Goal: Transaction & Acquisition: Purchase product/service

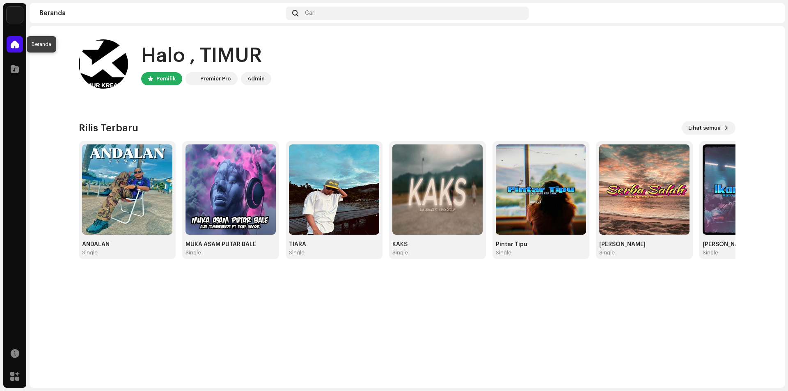
click at [15, 46] on span at bounding box center [15, 44] width 8 height 7
click at [11, 64] on div at bounding box center [15, 69] width 16 height 16
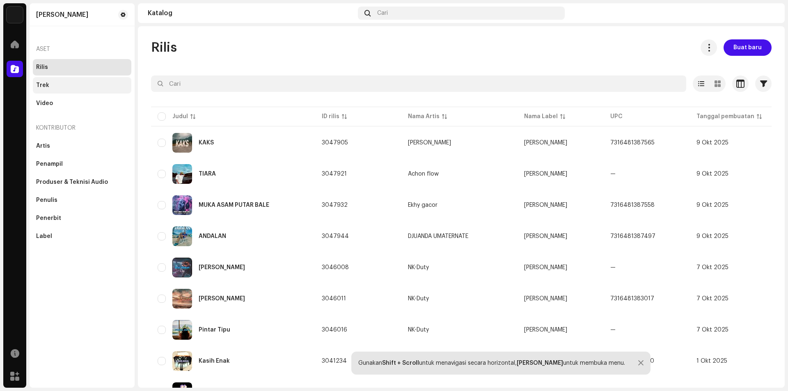
click at [51, 80] on div "Trek" at bounding box center [82, 85] width 98 height 16
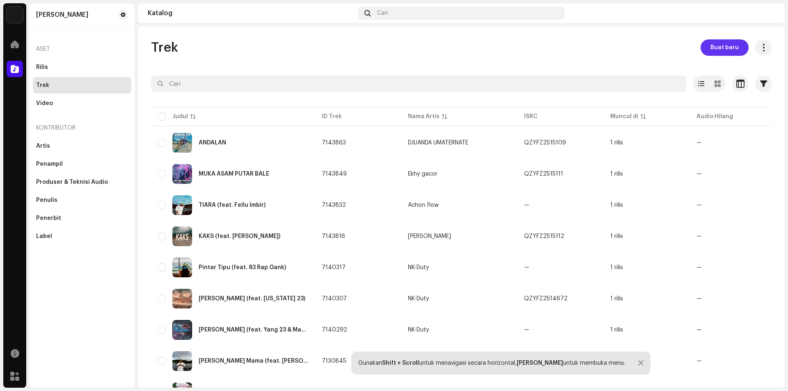
click at [710, 47] on span "Buat baru" at bounding box center [724, 47] width 28 height 16
click at [14, 46] on span at bounding box center [15, 44] width 8 height 7
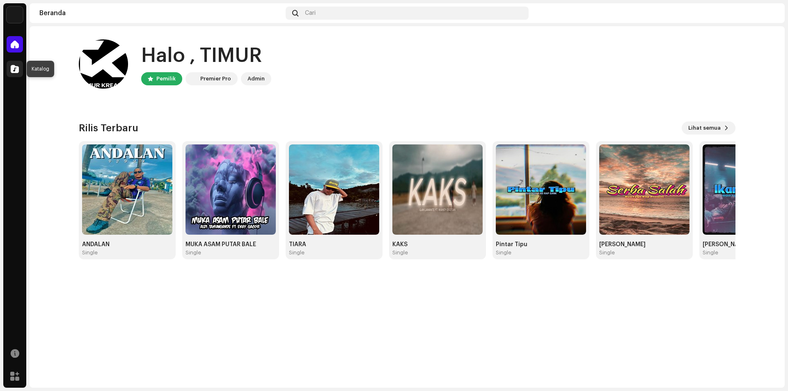
click at [14, 72] on span at bounding box center [15, 69] width 8 height 7
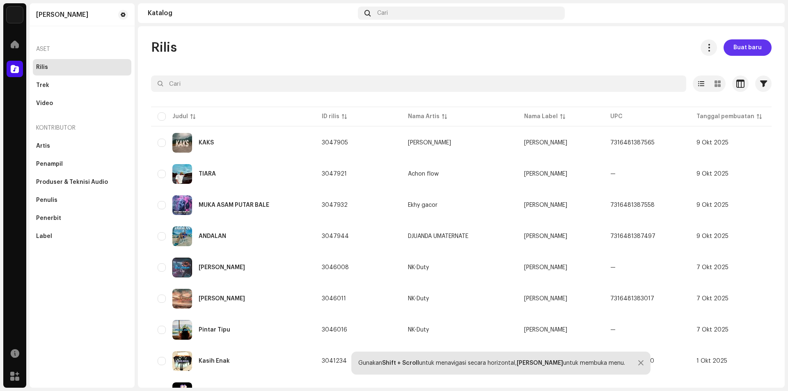
click at [729, 47] on button "Buat baru" at bounding box center [748, 47] width 48 height 16
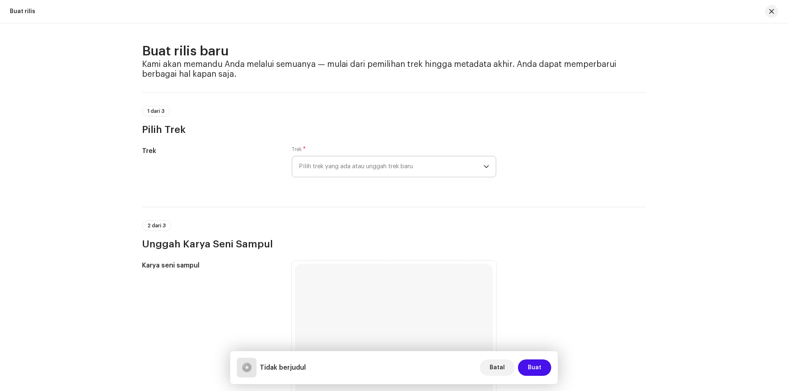
click at [392, 165] on span "Pilih trek yang ada atau unggah trek baru" at bounding box center [391, 166] width 185 height 21
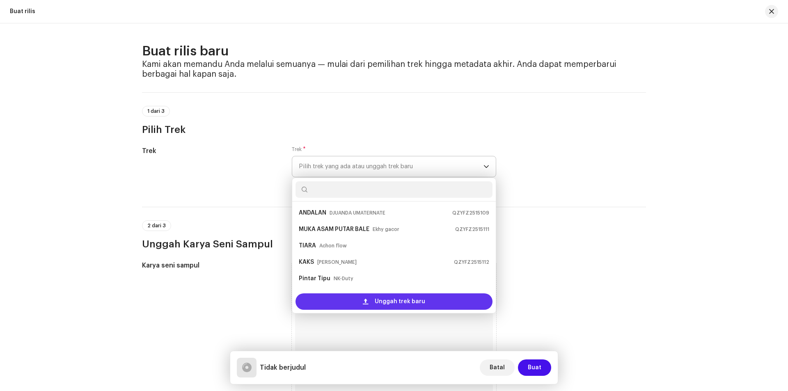
scroll to position [13, 0]
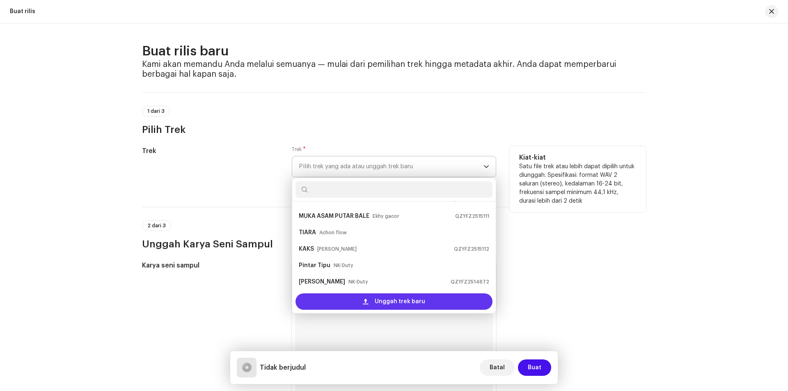
click at [344, 302] on div "Unggah trek baru" at bounding box center [393, 301] width 197 height 16
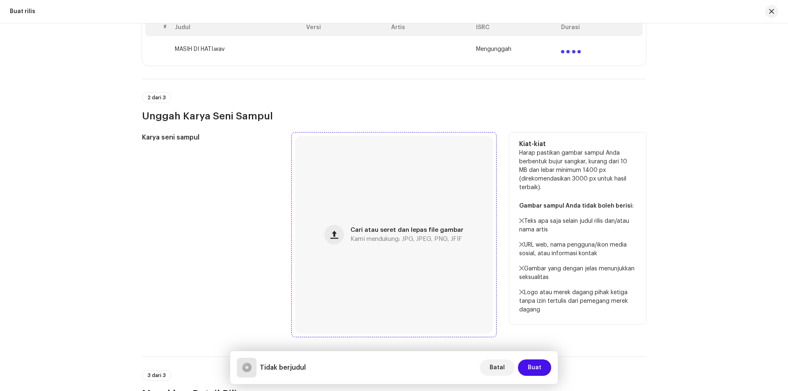
scroll to position [205, 0]
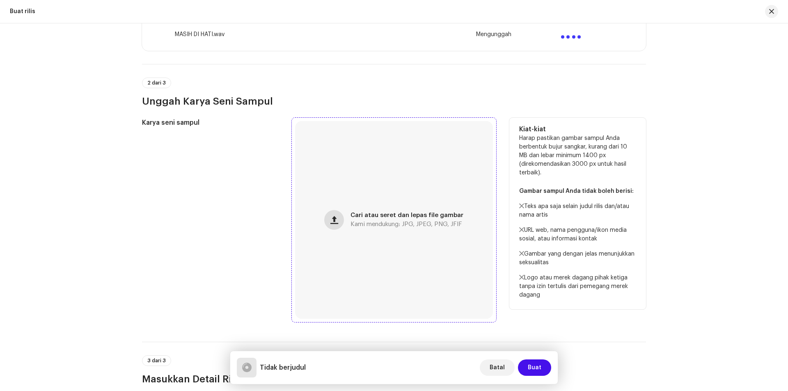
click at [335, 218] on span "button" at bounding box center [334, 220] width 8 height 7
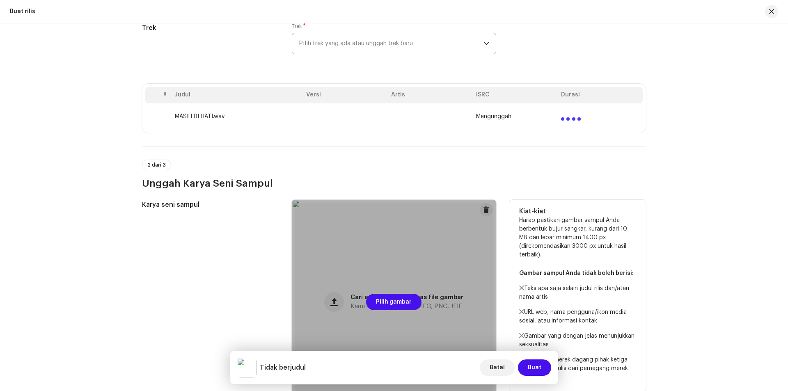
scroll to position [41, 0]
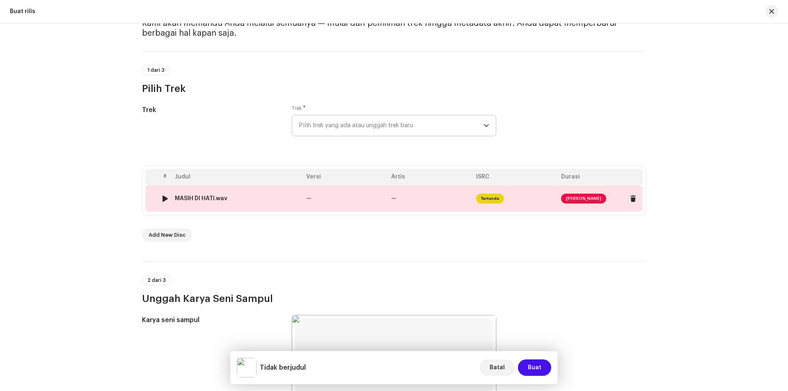
click at [569, 202] on span "[PERSON_NAME]" at bounding box center [583, 199] width 45 height 10
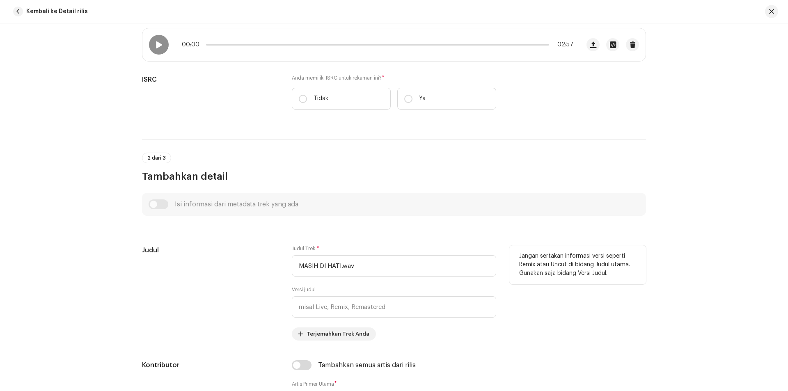
scroll to position [246, 0]
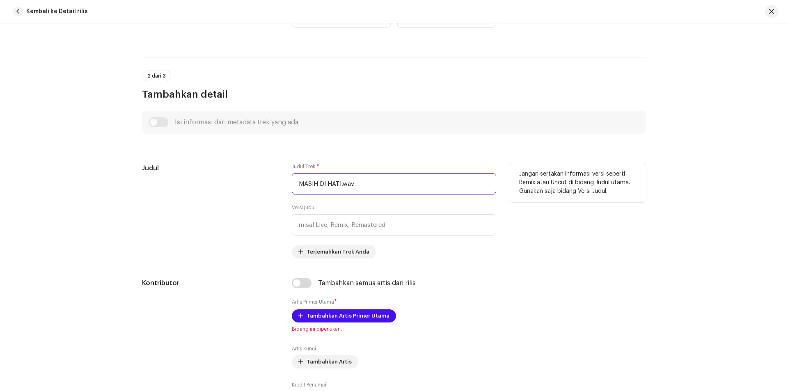
click at [362, 184] on input "MASIH DI HATI.wav" at bounding box center [394, 183] width 204 height 21
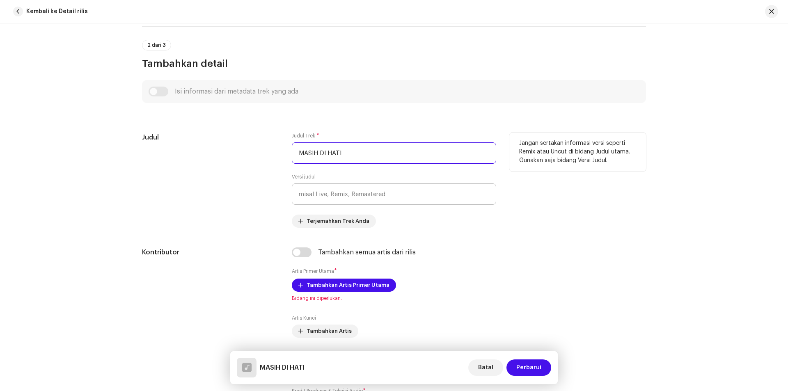
scroll to position [328, 0]
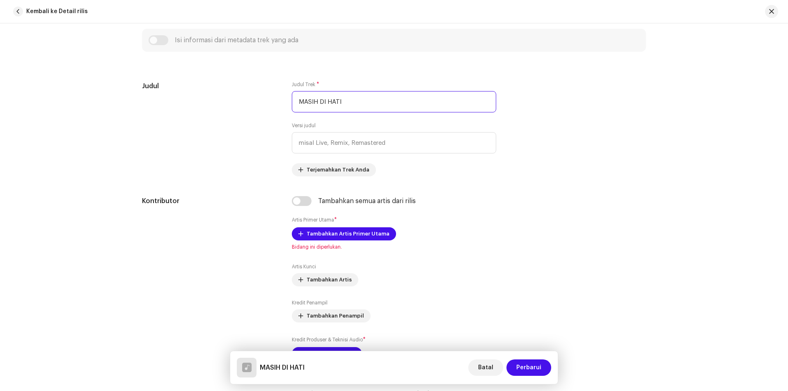
type input "MASIH DI HATI"
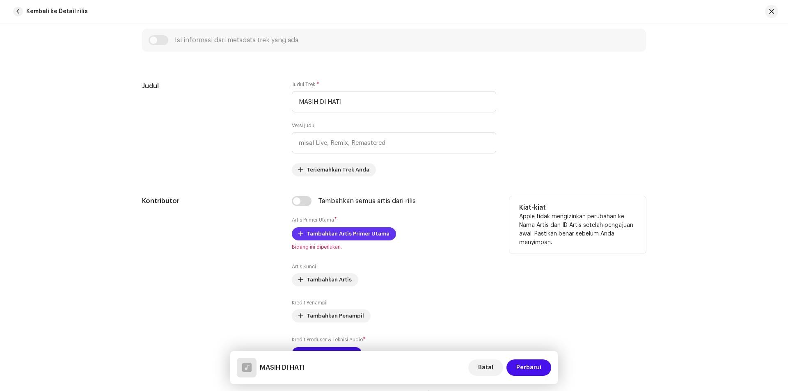
click at [342, 234] on span "Tambahkan Artis Primer Utama" at bounding box center [348, 234] width 83 height 16
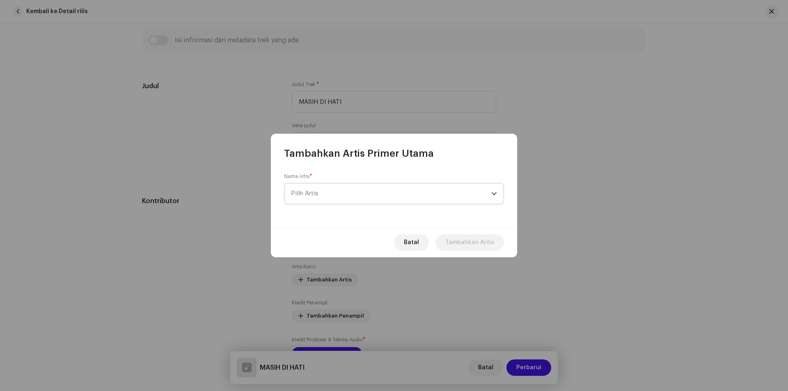
click at [301, 192] on span "Pilih Artis" at bounding box center [304, 193] width 27 height 6
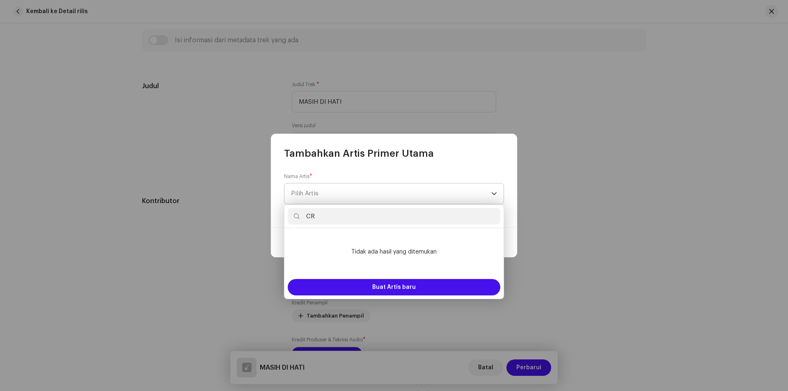
type input "C"
click at [333, 216] on input "crl" at bounding box center [394, 216] width 213 height 16
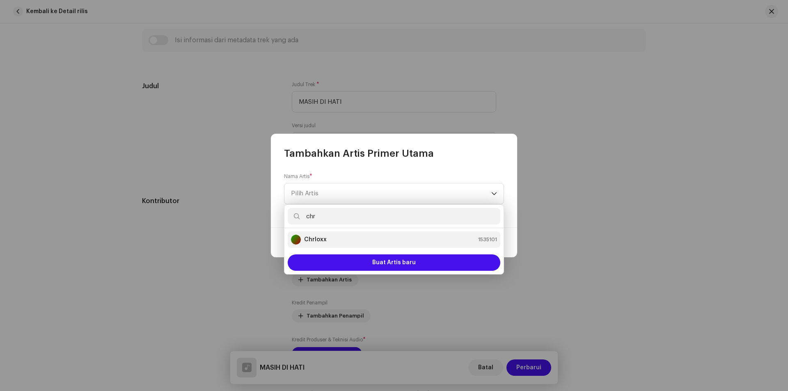
type input "chr"
click at [321, 241] on strong "Chrloxx" at bounding box center [315, 240] width 23 height 8
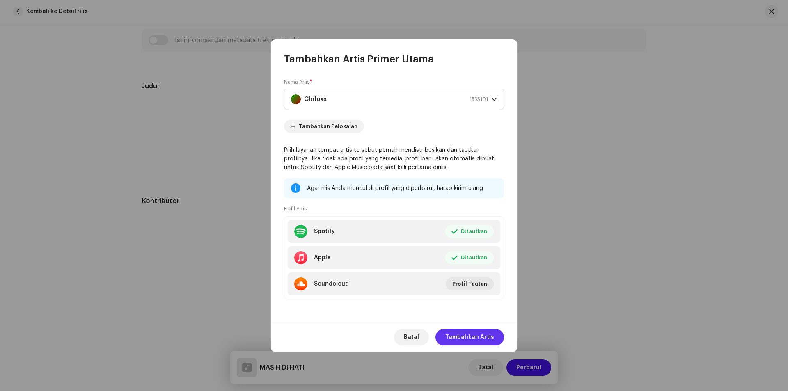
click at [472, 340] on span "Tambahkan Artis" at bounding box center [469, 337] width 49 height 16
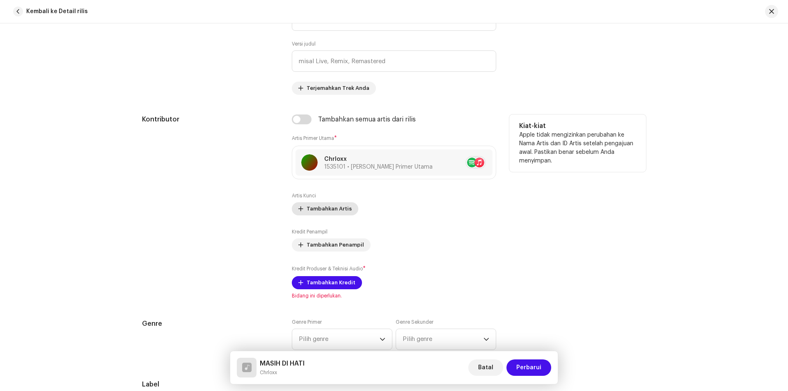
scroll to position [410, 0]
click at [320, 282] on span "Tambahkan Kredit" at bounding box center [331, 282] width 49 height 16
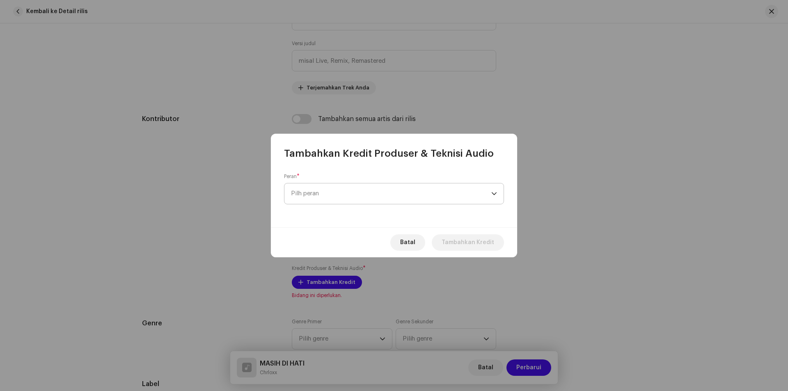
click at [376, 199] on span "Pilh peran" at bounding box center [391, 193] width 200 height 21
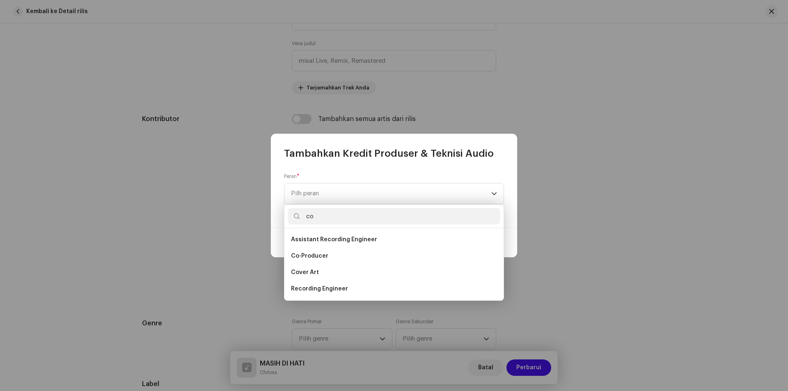
type input "c"
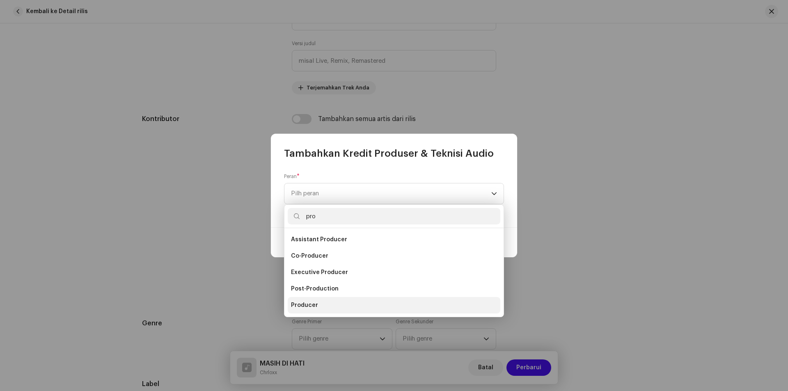
type input "pro"
click at [303, 306] on span "Producer" at bounding box center [304, 305] width 27 height 8
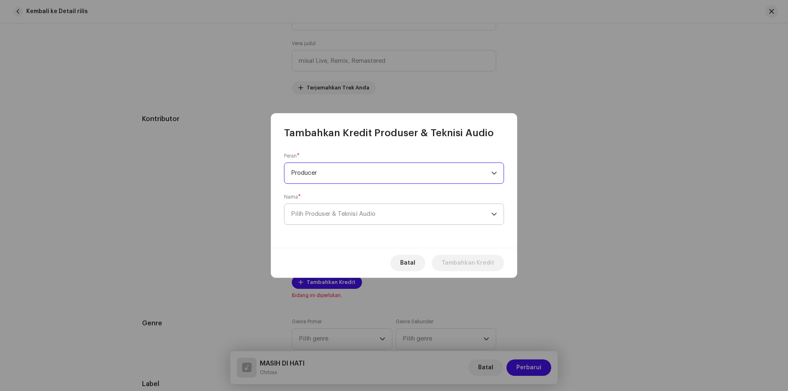
click at [350, 211] on span "Pilih Produser & Teknisi Audio" at bounding box center [333, 214] width 85 height 6
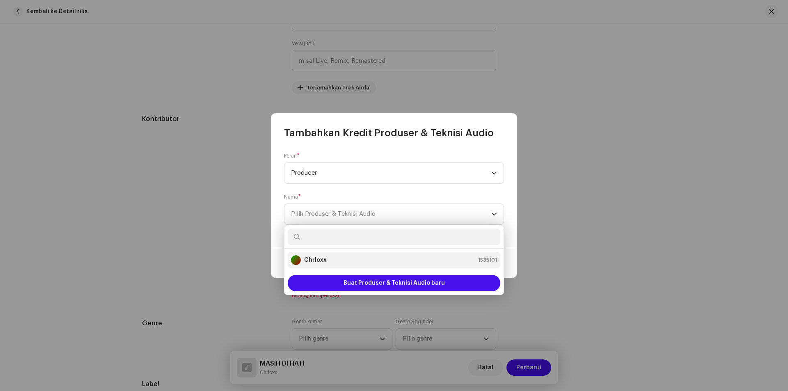
click at [334, 258] on div "Chrloxx 1535101" at bounding box center [394, 260] width 206 height 10
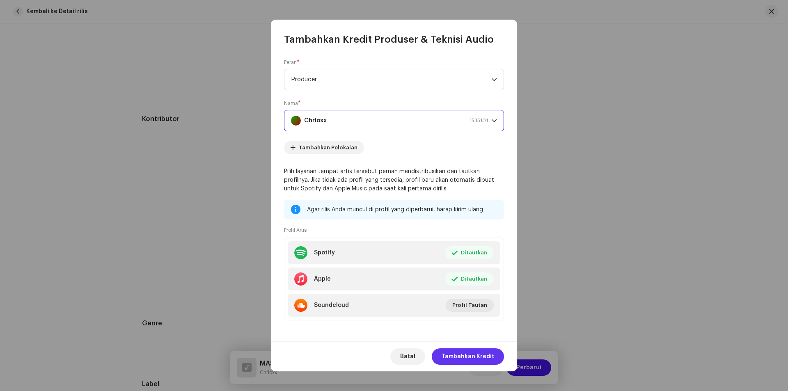
click at [462, 354] on span "Tambahkan Kredit" at bounding box center [468, 356] width 53 height 16
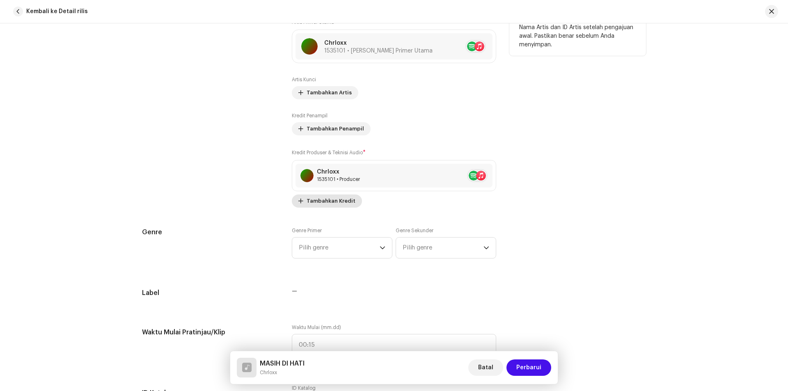
scroll to position [534, 0]
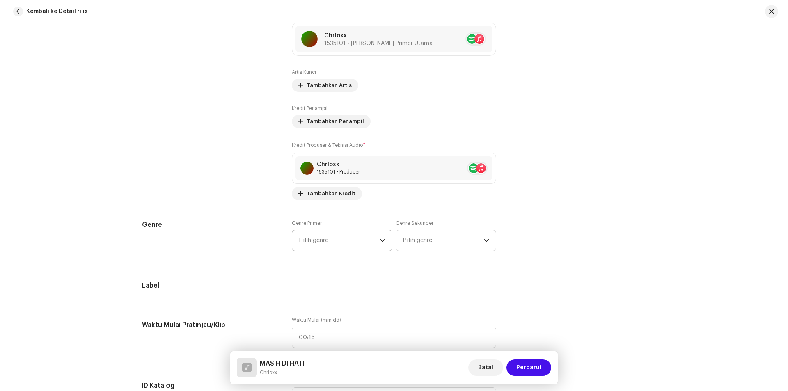
click at [334, 246] on span "Pilih genre" at bounding box center [339, 240] width 81 height 21
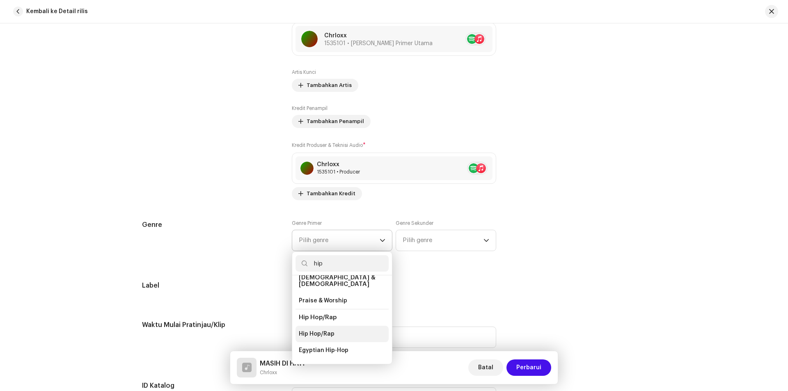
scroll to position [55, 0]
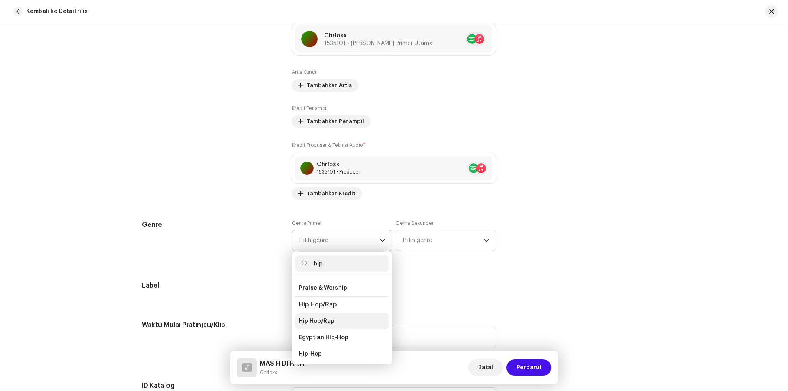
type input "hip"
click at [321, 313] on li "Hip Hop/Rap" at bounding box center [341, 321] width 93 height 16
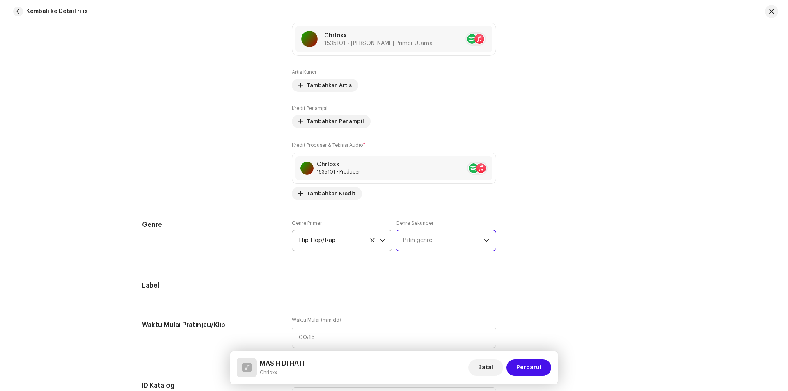
click at [434, 241] on span "Pilih genre" at bounding box center [443, 240] width 81 height 21
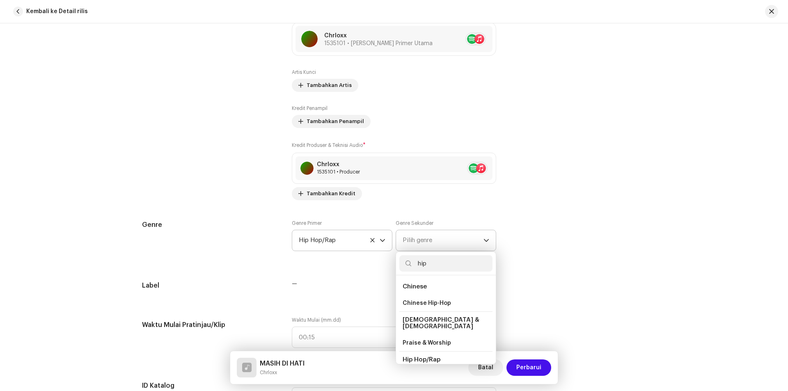
scroll to position [14, 0]
type input "hip"
click at [428, 358] on span "Hip Hop/Rap" at bounding box center [421, 362] width 36 height 8
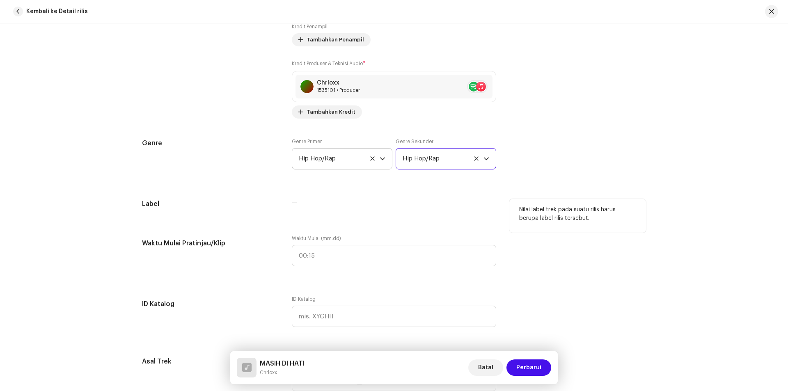
scroll to position [616, 0]
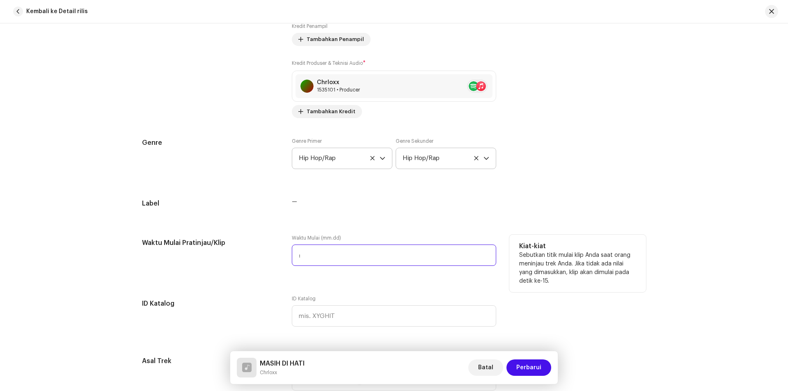
click at [316, 252] on input ":" at bounding box center [394, 255] width 204 height 21
type input "00:45"
click at [307, 274] on div "Waktu Mulai (mm.dd) 00:45" at bounding box center [394, 255] width 204 height 41
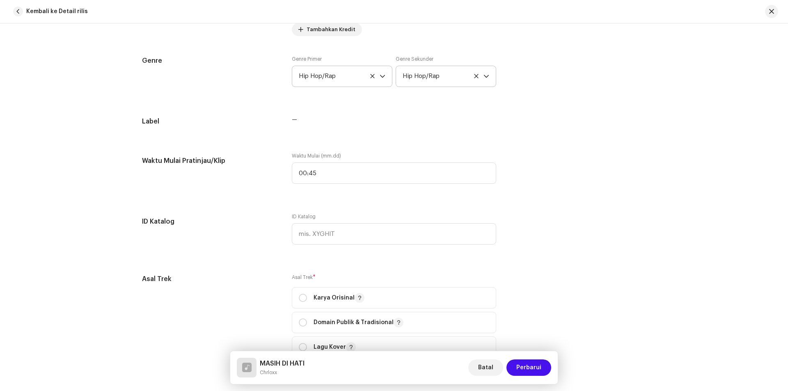
scroll to position [780, 0]
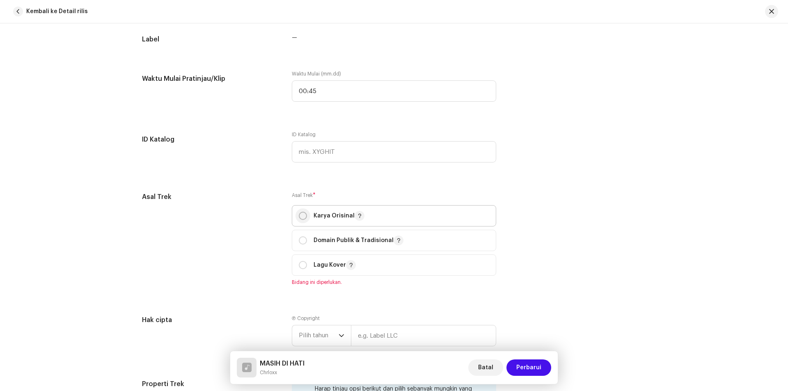
click at [305, 218] on p-radiobutton at bounding box center [303, 216] width 8 height 8
radio input "true"
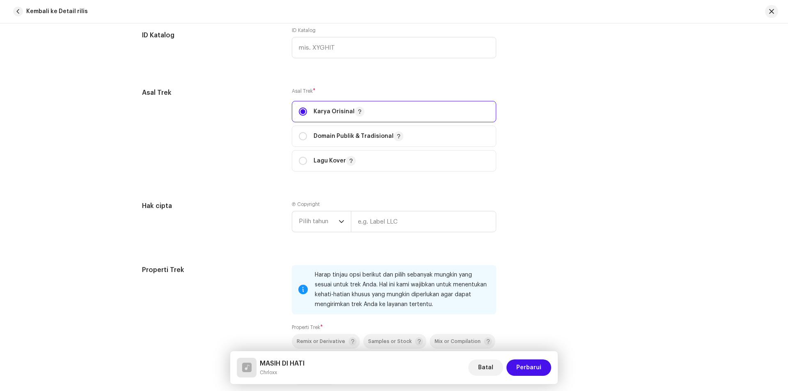
scroll to position [903, 0]
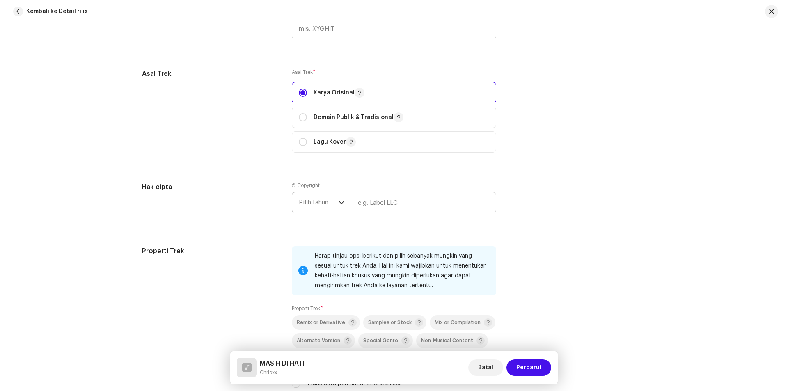
click at [334, 202] on span "Pilih tahun" at bounding box center [319, 202] width 40 height 21
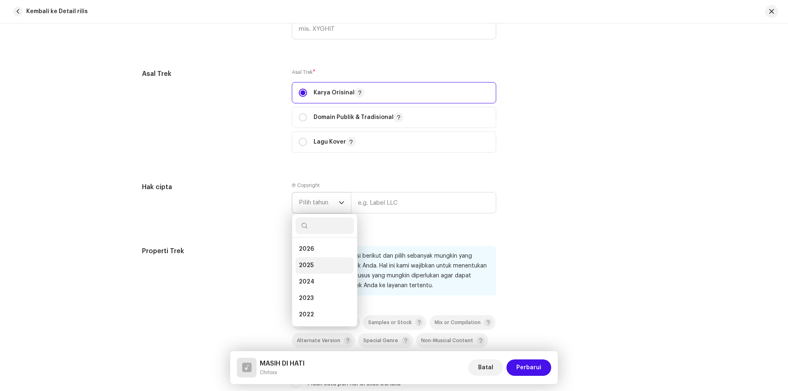
click at [304, 264] on span "2025" at bounding box center [306, 265] width 15 height 8
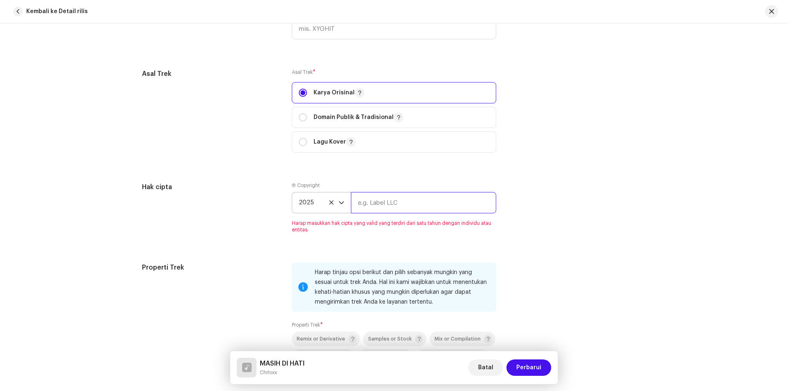
click at [378, 204] on input "text" at bounding box center [423, 202] width 145 height 21
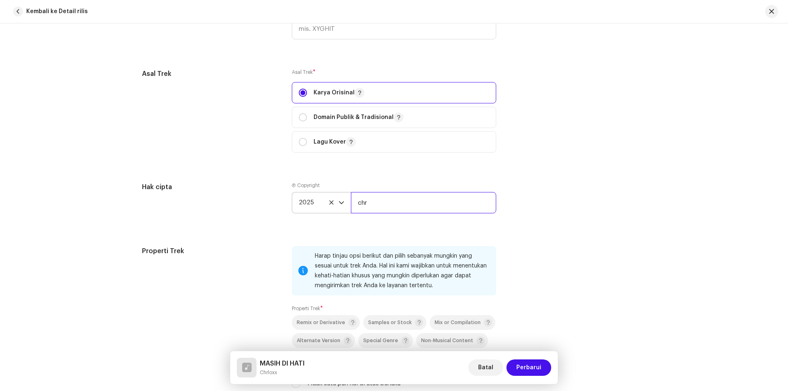
drag, startPoint x: 370, startPoint y: 203, endPoint x: 356, endPoint y: 207, distance: 14.5
click at [356, 207] on input "chr" at bounding box center [423, 202] width 145 height 21
paste input "Chrloxx Official"
type input "Chrloxx Official"
click at [458, 226] on div "Ⓟ Copyright 2025 Chrloxx Official" at bounding box center [394, 204] width 204 height 44
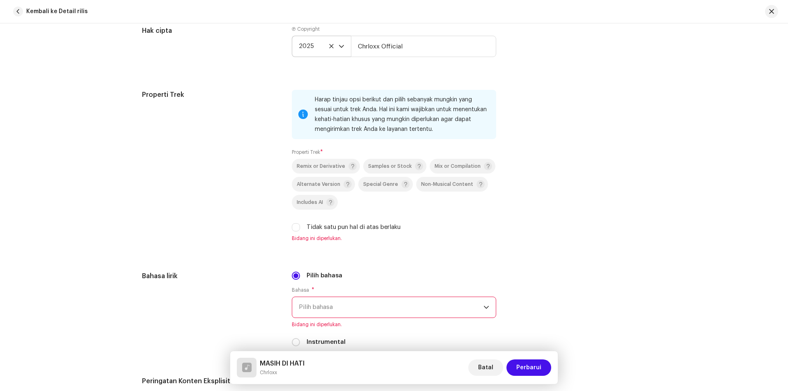
scroll to position [1067, 0]
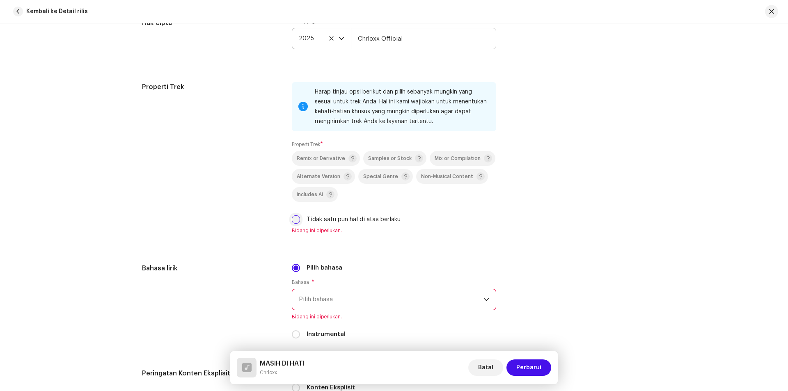
click at [295, 219] on input "Tidak satu pun hal di atas berlaku" at bounding box center [296, 219] width 8 height 8
checkbox input "true"
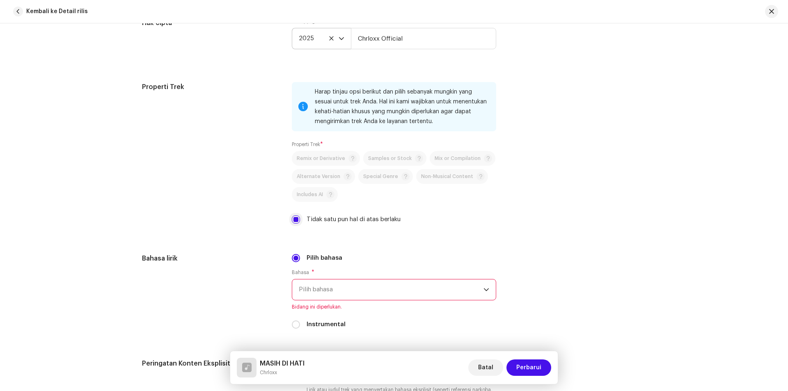
scroll to position [1149, 0]
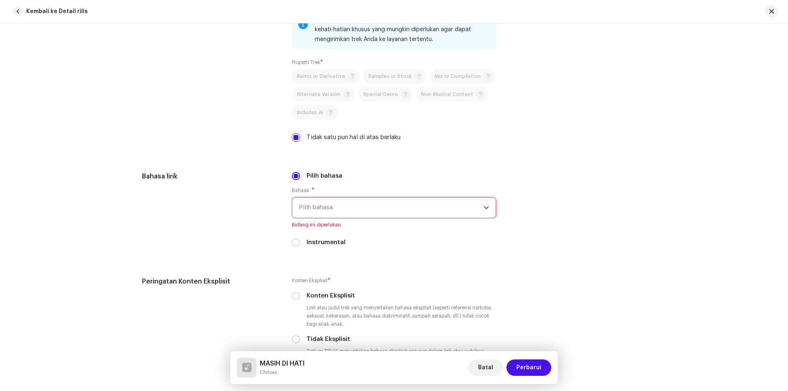
click at [337, 208] on span "Pilih bahasa" at bounding box center [391, 207] width 185 height 21
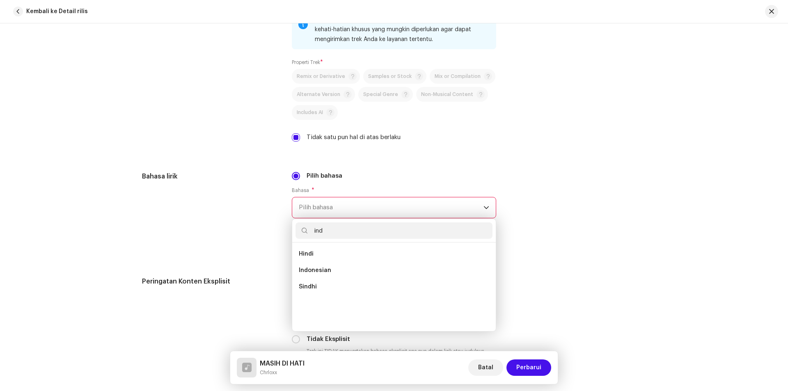
scroll to position [0, 0]
type input "ind"
click at [318, 267] on span "Indonesian" at bounding box center [315, 270] width 32 height 8
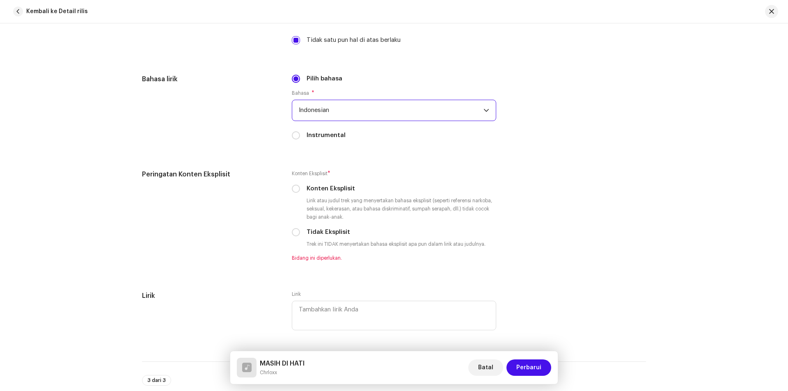
scroll to position [1272, 0]
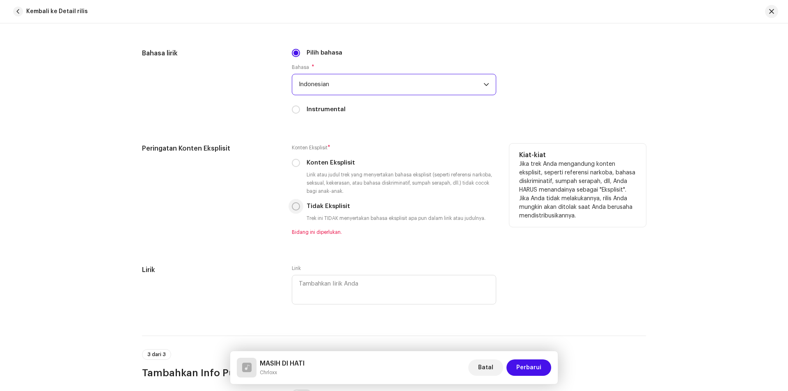
click at [293, 207] on input "Tidak Eksplisit" at bounding box center [296, 206] width 8 height 8
radio input "true"
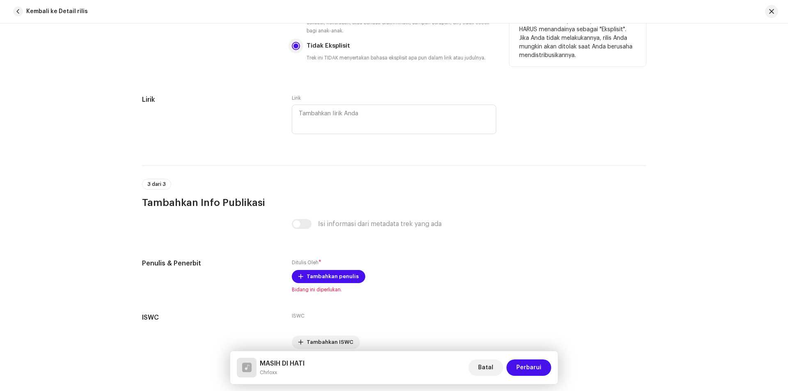
scroll to position [1469, 0]
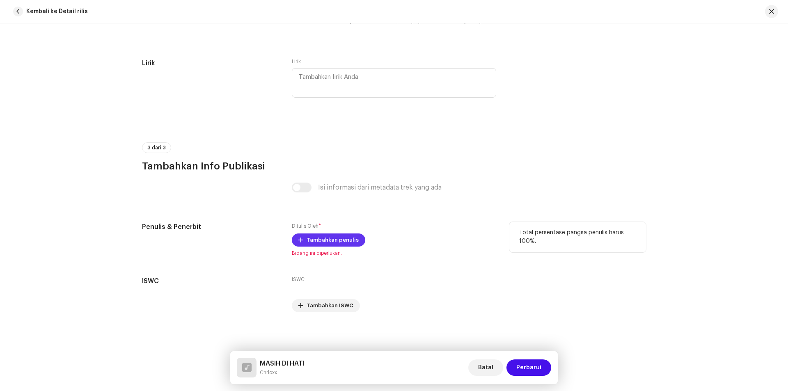
click at [310, 238] on span "Tambahkan penulis" at bounding box center [333, 240] width 52 height 16
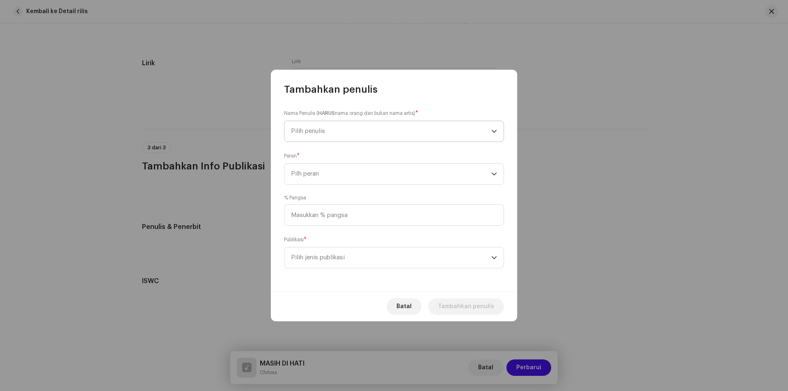
click at [332, 131] on span "Pilih penulis" at bounding box center [391, 131] width 200 height 21
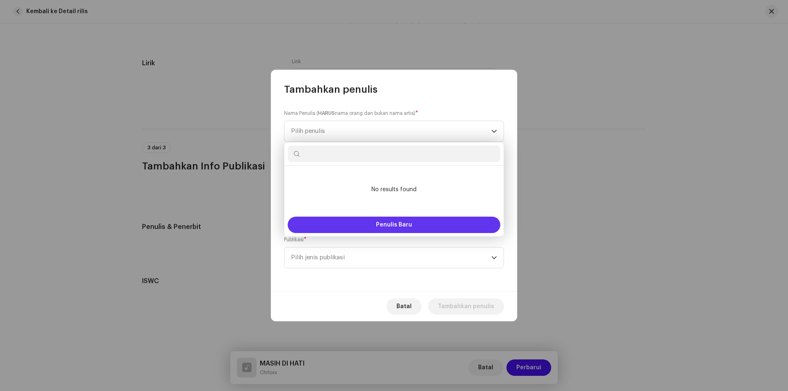
click at [385, 218] on button "Penulis Baru" at bounding box center [394, 225] width 213 height 16
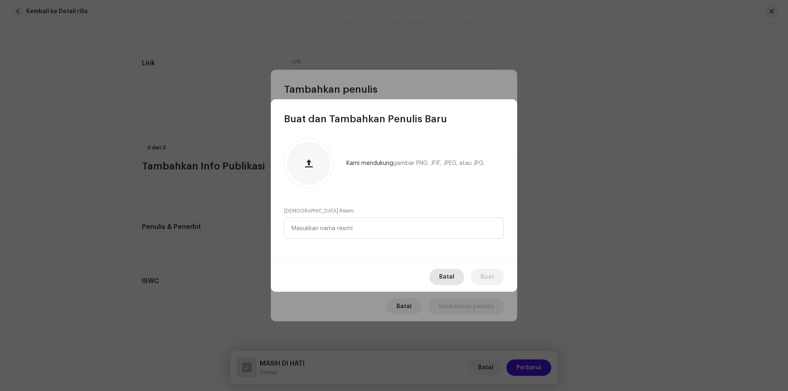
click at [453, 275] on span "Batal" at bounding box center [446, 277] width 15 height 16
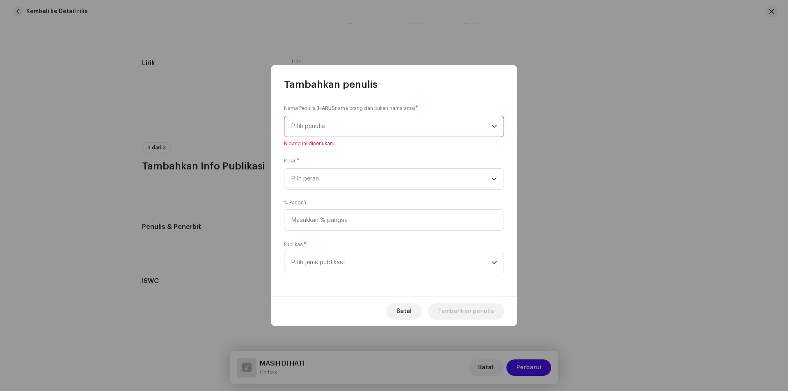
click at [336, 125] on span "Pilih penulis" at bounding box center [391, 126] width 200 height 21
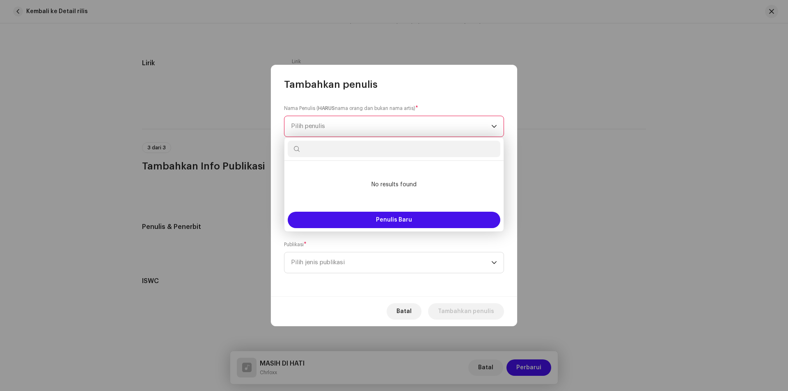
click at [324, 152] on input "text" at bounding box center [394, 149] width 213 height 16
paste input "Chrloxx"
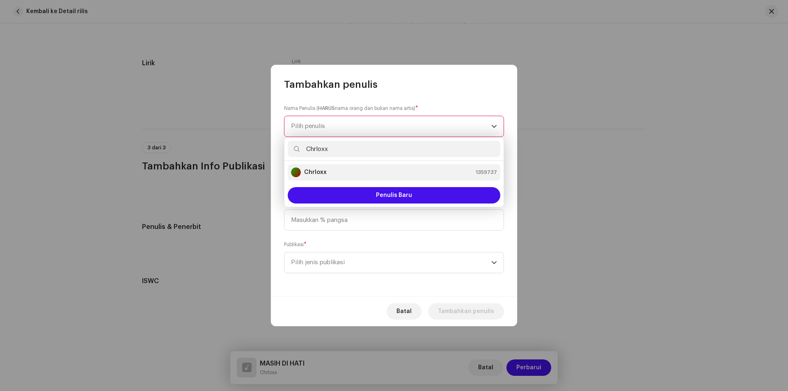
type input "Chrloxx"
click at [325, 174] on strong "Chrloxx" at bounding box center [315, 172] width 23 height 8
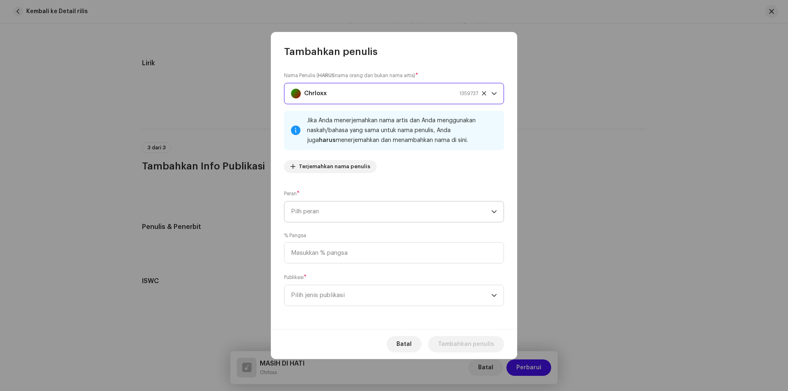
click at [341, 210] on span "Pilh peran" at bounding box center [391, 212] width 200 height 21
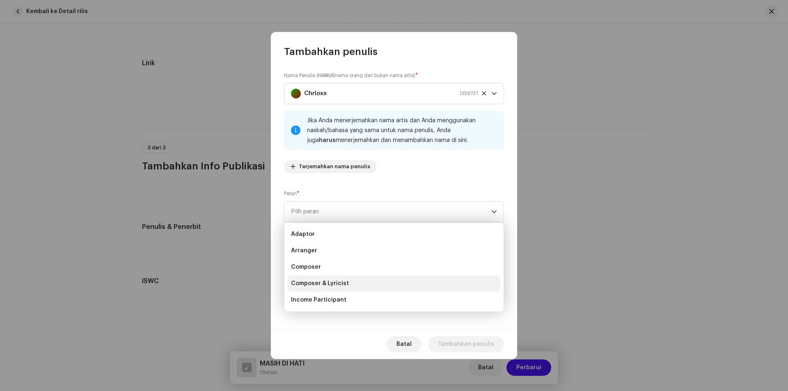
click at [323, 281] on span "Composer & Lyricist" at bounding box center [320, 283] width 58 height 8
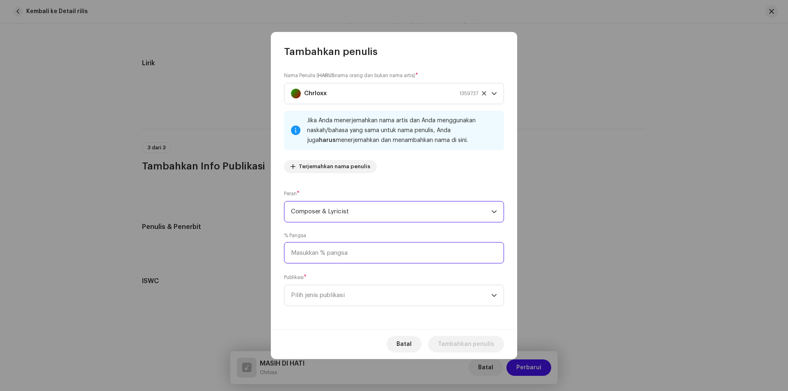
click at [327, 256] on input at bounding box center [394, 252] width 220 height 21
type input "100,00"
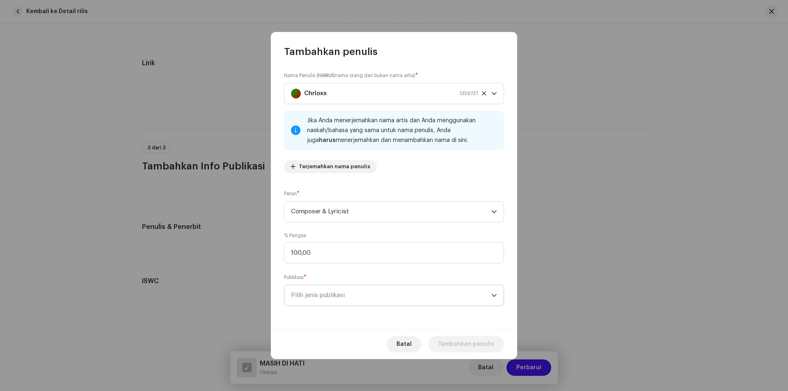
click at [312, 294] on span "Pilih jenis publikasi" at bounding box center [391, 295] width 200 height 21
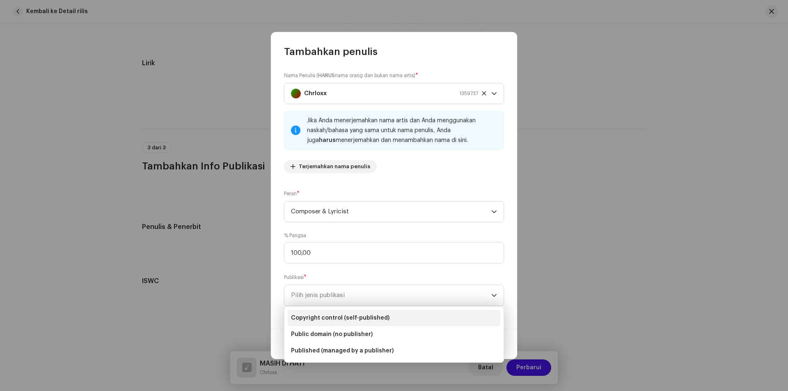
click at [318, 319] on span "Copyright control (self-published)" at bounding box center [340, 318] width 98 height 8
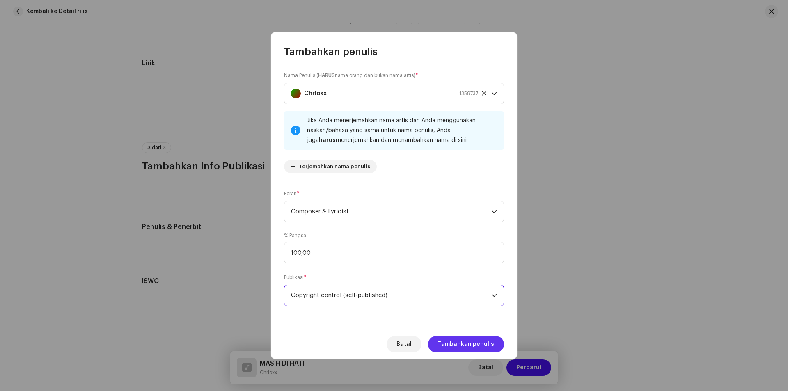
click at [451, 344] on span "Tambahkan penulis" at bounding box center [466, 344] width 56 height 16
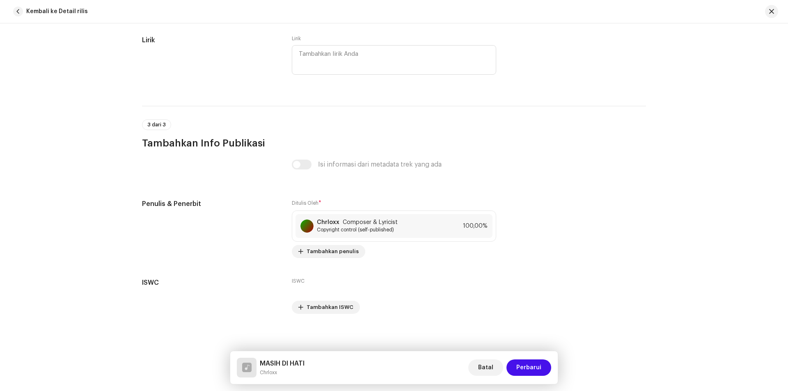
scroll to position [1494, 0]
click at [533, 368] on span "Perbarui" at bounding box center [528, 368] width 25 height 16
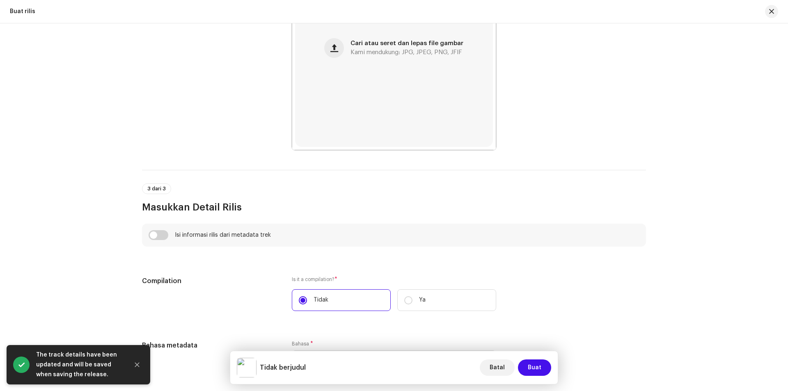
scroll to position [410, 0]
click at [163, 237] on input "checkbox" at bounding box center [159, 235] width 20 height 10
checkbox input "true"
type input "MASIH DI HATI"
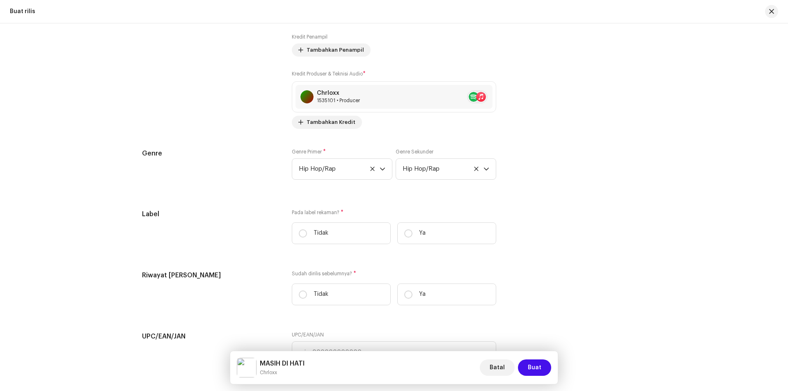
scroll to position [1108, 0]
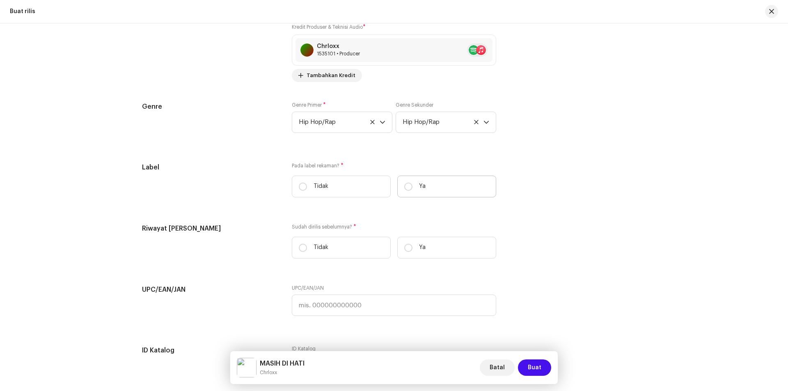
click at [413, 188] on label "Ya" at bounding box center [446, 187] width 99 height 22
click at [412, 188] on input "Ya" at bounding box center [408, 187] width 8 height 8
radio input "true"
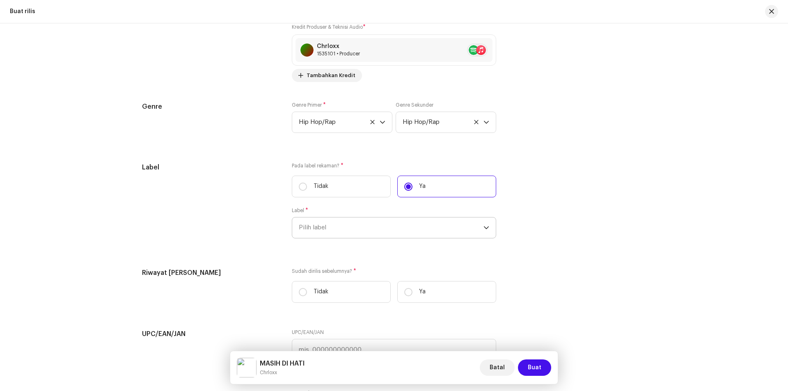
click at [392, 222] on span "Pilih label" at bounding box center [391, 228] width 185 height 21
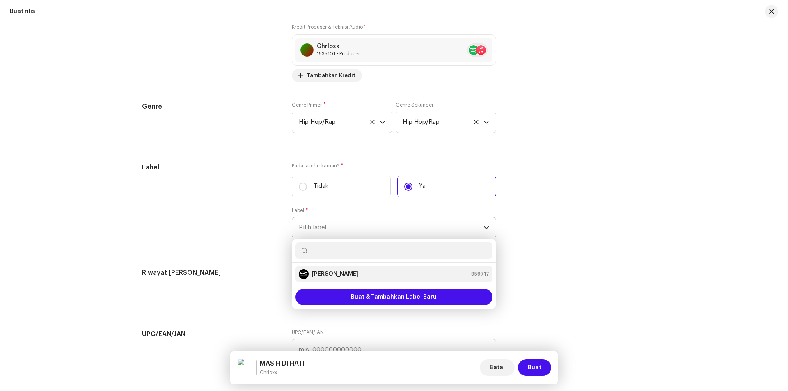
click at [331, 274] on strong "[PERSON_NAME]" at bounding box center [335, 274] width 46 height 8
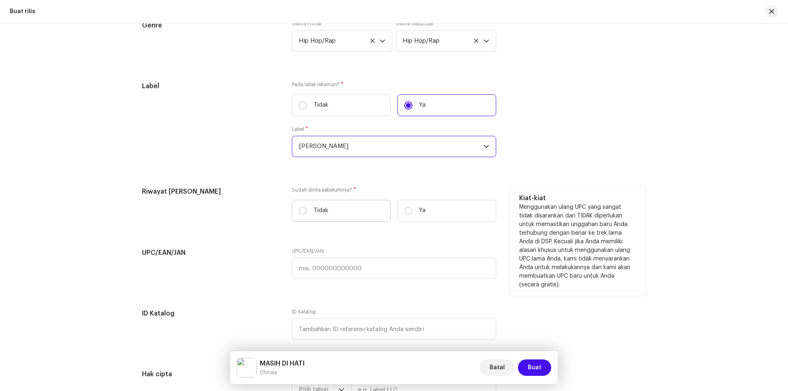
scroll to position [1190, 0]
click at [299, 206] on input "Tidak" at bounding box center [303, 210] width 8 height 8
radio input "true"
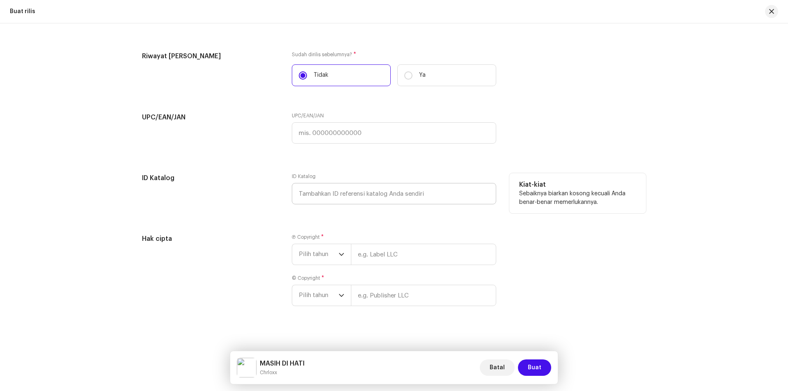
scroll to position [1328, 0]
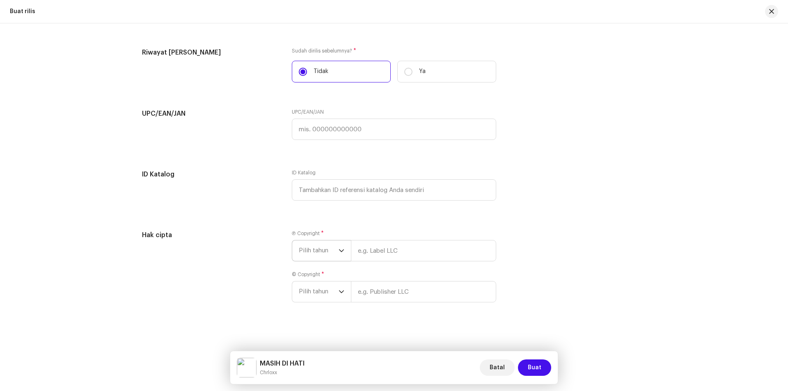
click at [343, 252] on p-select "Pilih tahun" at bounding box center [321, 250] width 59 height 21
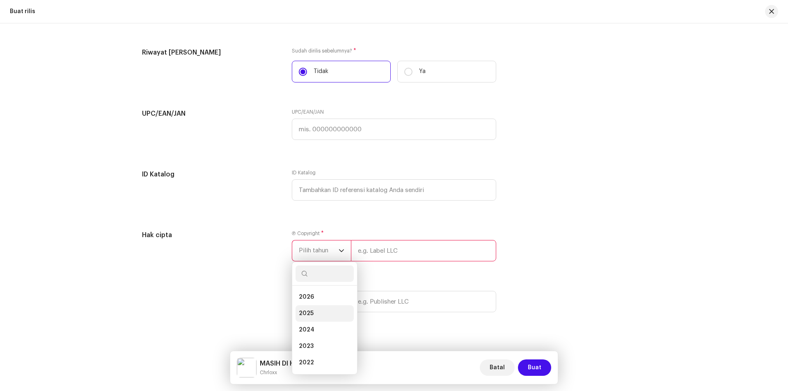
click at [306, 310] on span "2025" at bounding box center [306, 313] width 15 height 8
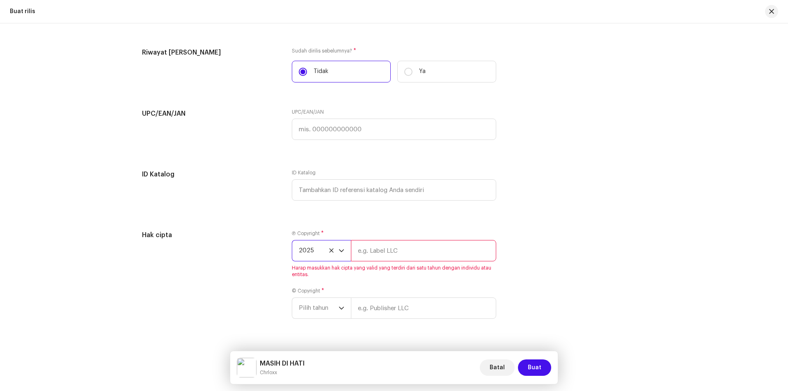
click at [373, 247] on input "text" at bounding box center [423, 250] width 145 height 21
click at [370, 248] on input "text" at bounding box center [423, 250] width 145 height 21
type input "Chrloxx Official"
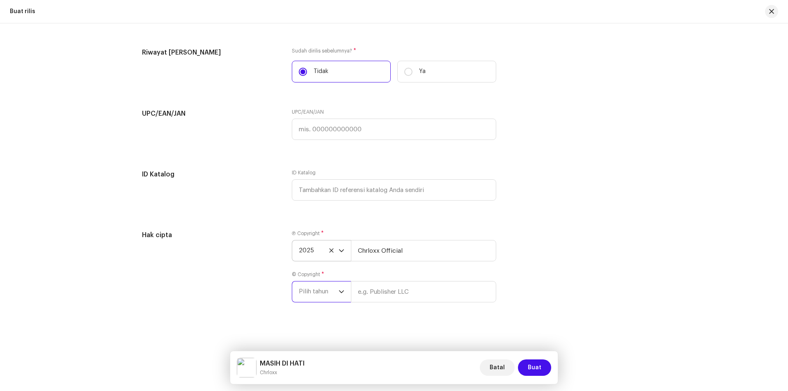
click at [330, 295] on span "Pilih tahun" at bounding box center [319, 292] width 40 height 21
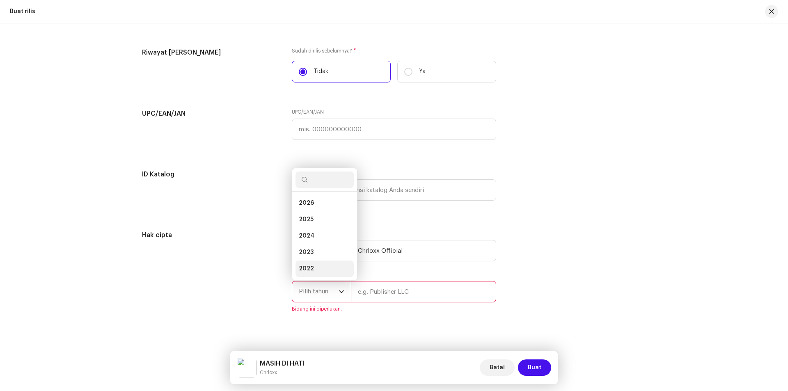
scroll to position [13, 0]
click at [306, 207] on span "2025" at bounding box center [306, 206] width 15 height 8
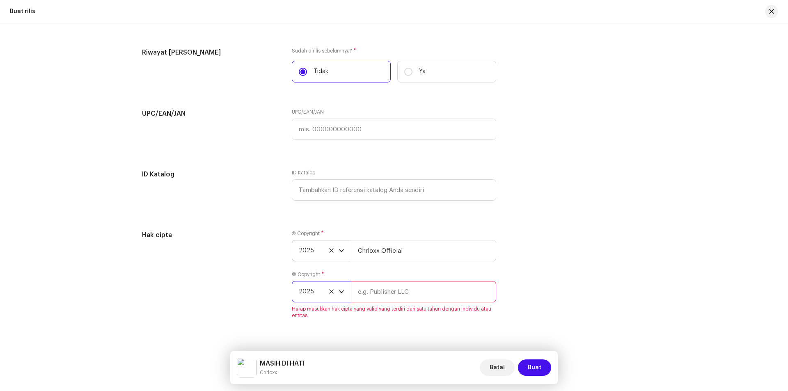
click at [375, 296] on input "text" at bounding box center [423, 291] width 145 height 21
type input "Chrloxx Official"
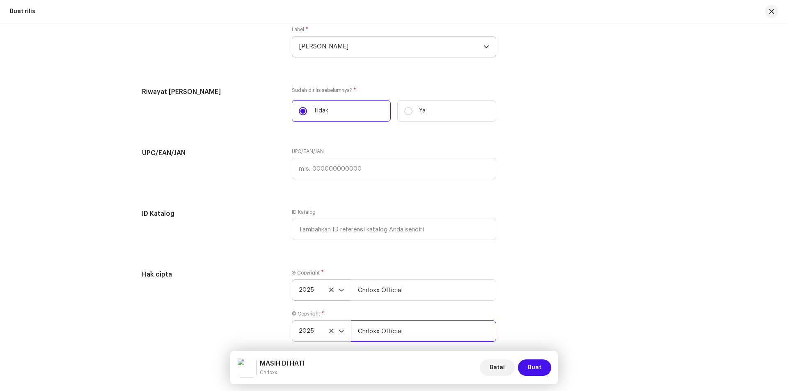
scroll to position [1328, 0]
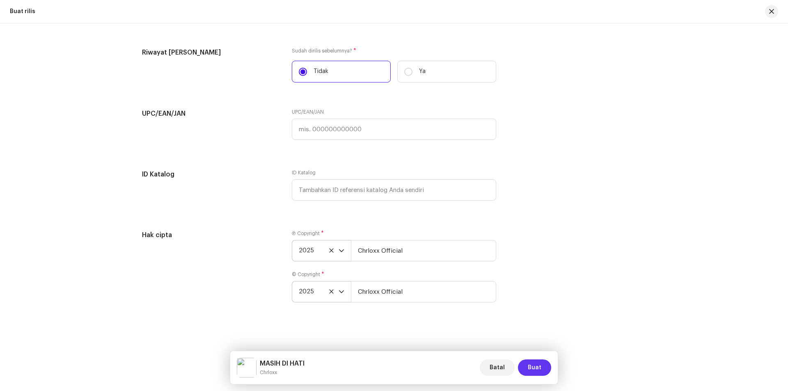
click at [536, 364] on span "Buat" at bounding box center [535, 368] width 14 height 16
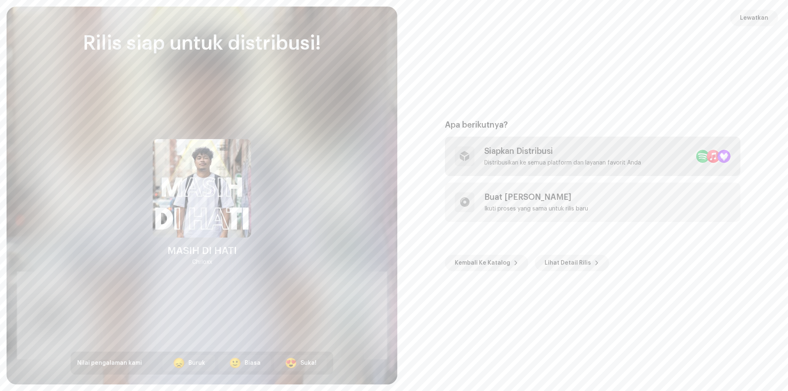
click at [537, 160] on div "Distribusikan ke semua platform dan layanan favorit Anda" at bounding box center [562, 163] width 157 height 7
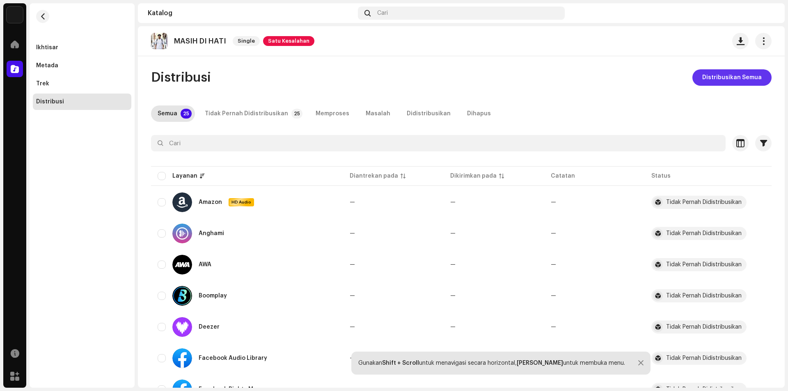
click at [714, 76] on span "Distribusikan Semua" at bounding box center [732, 77] width 60 height 16
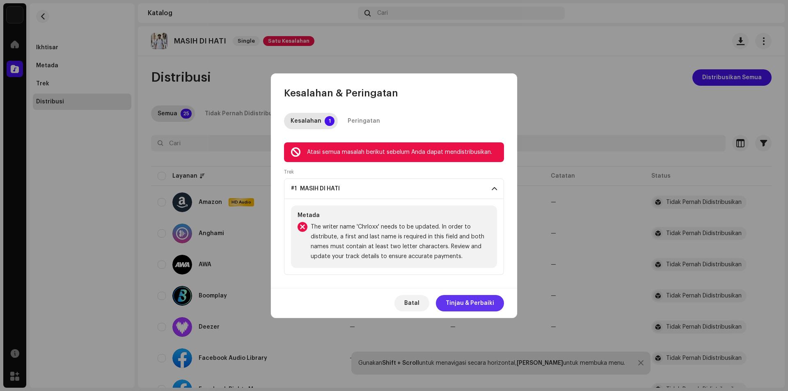
click at [477, 305] on span "Tinjau & Perbaiki" at bounding box center [470, 303] width 48 height 16
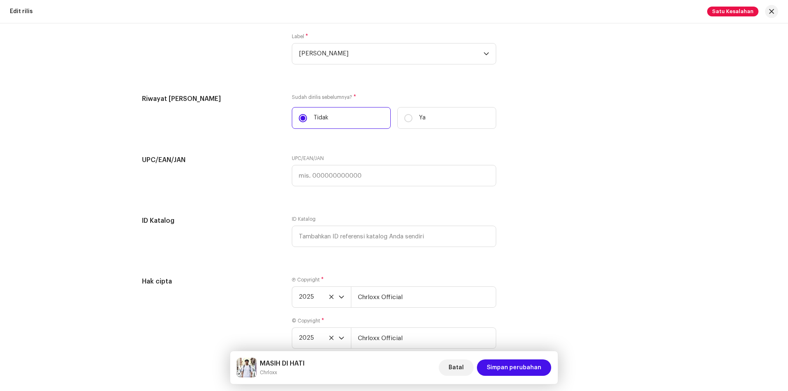
scroll to position [1278, 0]
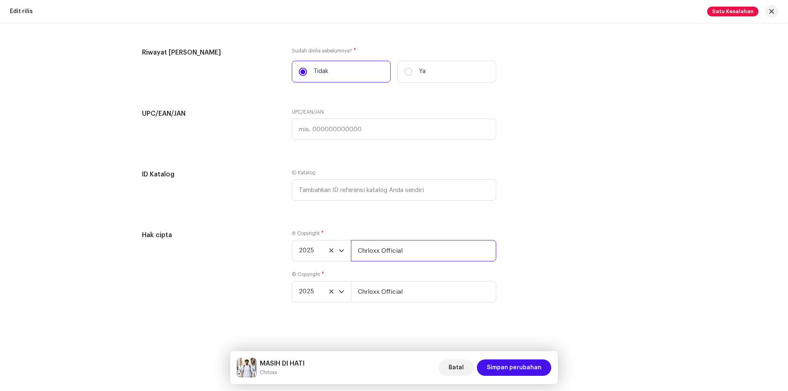
click at [409, 247] on input "Chrloxx Official" at bounding box center [423, 250] width 145 height 21
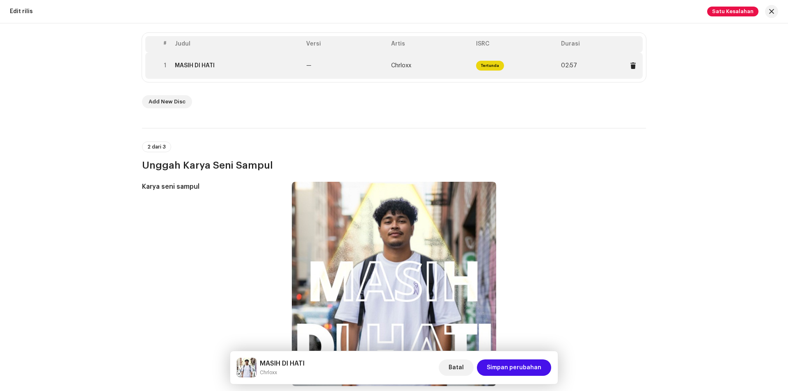
scroll to position [328, 0]
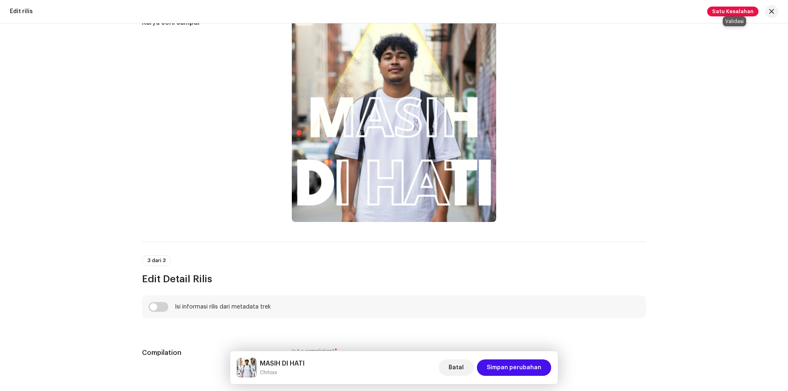
click at [722, 12] on span "Satu Kesalahan" at bounding box center [732, 12] width 51 height 10
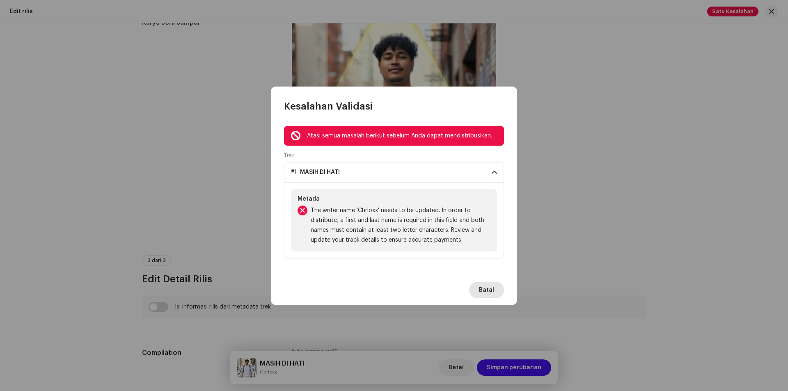
click at [490, 293] on span "Batal" at bounding box center [486, 290] width 15 height 16
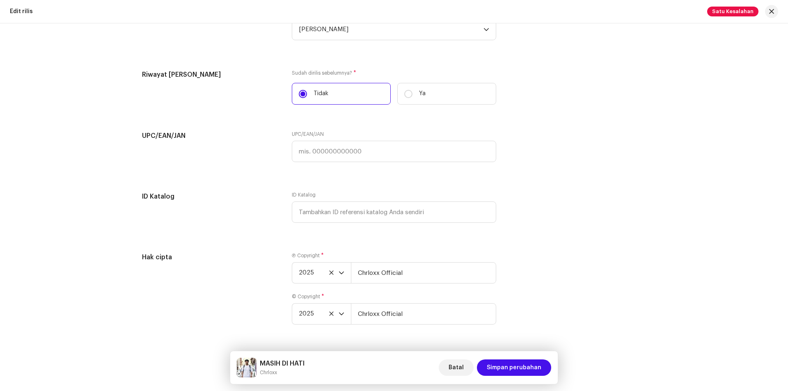
scroll to position [1278, 0]
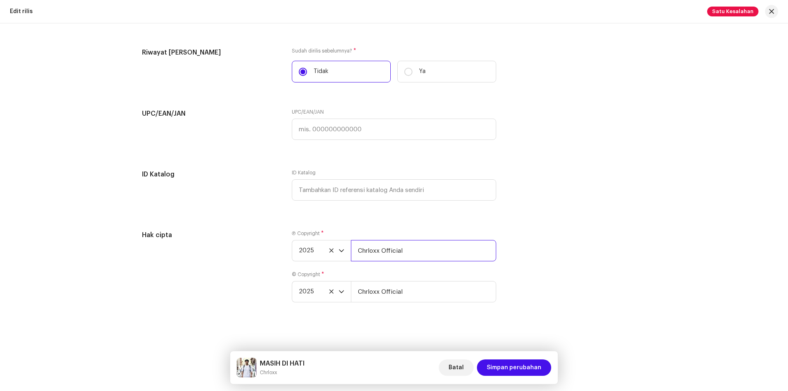
click at [402, 251] on input "Chrloxx Official" at bounding box center [423, 250] width 145 height 21
type input "C"
click at [390, 253] on input "text" at bounding box center [423, 250] width 145 height 21
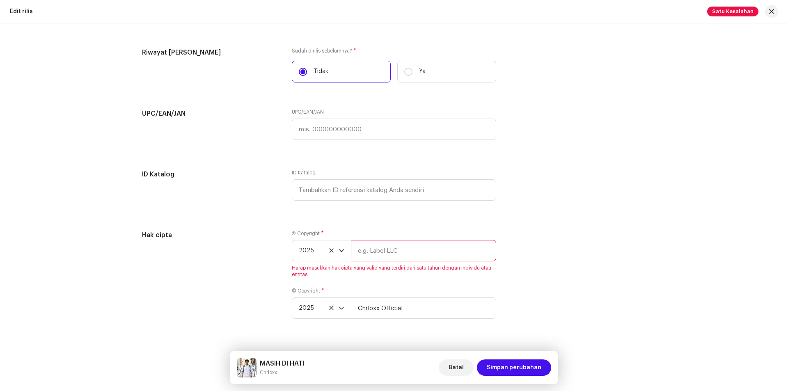
paste input "Chrloxx"
type input "Chrloxx"
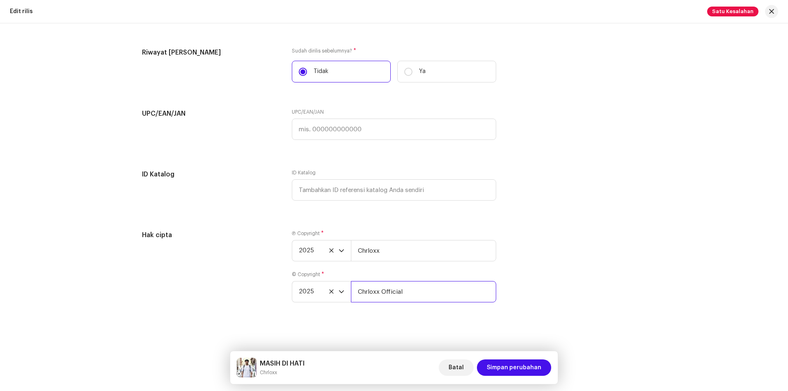
drag, startPoint x: 412, startPoint y: 305, endPoint x: 355, endPoint y: 298, distance: 57.9
click at [355, 298] on input "Chrloxx Official" at bounding box center [423, 291] width 145 height 21
paste input "text"
type input "Chrloxx"
click at [522, 330] on div "Buat rilis baru Selesaikan hal berikut untuk mengedit rilis Anda. 1 dari 3 Pili…" at bounding box center [394, 207] width 788 height 368
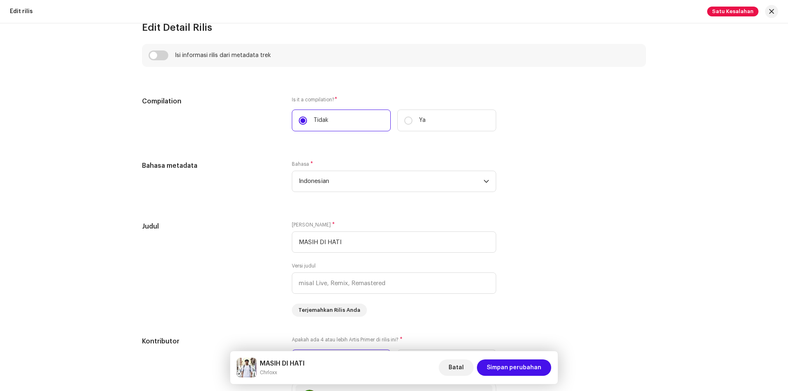
scroll to position [785, 0]
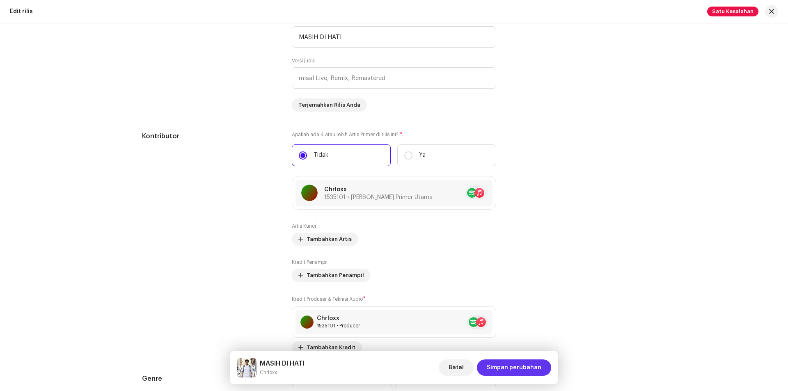
click at [519, 369] on span "Simpan perubahan" at bounding box center [514, 368] width 55 height 16
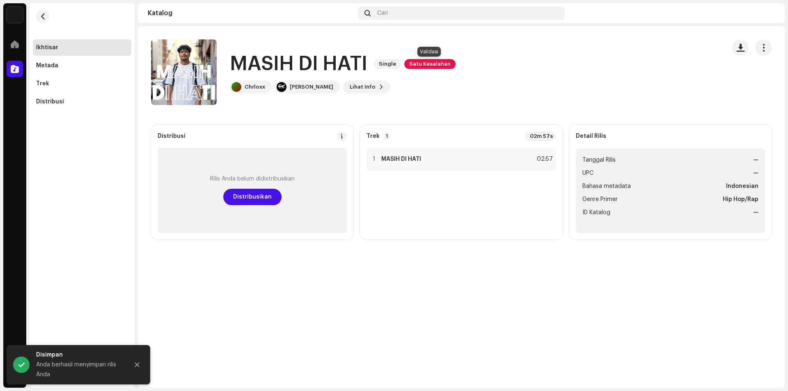
click at [423, 62] on span "Satu Kesalahan" at bounding box center [429, 64] width 51 height 10
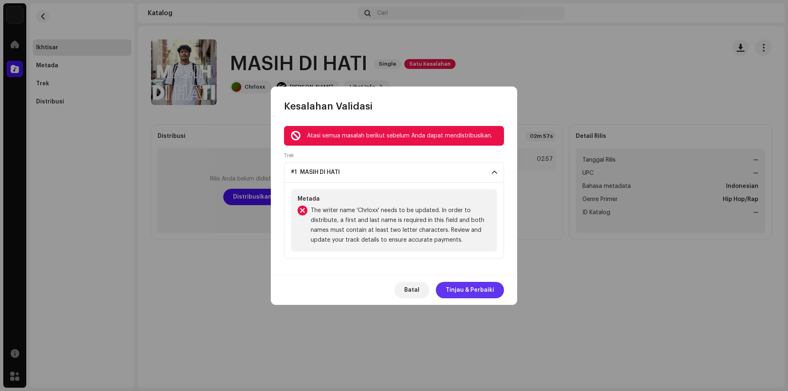
click at [453, 291] on span "Tinjau & Perbaiki" at bounding box center [470, 290] width 48 height 16
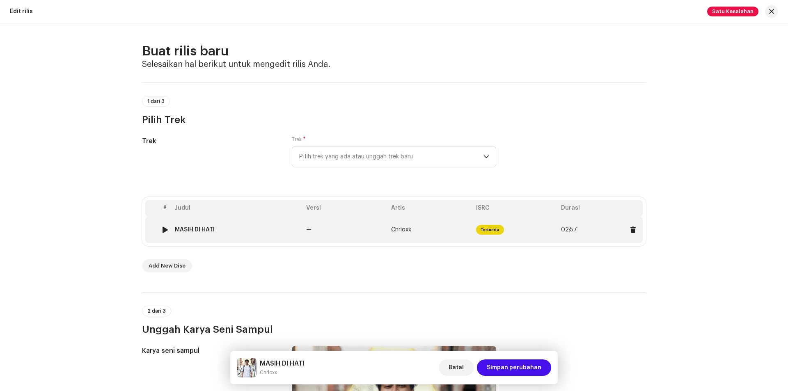
click at [574, 232] on span "02:57" at bounding box center [569, 230] width 16 height 7
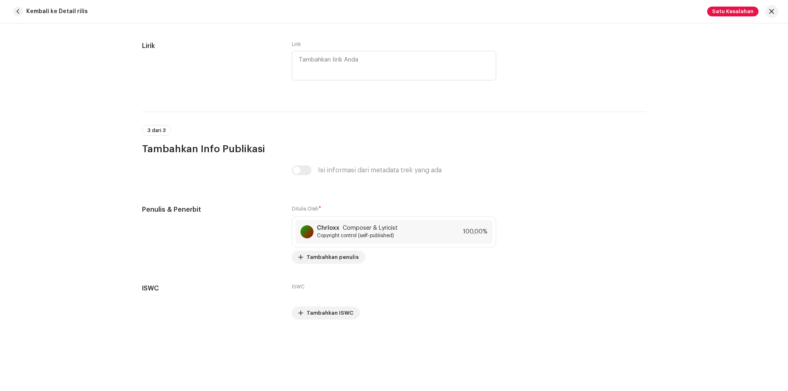
scroll to position [1587, 0]
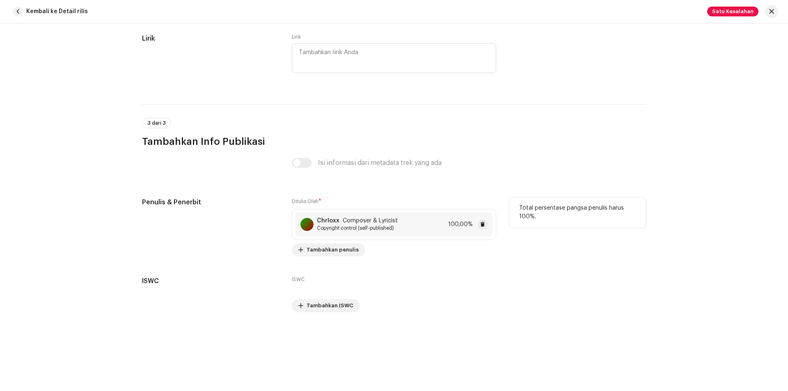
click at [346, 228] on span "Copyright control (self-published)" at bounding box center [357, 228] width 81 height 7
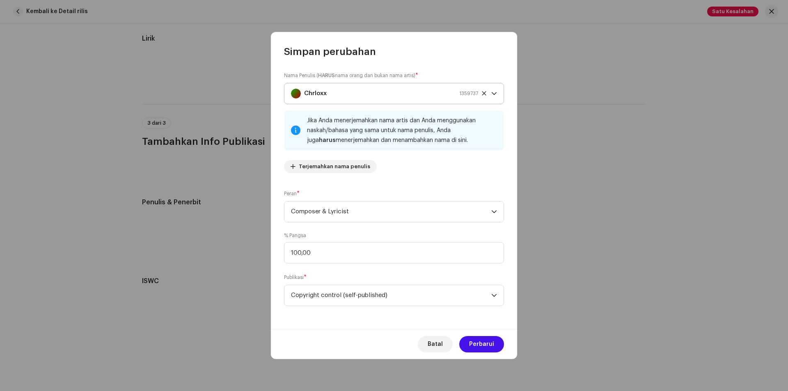
click at [348, 94] on div "Chrloxx 1359737" at bounding box center [384, 93] width 187 height 21
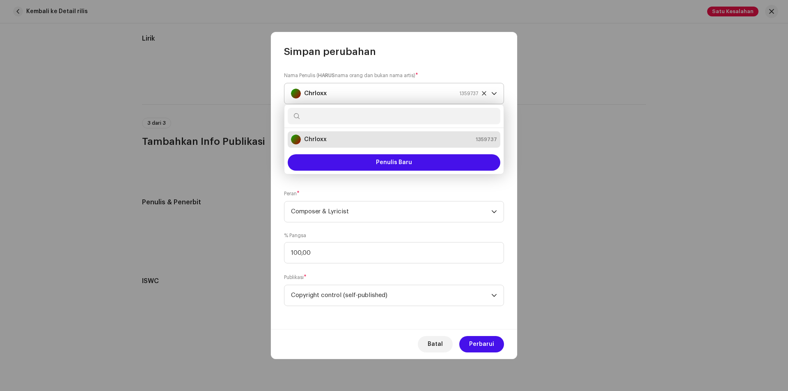
click at [483, 91] on icon at bounding box center [483, 93] width 5 height 5
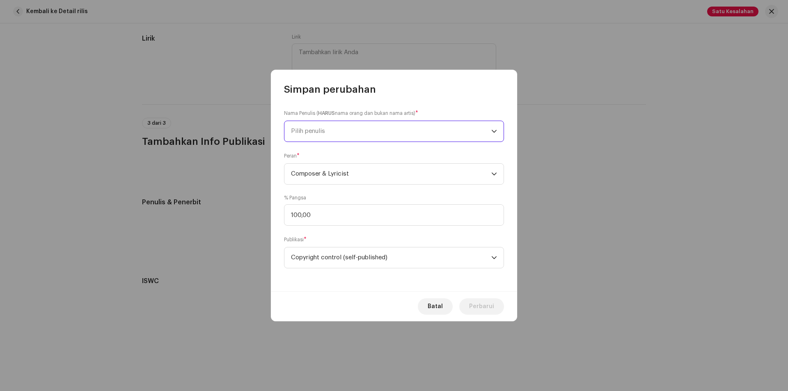
click at [372, 125] on span "Pilih penulis" at bounding box center [391, 131] width 200 height 21
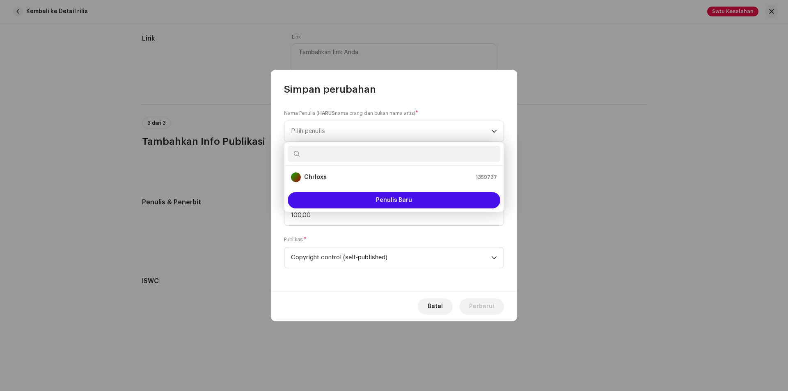
paste input "[PERSON_NAME]"
type input "[PERSON_NAME]"
click at [326, 177] on strong "[PERSON_NAME]" at bounding box center [327, 177] width 46 height 8
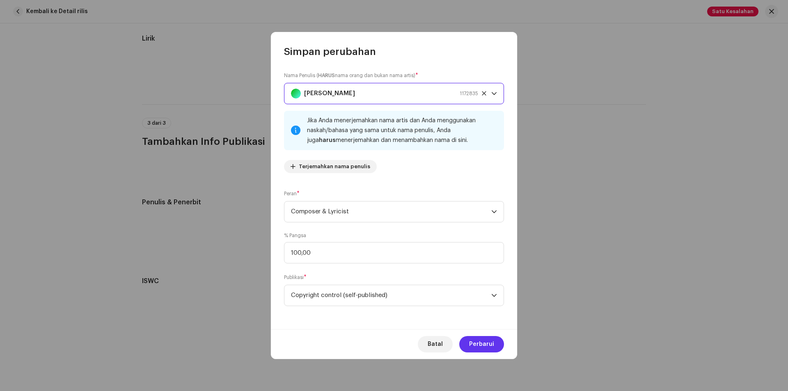
click at [474, 341] on span "Perbarui" at bounding box center [481, 344] width 25 height 16
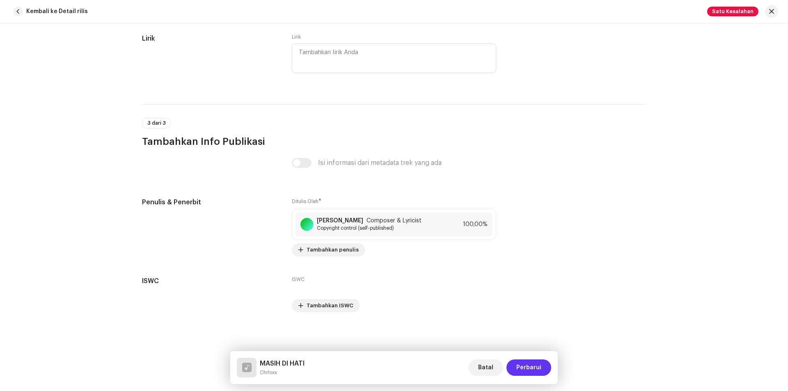
click at [529, 363] on span "Perbarui" at bounding box center [528, 368] width 25 height 16
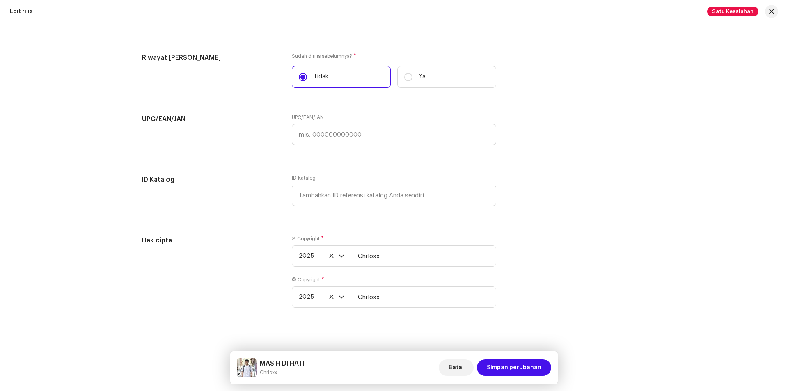
scroll to position [1278, 0]
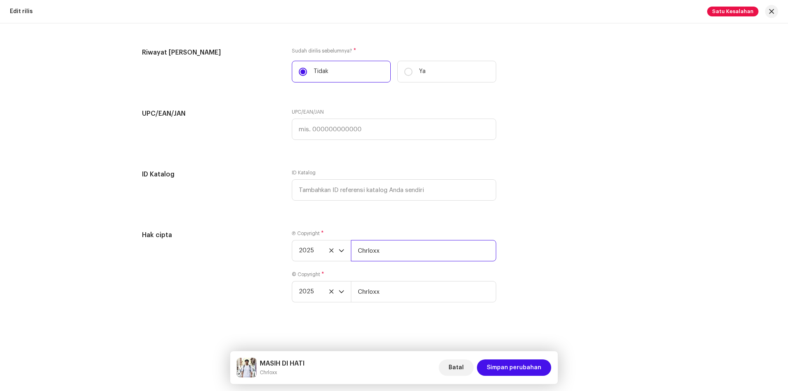
click at [407, 255] on input "Chrloxx" at bounding box center [423, 250] width 145 height 21
drag, startPoint x: 380, startPoint y: 249, endPoint x: 348, endPoint y: 251, distance: 32.9
click at [348, 251] on div "2025 Chrloxx" at bounding box center [394, 250] width 204 height 21
type input "Chrloxx Official"
drag, startPoint x: 387, startPoint y: 289, endPoint x: 355, endPoint y: 294, distance: 32.4
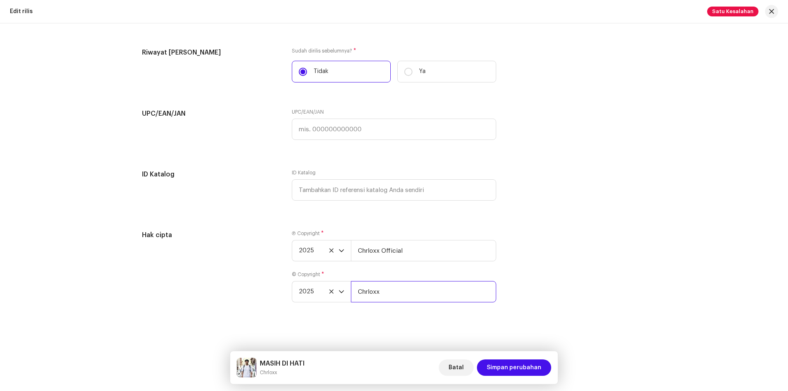
click at [355, 294] on input "Chrloxx" at bounding box center [423, 291] width 145 height 21
type input "Chrloxx Official"
click at [513, 368] on span "Simpan perubahan" at bounding box center [514, 368] width 55 height 16
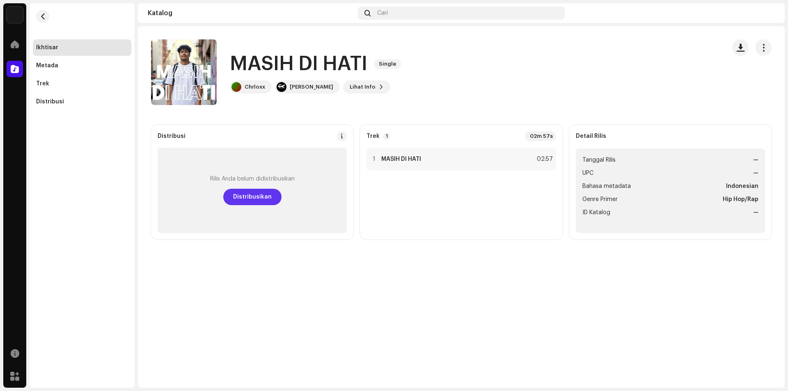
click at [252, 196] on span "Distribusikan" at bounding box center [252, 197] width 39 height 16
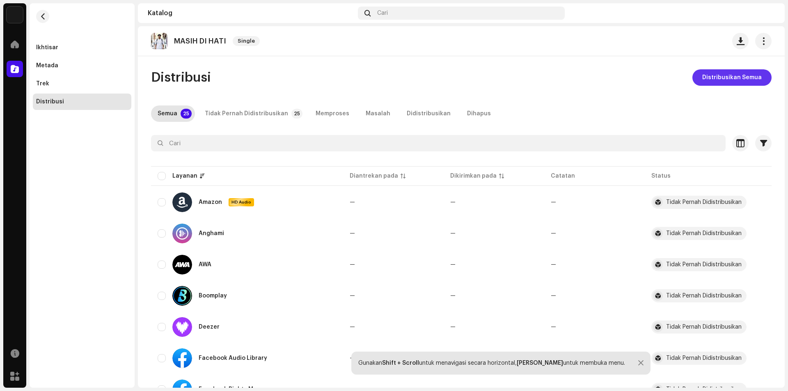
click at [718, 74] on span "Distribusikan Semua" at bounding box center [732, 77] width 60 height 16
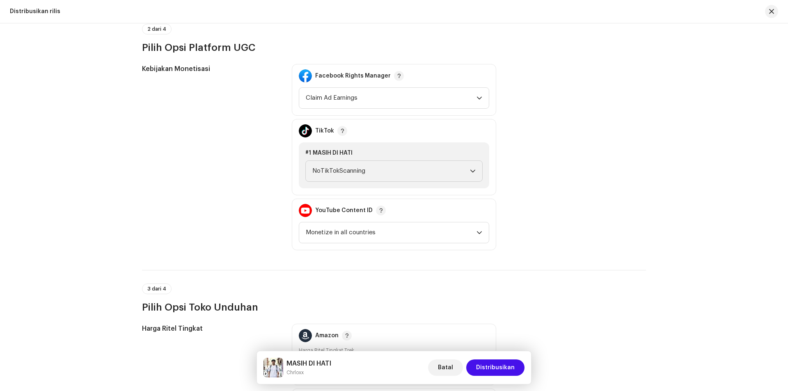
scroll to position [862, 0]
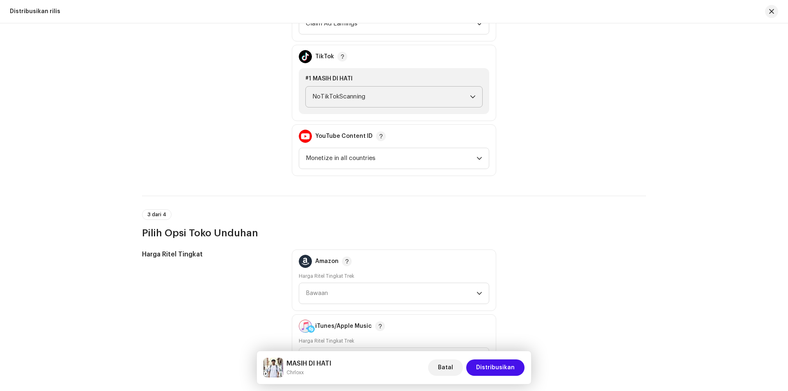
click at [389, 93] on span "NoTikTokScanning" at bounding box center [391, 97] width 158 height 21
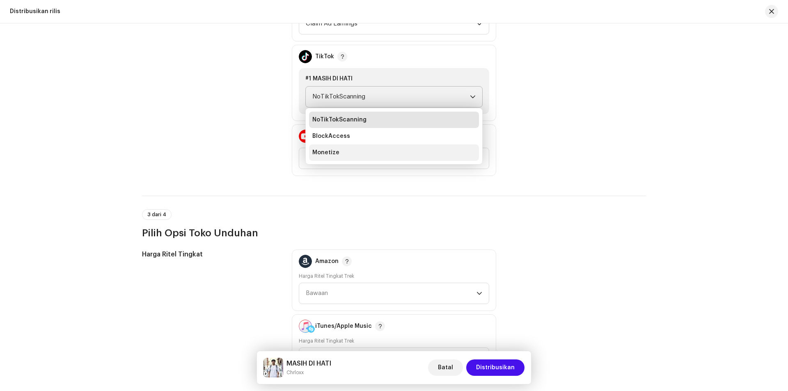
click at [321, 155] on span "Monetize" at bounding box center [325, 153] width 27 height 8
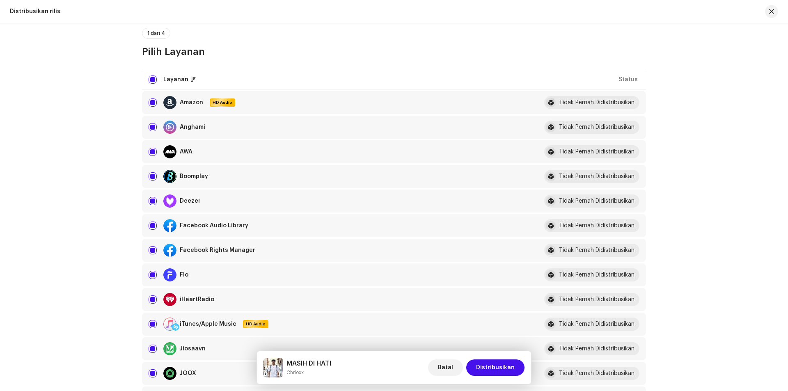
scroll to position [0, 0]
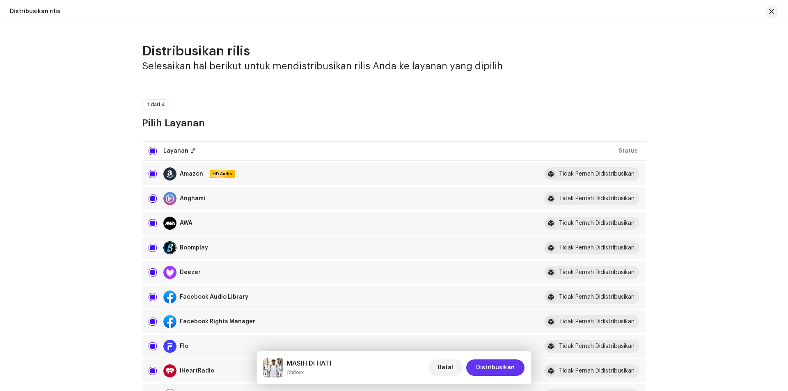
click at [488, 366] on span "Distribusikan" at bounding box center [495, 368] width 39 height 16
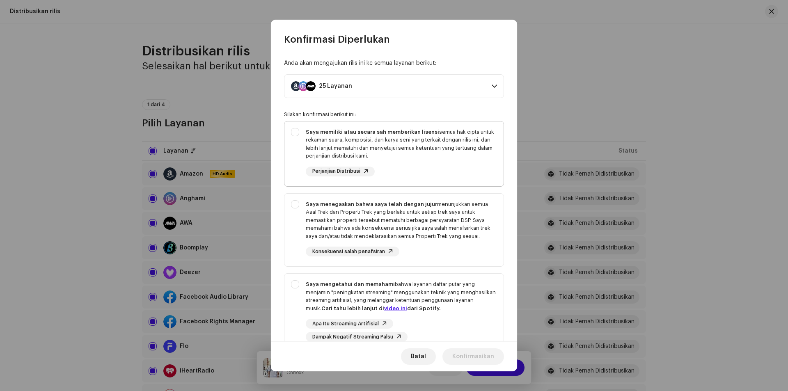
click at [294, 126] on div "Saya memiliki atau secara sah memberikan lisensi semua hak cipta untuk rekaman …" at bounding box center [393, 152] width 219 height 62
checkbox input "true"
click at [297, 205] on div "Saya menegaskan bahwa saya telah dengan jujur menunjukkan semua Asal Trek dan P…" at bounding box center [393, 229] width 219 height 70
checkbox input "true"
click at [295, 289] on div "Saya mengetahui dan memahami bahwa layanan daftar putar yang menjamin "peningka…" at bounding box center [393, 311] width 219 height 75
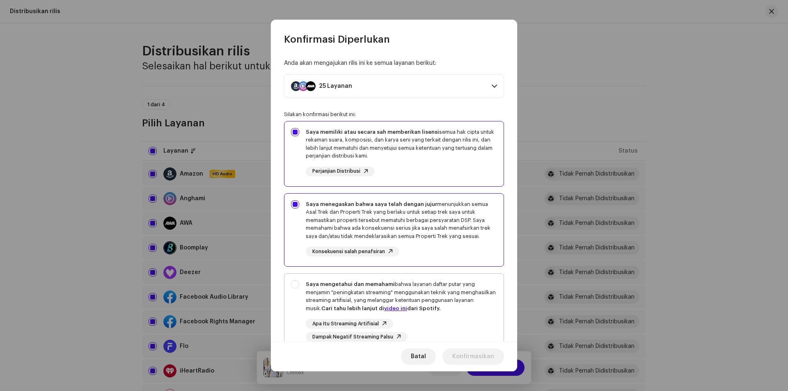
checkbox input "true"
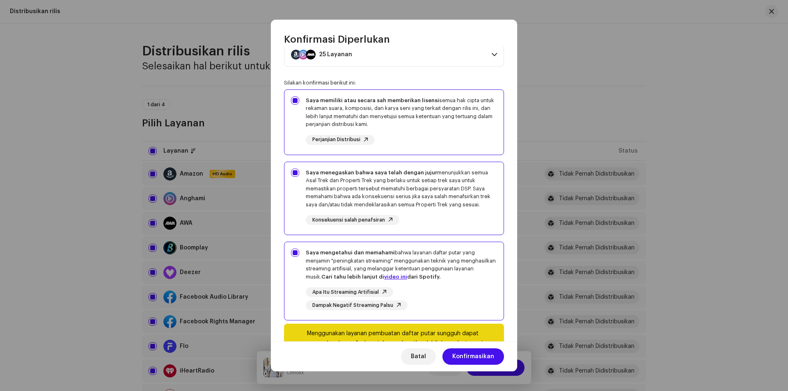
scroll to position [63, 0]
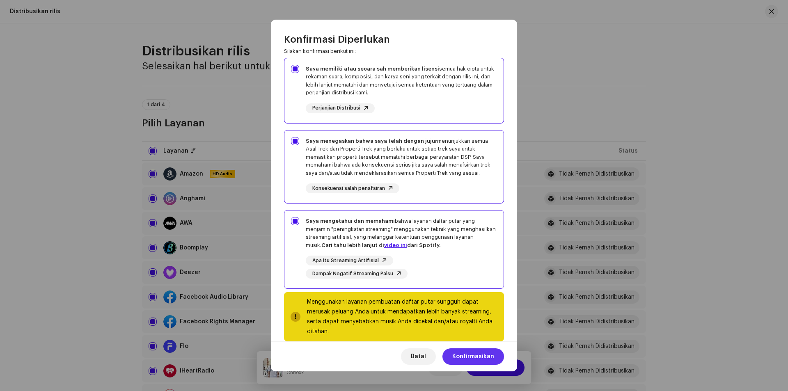
click at [468, 356] on span "Konfirmasikan" at bounding box center [473, 356] width 42 height 16
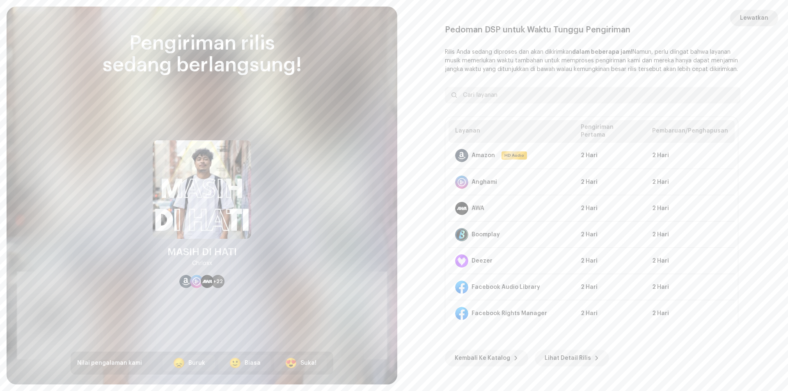
click at [750, 16] on span "Lewatkan" at bounding box center [754, 18] width 28 height 16
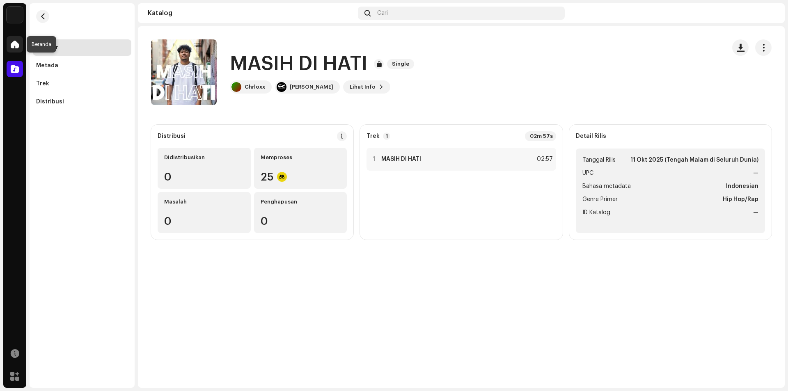
click at [16, 46] on span at bounding box center [15, 44] width 8 height 7
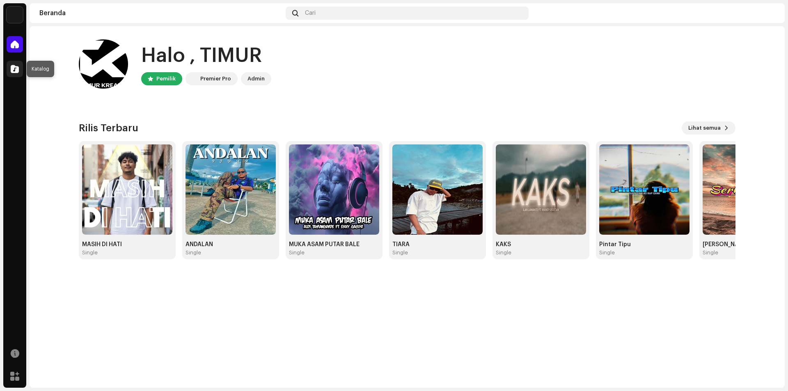
click at [14, 72] on span at bounding box center [15, 69] width 8 height 7
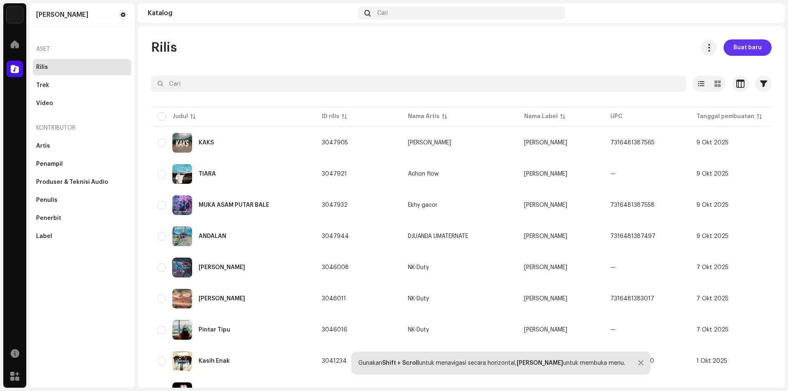
click at [740, 50] on span "Buat baru" at bounding box center [747, 47] width 28 height 16
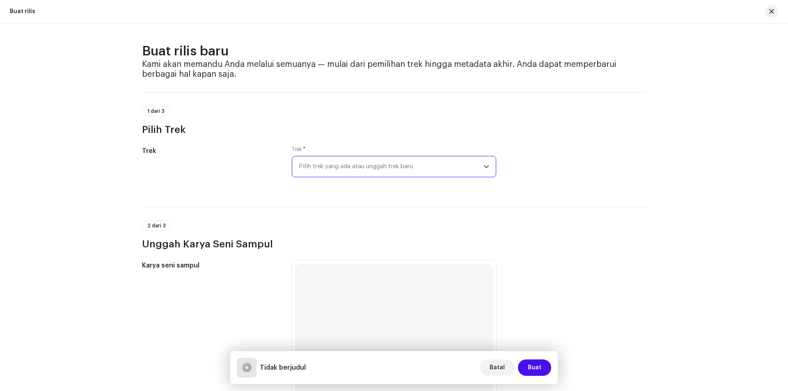
click at [396, 167] on span "Pilih trek yang ada atau unggah trek baru" at bounding box center [391, 166] width 185 height 21
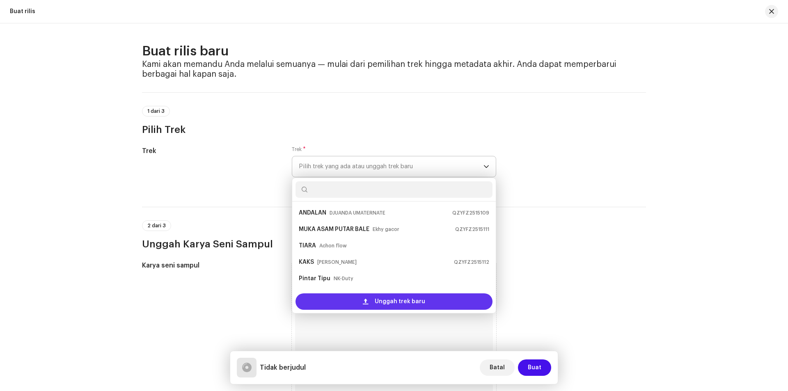
scroll to position [13, 0]
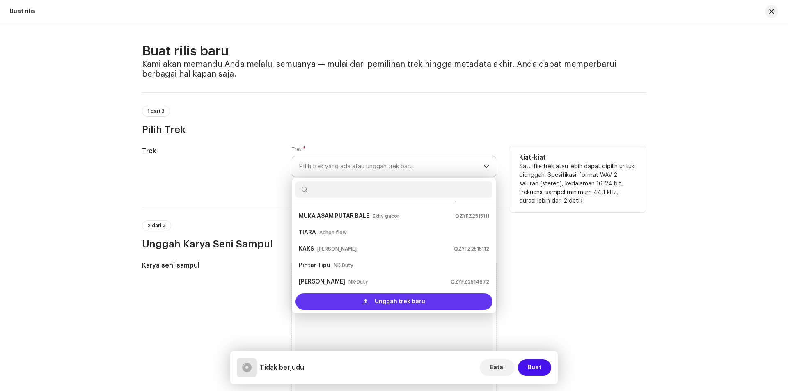
click at [360, 303] on div "Unggah trek baru" at bounding box center [393, 301] width 197 height 16
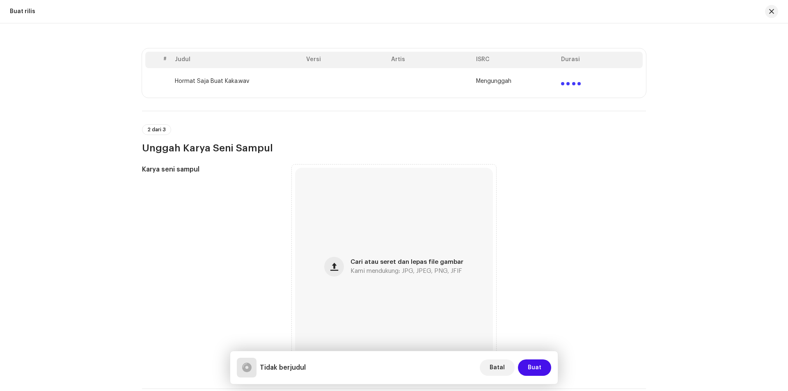
scroll to position [246, 0]
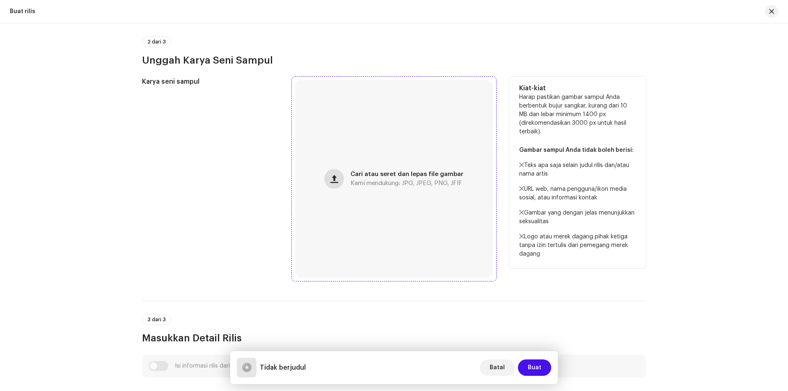
click at [333, 179] on span "button" at bounding box center [334, 179] width 8 height 7
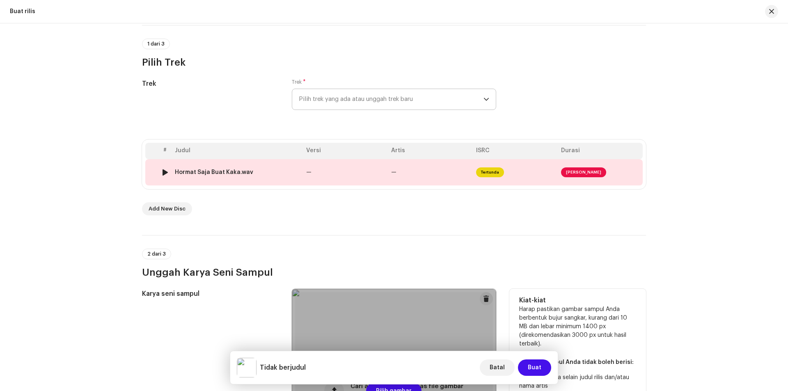
scroll to position [231, 0]
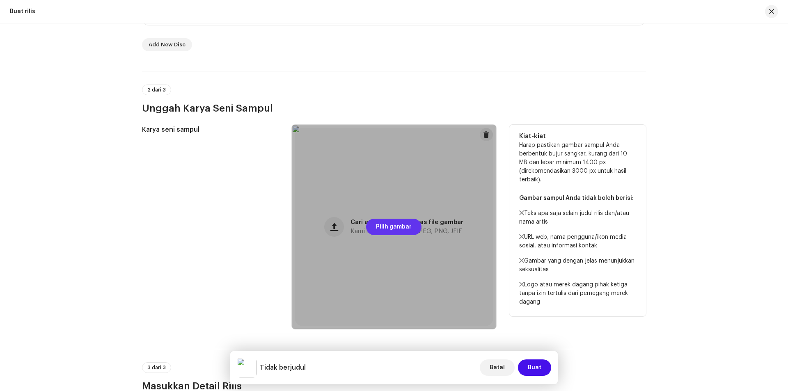
click at [387, 231] on span "Pilih gambar" at bounding box center [394, 227] width 36 height 16
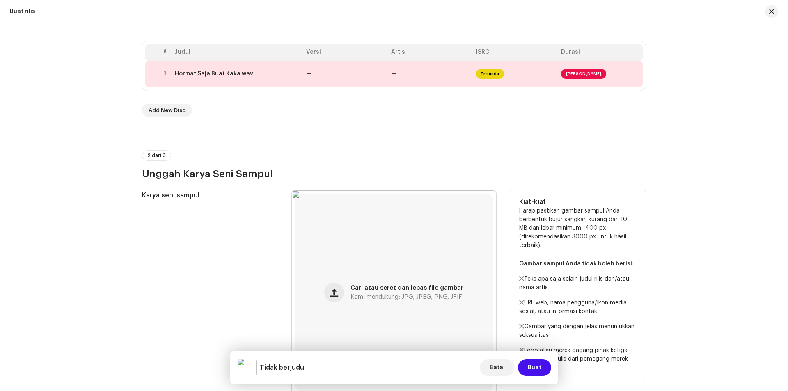
scroll to position [149, 0]
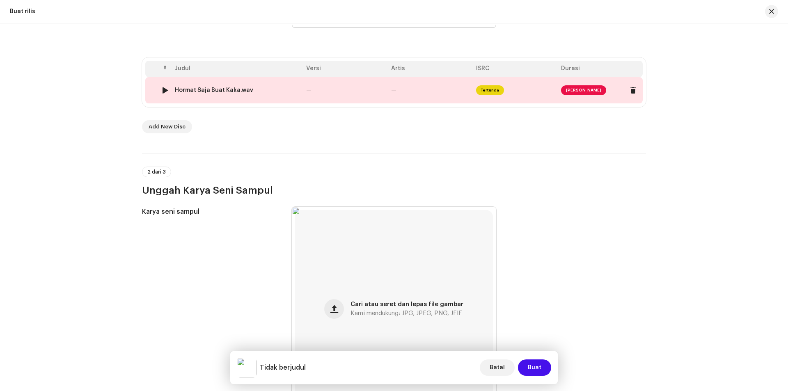
click at [567, 90] on span "[PERSON_NAME]" at bounding box center [583, 90] width 45 height 10
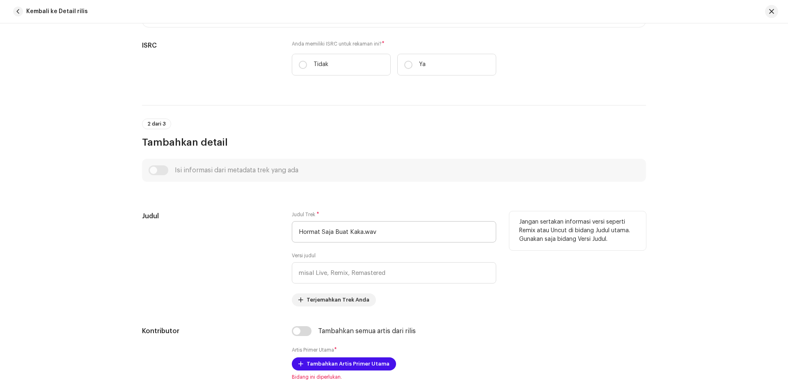
scroll to position [205, 0]
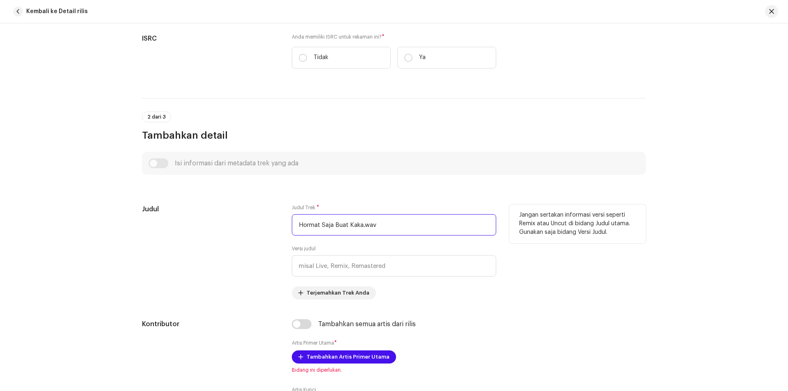
click at [380, 222] on input "Hormat Saja Buat Kaka.wav" at bounding box center [394, 224] width 204 height 21
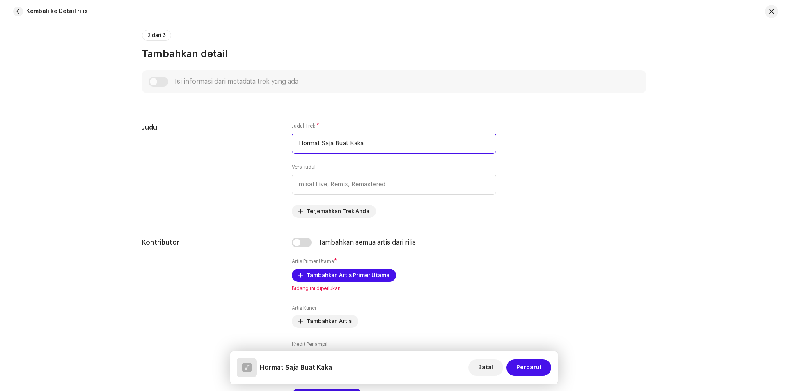
scroll to position [287, 0]
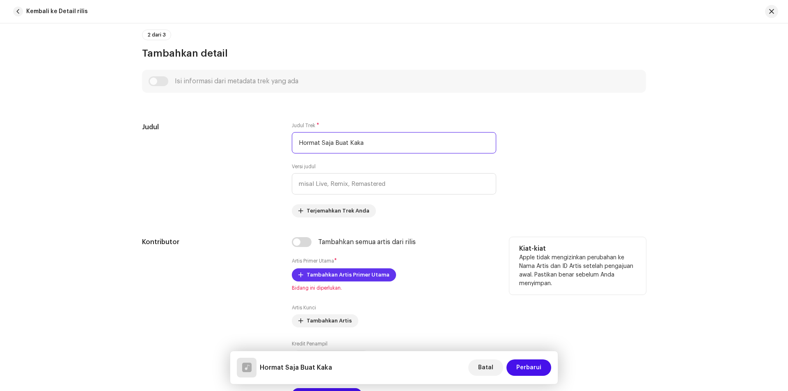
type input "Hormat Saja Buat Kaka"
click at [330, 278] on span "Tambahkan Artis Primer Utama" at bounding box center [348, 275] width 83 height 16
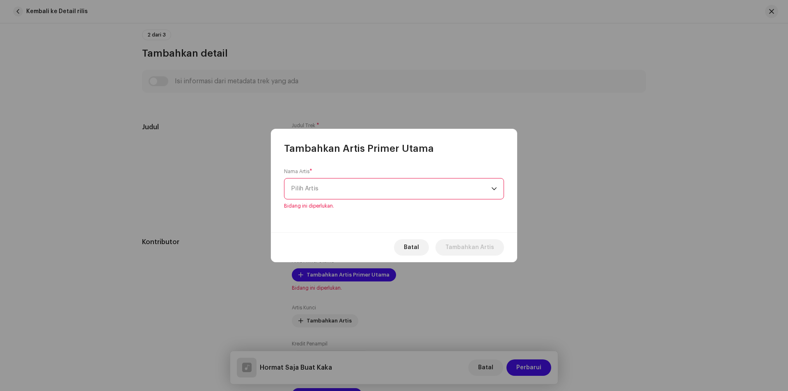
click at [343, 190] on span "Pilih Artis" at bounding box center [391, 189] width 200 height 21
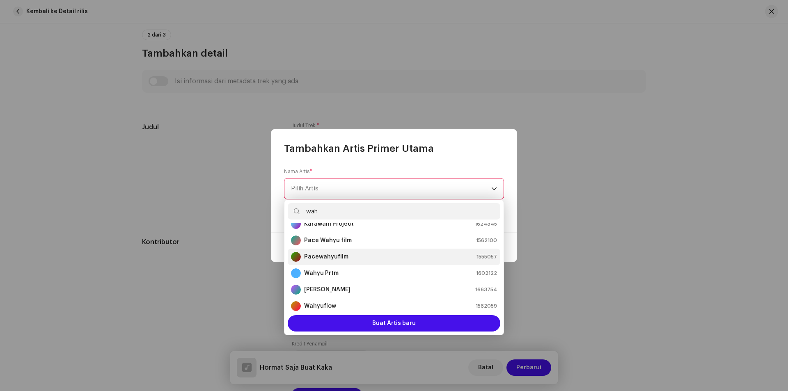
scroll to position [16, 0]
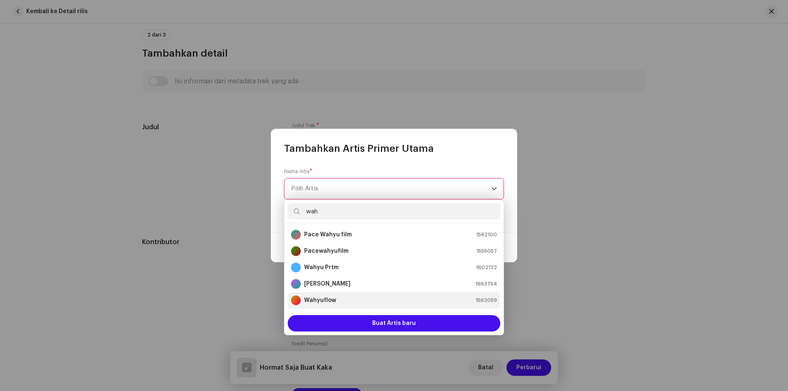
type input "wah"
click at [328, 301] on strong "Wahyuflow" at bounding box center [320, 300] width 32 height 8
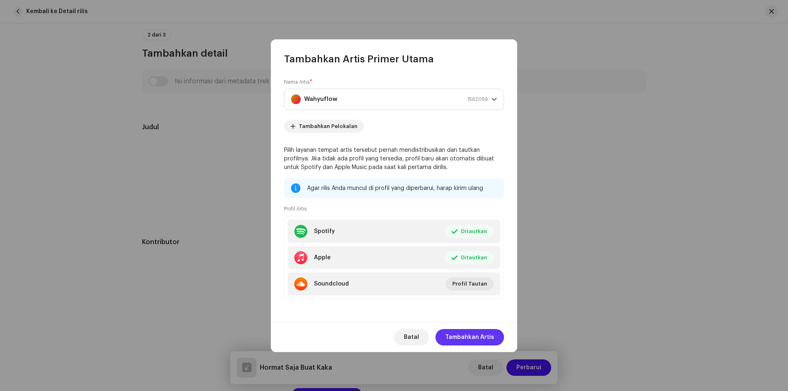
click at [457, 339] on span "Tambahkan Artis" at bounding box center [469, 337] width 49 height 16
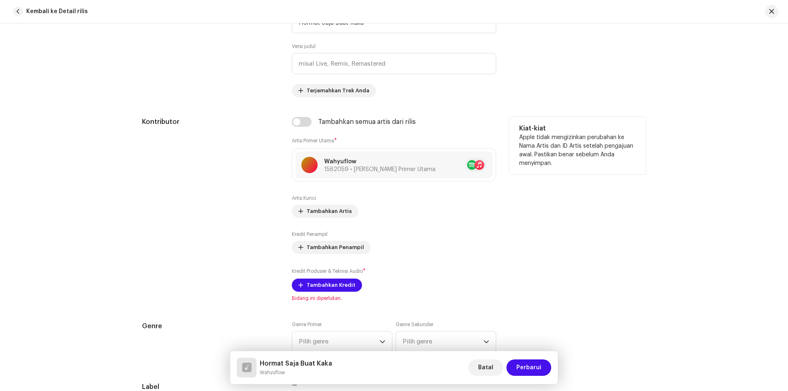
scroll to position [410, 0]
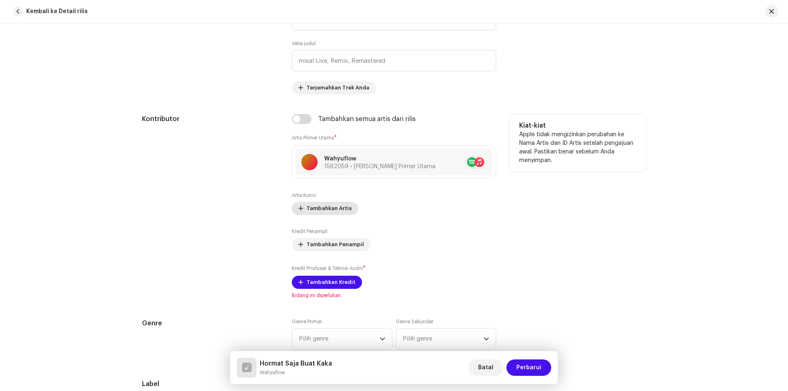
click at [309, 209] on span "Tambahkan Artis" at bounding box center [329, 208] width 45 height 16
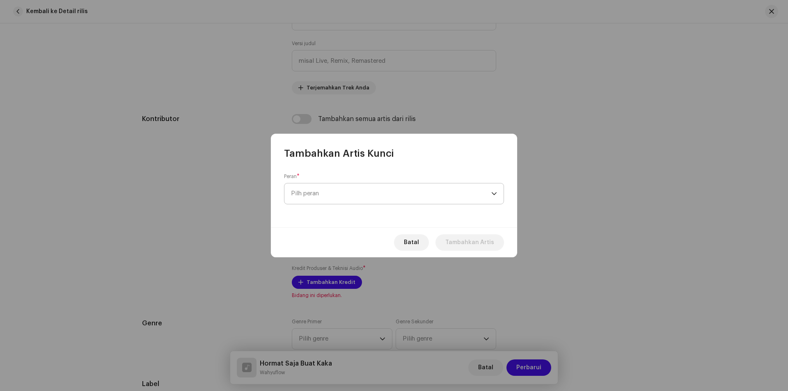
click at [336, 194] on span "Pilh peran" at bounding box center [391, 193] width 200 height 21
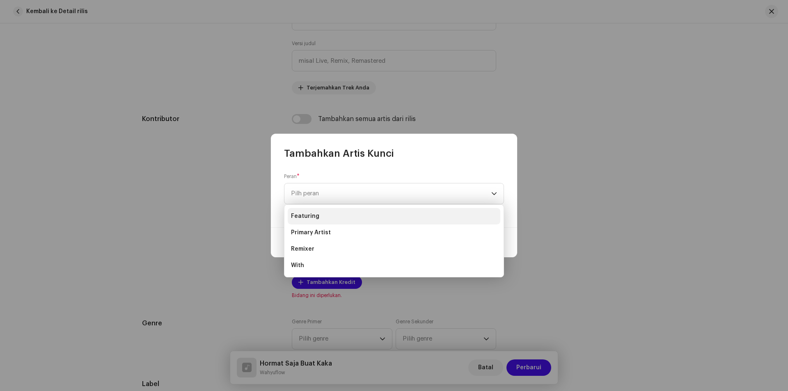
click at [324, 216] on li "Featuring" at bounding box center [394, 216] width 213 height 16
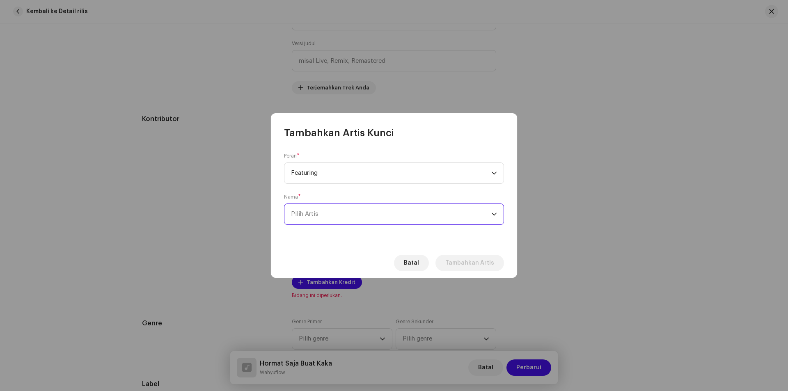
click at [334, 213] on span "Pilih Artis" at bounding box center [391, 214] width 200 height 21
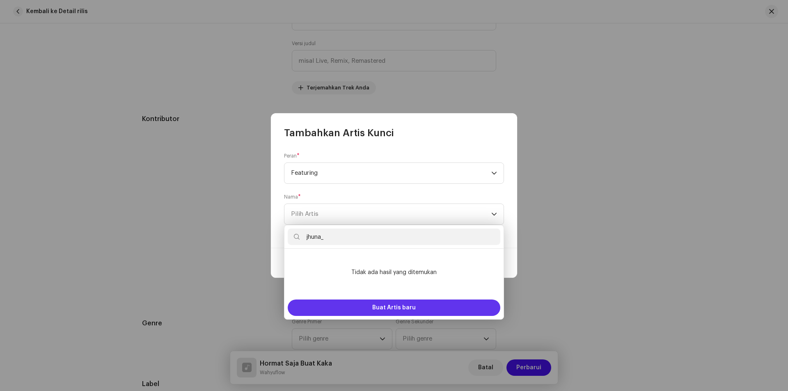
type input "jhuna_"
click at [376, 307] on span "Buat Artis baru" at bounding box center [394, 308] width 44 height 16
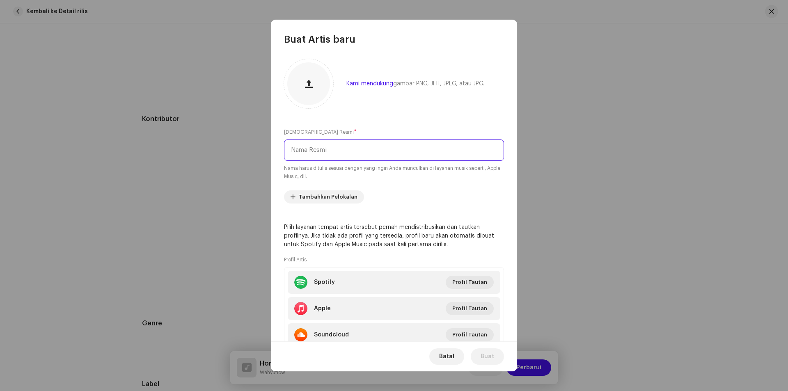
click at [340, 147] on input "text" at bounding box center [394, 150] width 220 height 21
type input "j"
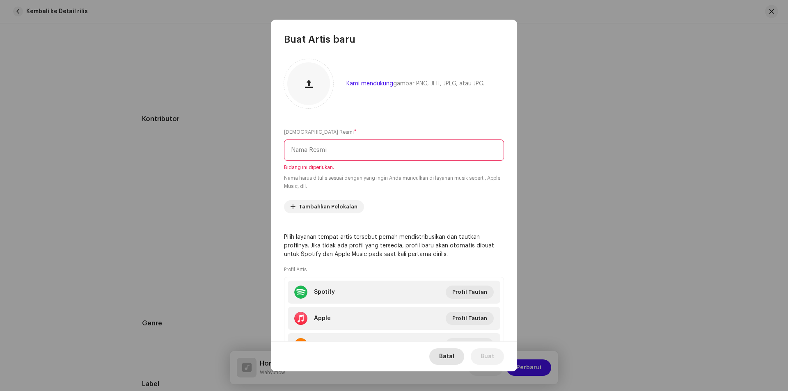
click at [445, 352] on span "Batal" at bounding box center [446, 356] width 15 height 16
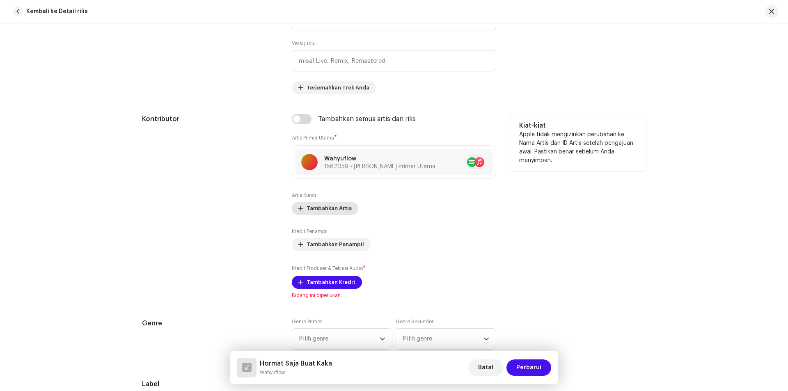
click at [327, 211] on span "Tambahkan Artis" at bounding box center [329, 208] width 45 height 16
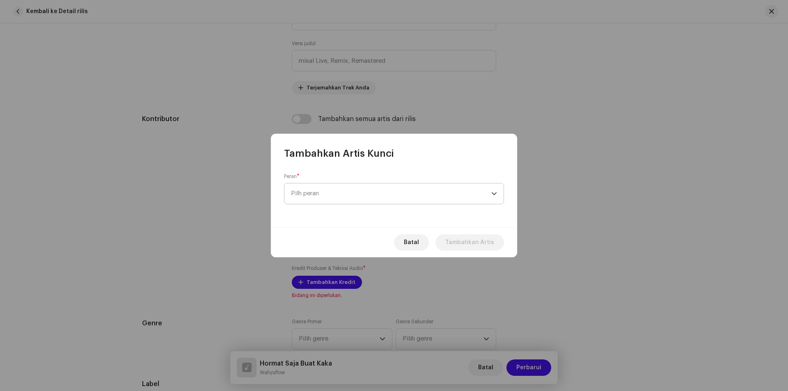
click at [337, 193] on span "Pilh peran" at bounding box center [391, 193] width 200 height 21
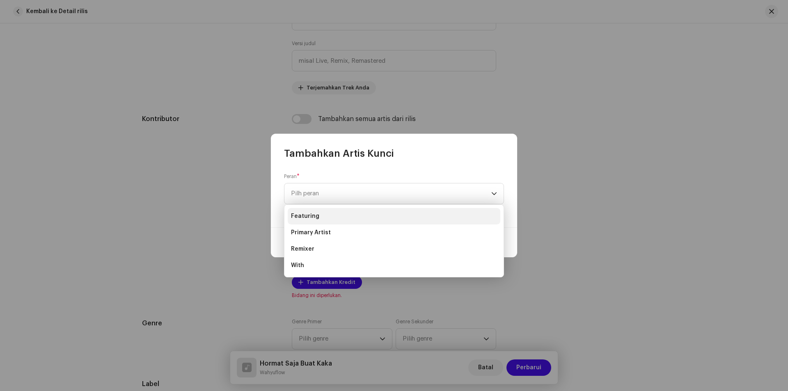
click at [332, 216] on li "Featuring" at bounding box center [394, 216] width 213 height 16
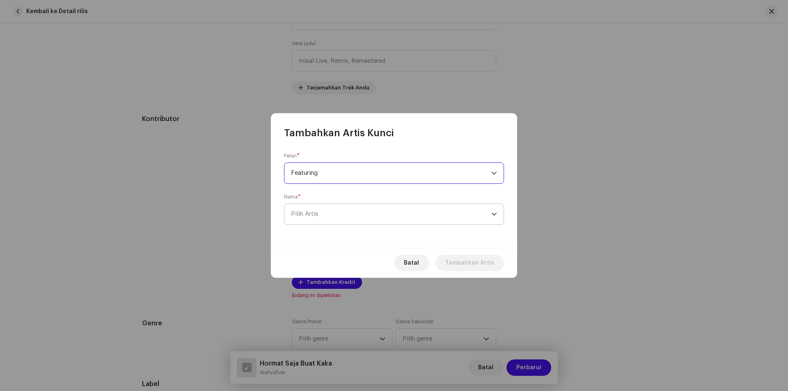
click at [326, 213] on span "Pilih Artis" at bounding box center [391, 214] width 200 height 21
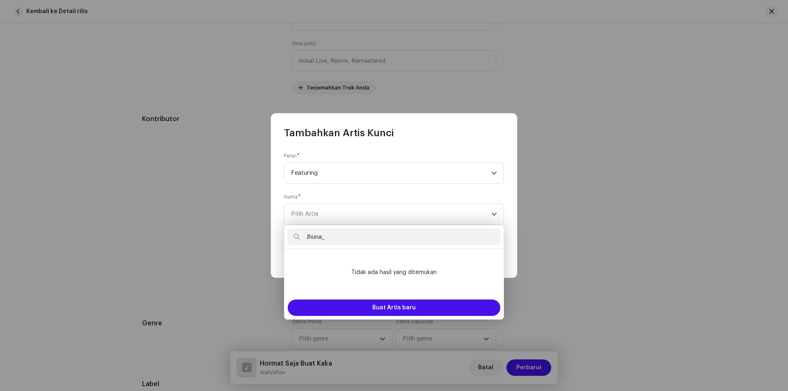
click at [339, 238] on input "Jhuna_" at bounding box center [394, 237] width 213 height 16
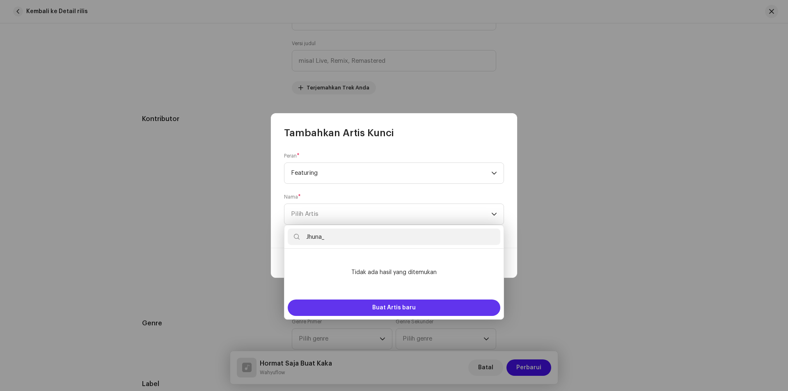
type input "Jhuna_"
click at [385, 307] on span "Buat Artis baru" at bounding box center [394, 308] width 44 height 16
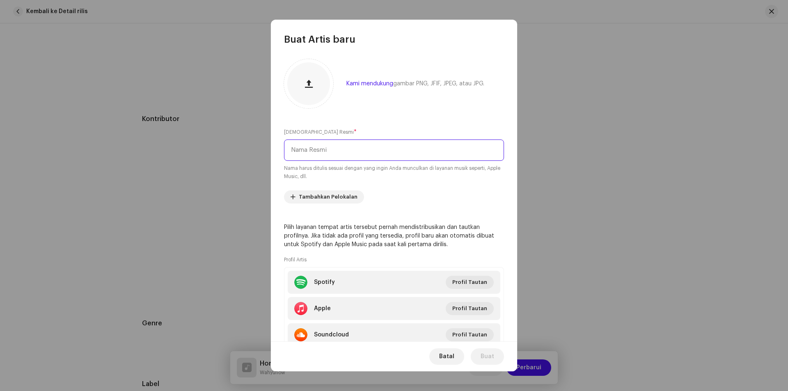
click at [326, 148] on input "text" at bounding box center [394, 150] width 220 height 21
paste input "Jhuna_"
type input "Jhuna_"
click at [481, 356] on span "Buat" at bounding box center [488, 356] width 14 height 16
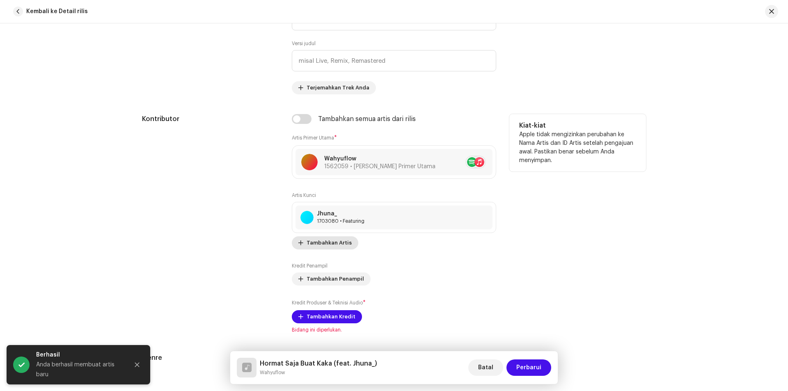
click at [317, 241] on span "Tambahkan Artis" at bounding box center [329, 243] width 45 height 16
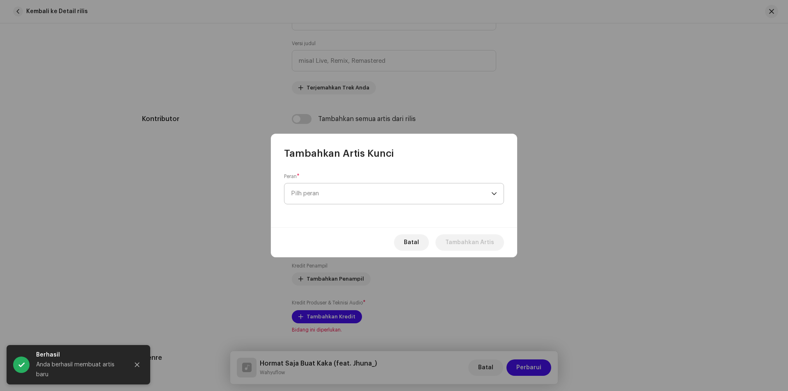
click at [330, 195] on span "Pilh peran" at bounding box center [391, 193] width 200 height 21
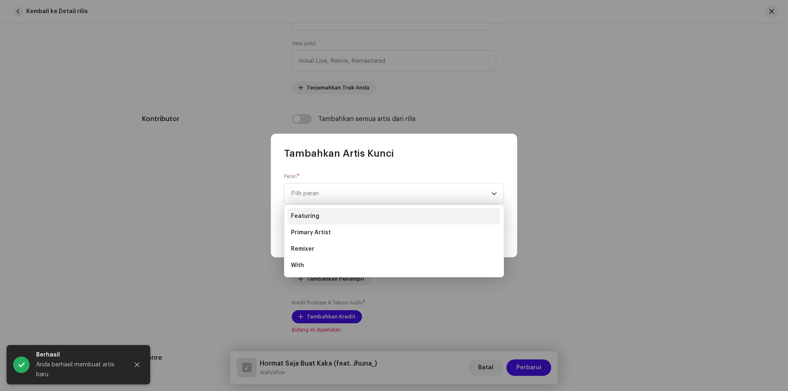
click at [323, 219] on li "Featuring" at bounding box center [394, 216] width 213 height 16
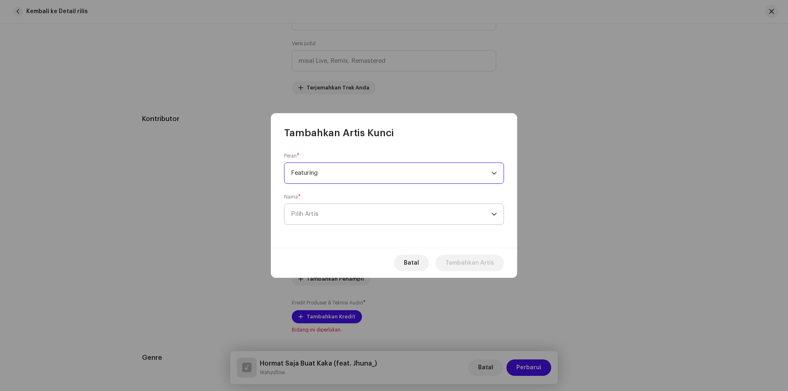
click at [323, 216] on span "Pilih Artis" at bounding box center [391, 214] width 200 height 21
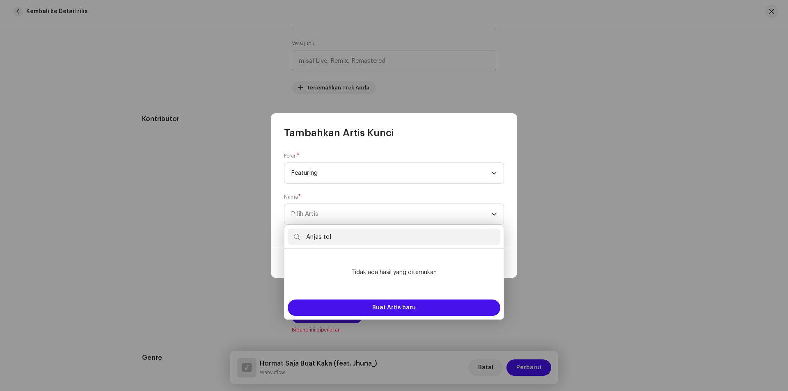
drag, startPoint x: 332, startPoint y: 236, endPoint x: 306, endPoint y: 240, distance: 26.6
click at [306, 240] on input "Anjas tcl" at bounding box center [394, 237] width 213 height 16
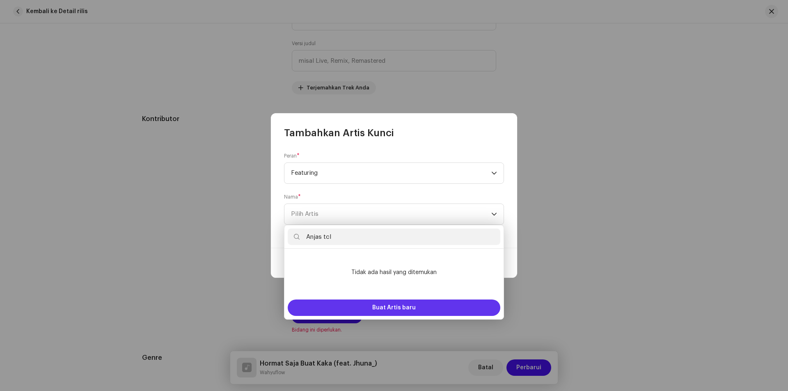
type input "Anjas tcl"
click at [387, 309] on span "Buat Artis baru" at bounding box center [394, 308] width 44 height 16
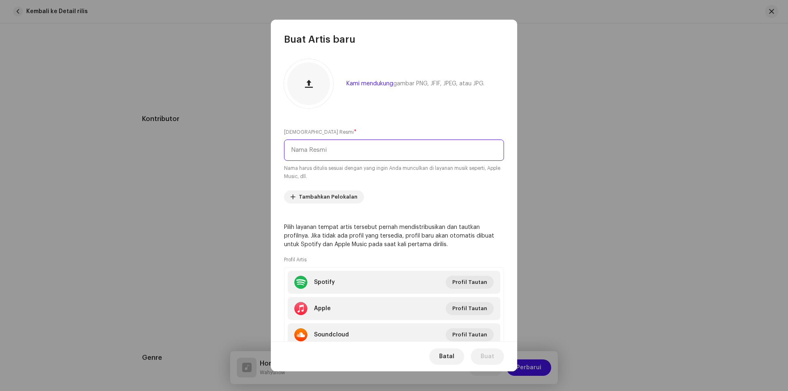
click at [324, 151] on input "text" at bounding box center [394, 150] width 220 height 21
paste input "Anjas tcl"
type input "Anjas tcl"
click at [479, 359] on button "Buat" at bounding box center [487, 356] width 33 height 16
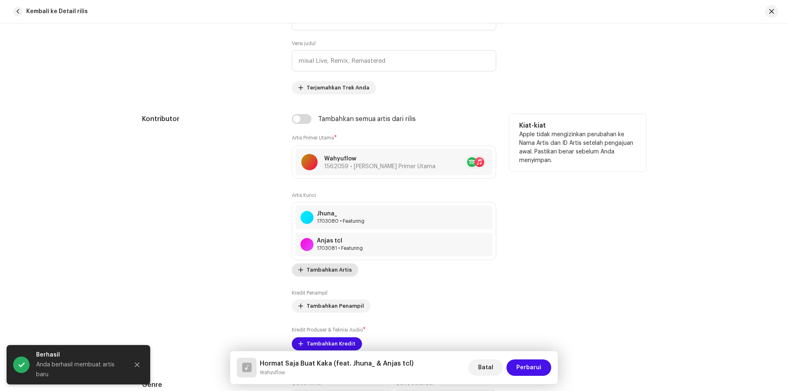
click at [303, 271] on button "Tambahkan Artis" at bounding box center [325, 269] width 66 height 13
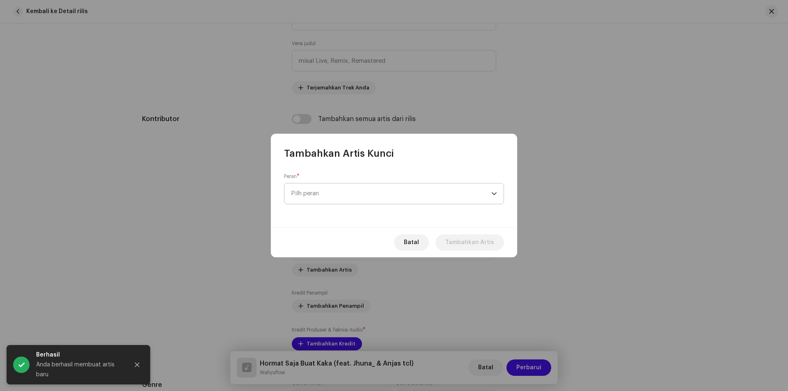
click at [328, 192] on span "Pilh peran" at bounding box center [391, 193] width 200 height 21
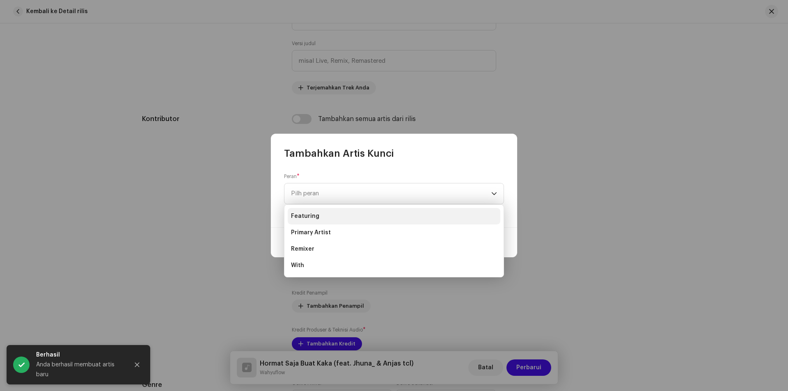
click at [317, 218] on span "Featuring" at bounding box center [305, 216] width 28 height 8
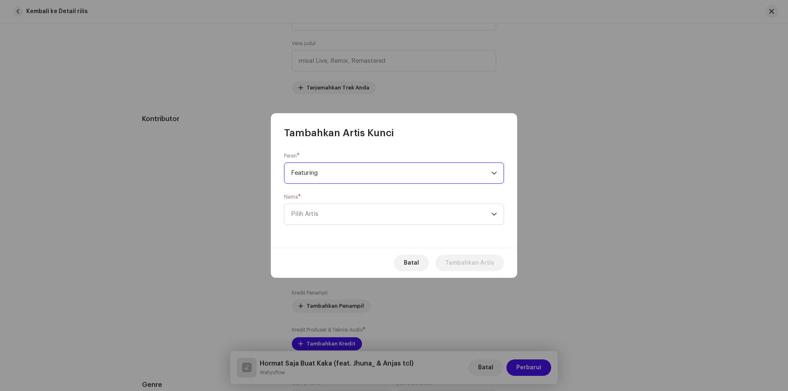
click at [317, 218] on span "Pilih Artis" at bounding box center [391, 214] width 200 height 21
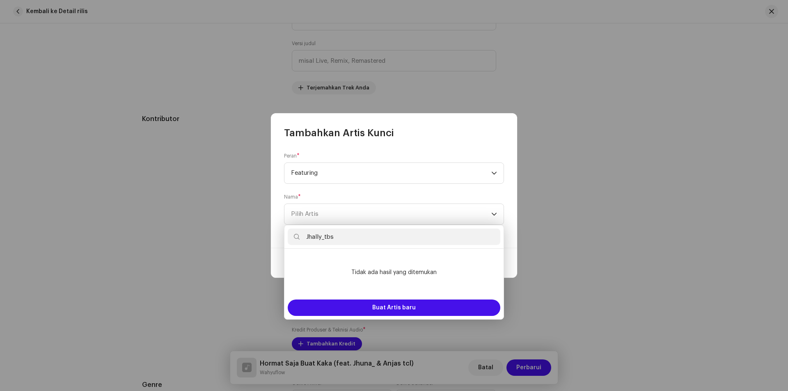
drag, startPoint x: 342, startPoint y: 234, endPoint x: 300, endPoint y: 235, distance: 41.9
click at [300, 235] on input "Jhally_tbs" at bounding box center [394, 237] width 213 height 16
click at [361, 238] on input "Jhally_tbs" at bounding box center [394, 237] width 213 height 16
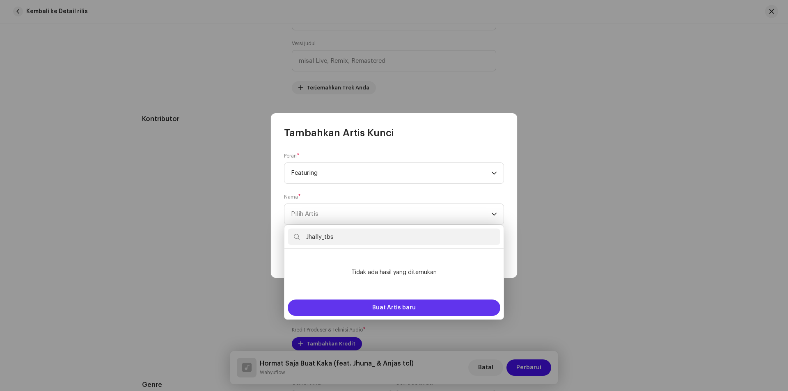
type input "Jhally_tbs"
click at [382, 307] on span "Buat Artis baru" at bounding box center [394, 308] width 44 height 16
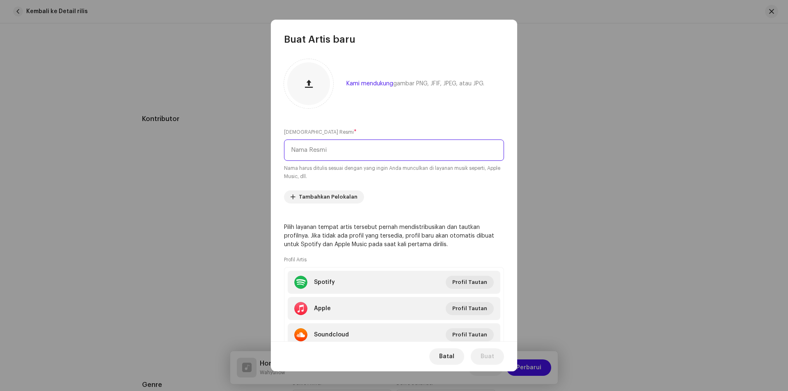
click at [321, 150] on input "text" at bounding box center [394, 150] width 220 height 21
paste input "Jhally_tbs"
type input "Jhally_tbs"
click at [486, 354] on span "Buat" at bounding box center [488, 356] width 14 height 16
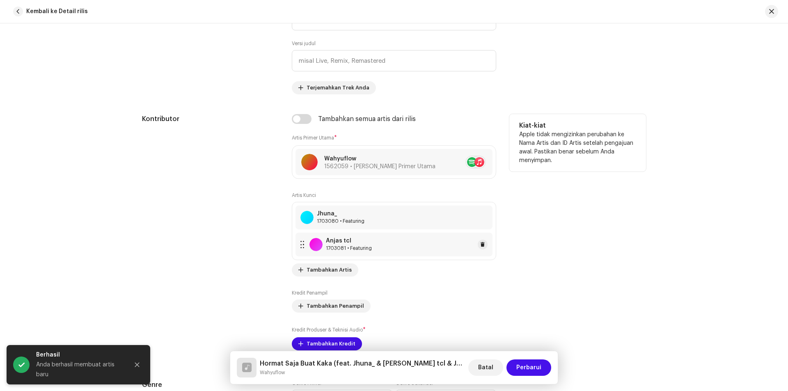
scroll to position [492, 0]
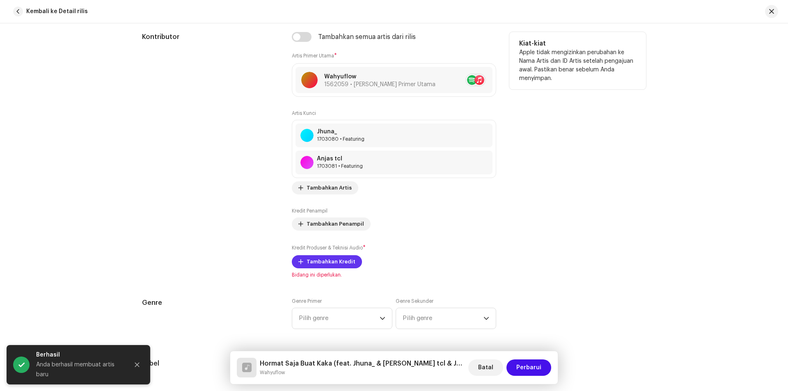
click at [331, 264] on span "Tambahkan Kredit" at bounding box center [331, 262] width 49 height 16
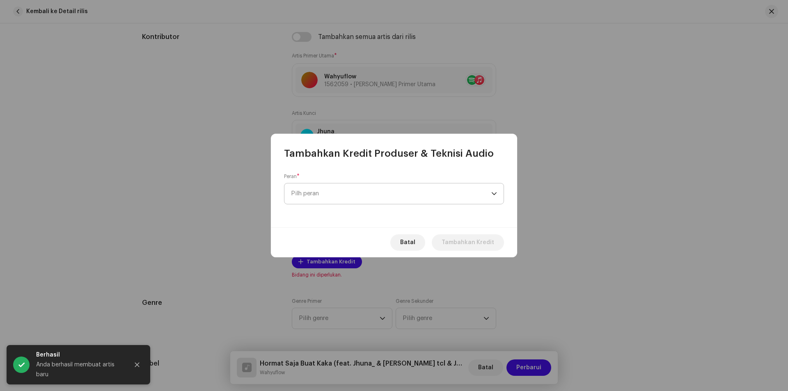
click at [355, 201] on span "Pilh peran" at bounding box center [391, 193] width 200 height 21
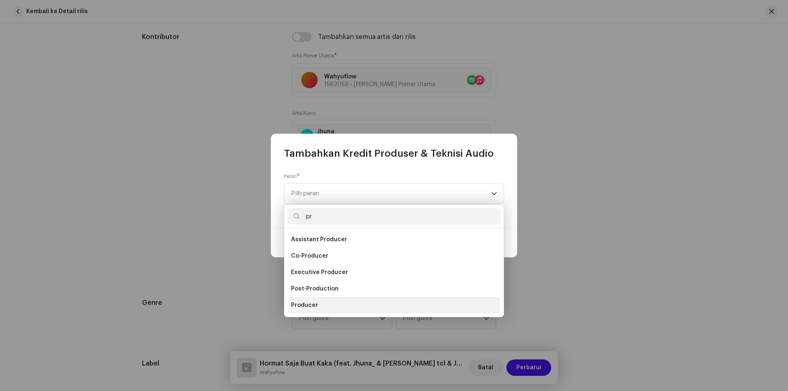
type input "pr"
click at [305, 307] on span "Producer" at bounding box center [304, 305] width 27 height 8
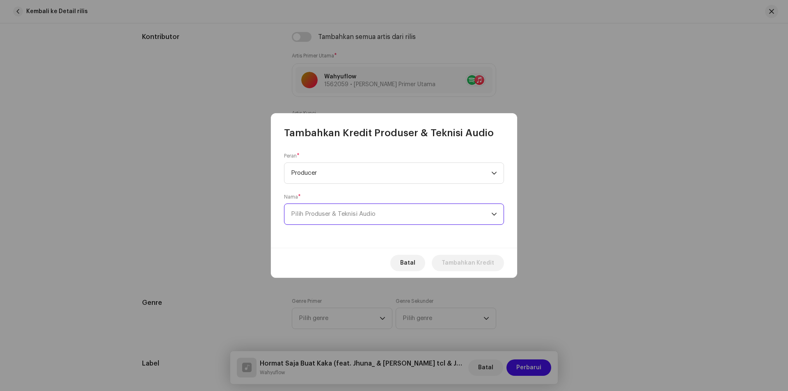
click at [334, 218] on span "Pilih Produser & Teknisi Audio" at bounding box center [391, 214] width 200 height 21
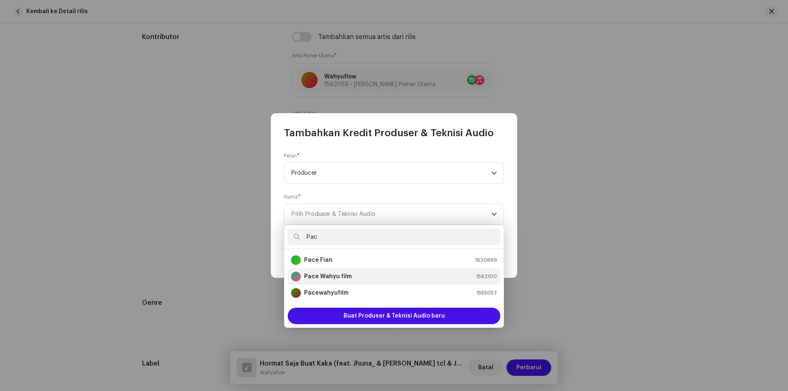
type input "Pac"
click at [332, 278] on strong "Pace Wahyu film" at bounding box center [328, 277] width 48 height 8
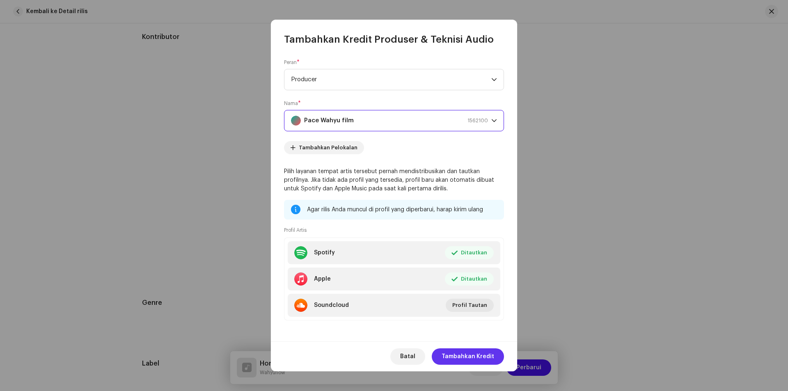
click at [446, 354] on span "Tambahkan Kredit" at bounding box center [468, 356] width 53 height 16
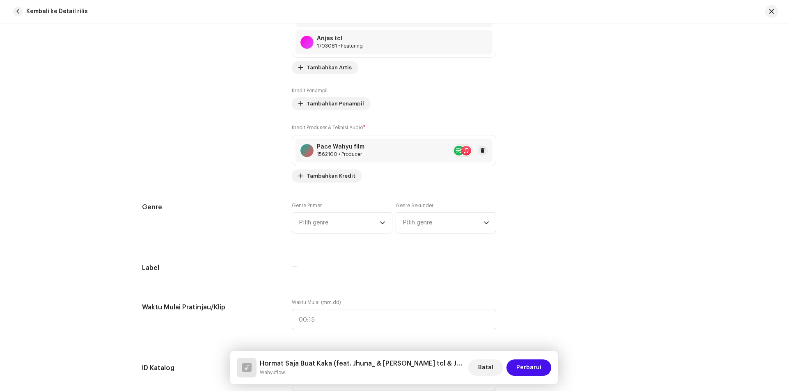
scroll to position [616, 0]
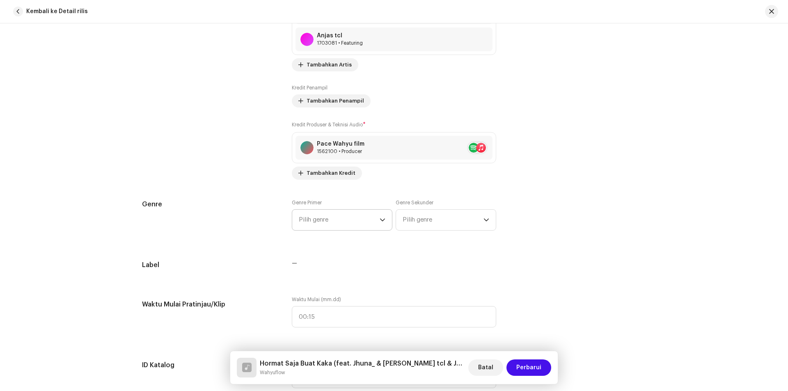
click at [356, 219] on span "Pilih genre" at bounding box center [339, 220] width 81 height 21
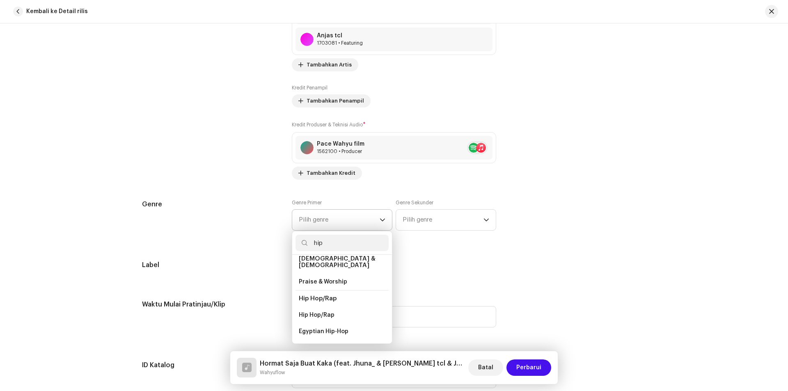
scroll to position [41, 0]
type input "hip"
click at [323, 311] on span "Hip Hop/Rap" at bounding box center [317, 315] width 36 height 8
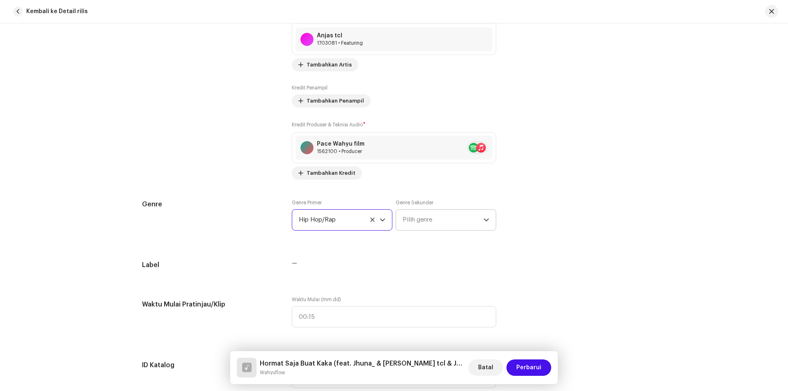
click at [414, 220] on span "Pilih genre" at bounding box center [443, 220] width 81 height 21
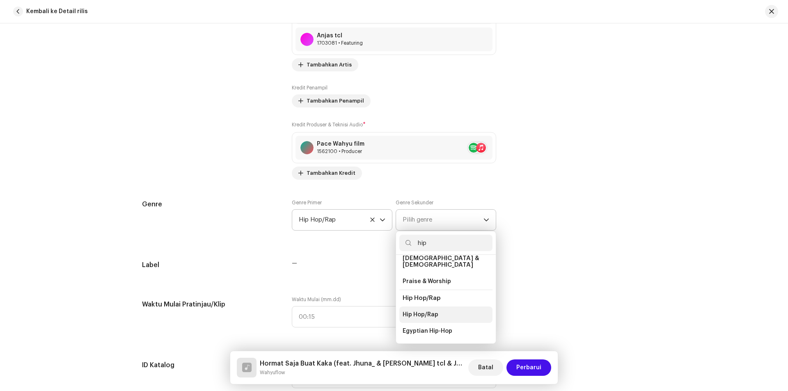
type input "hip"
click at [422, 311] on span "Hip Hop/Rap" at bounding box center [421, 315] width 36 height 8
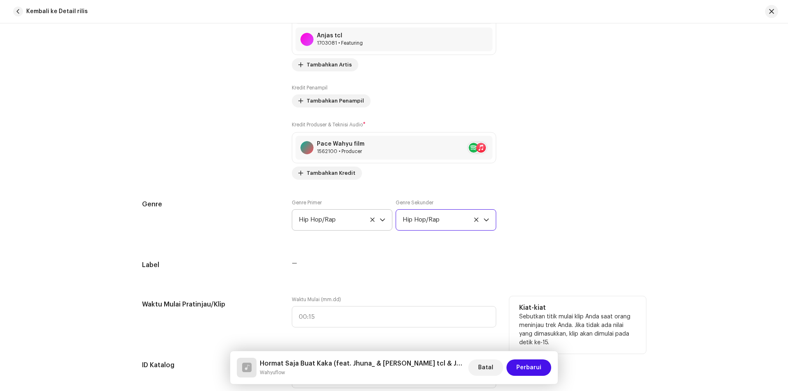
scroll to position [657, 0]
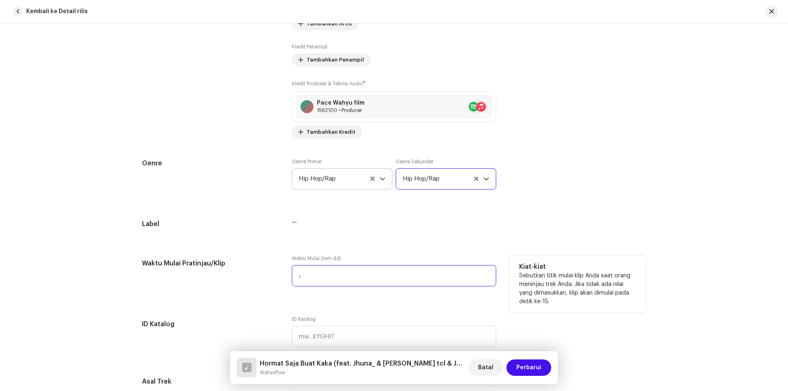
click at [321, 279] on input ":" at bounding box center [394, 275] width 204 height 21
type input "00:01"
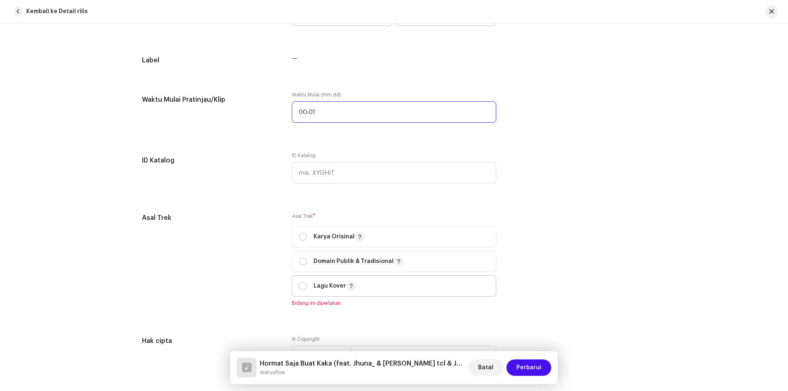
scroll to position [821, 0]
click at [306, 239] on div "Karya Orisinal" at bounding box center [332, 236] width 66 height 10
radio input "true"
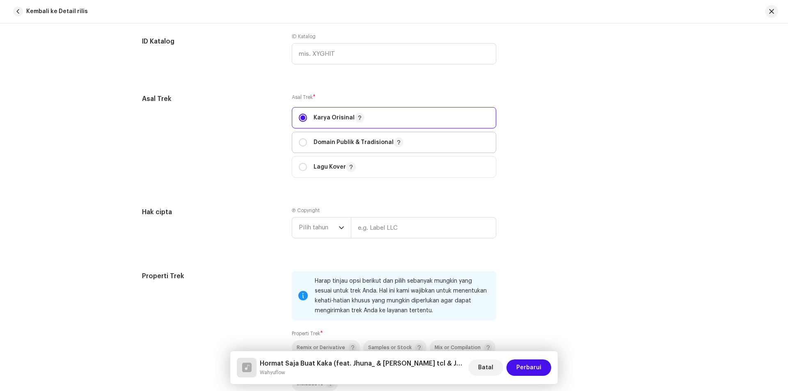
scroll to position [944, 0]
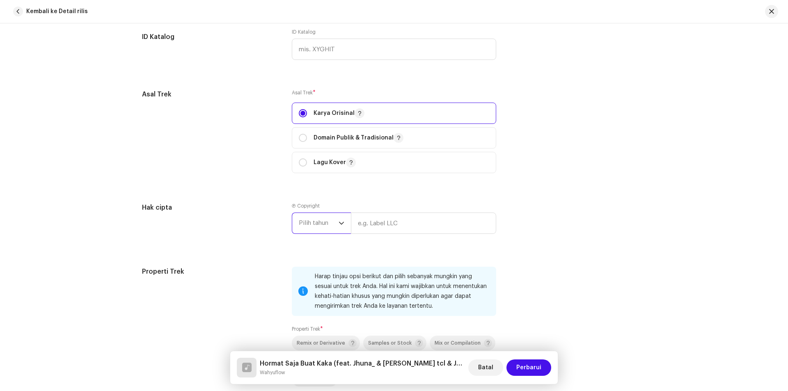
click at [325, 221] on span "Pilih tahun" at bounding box center [319, 223] width 40 height 21
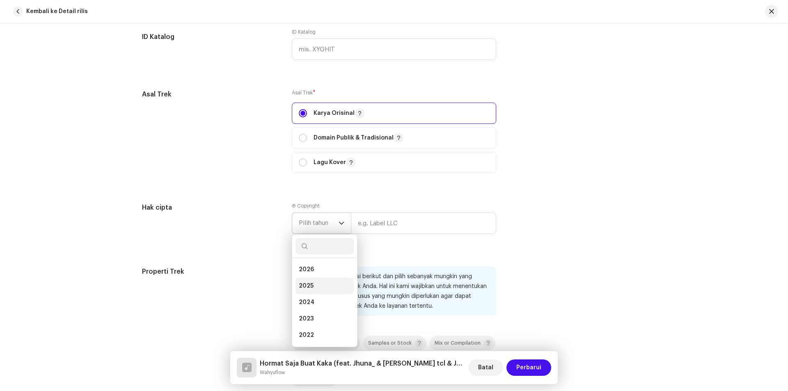
click at [308, 285] on span "2025" at bounding box center [306, 286] width 15 height 8
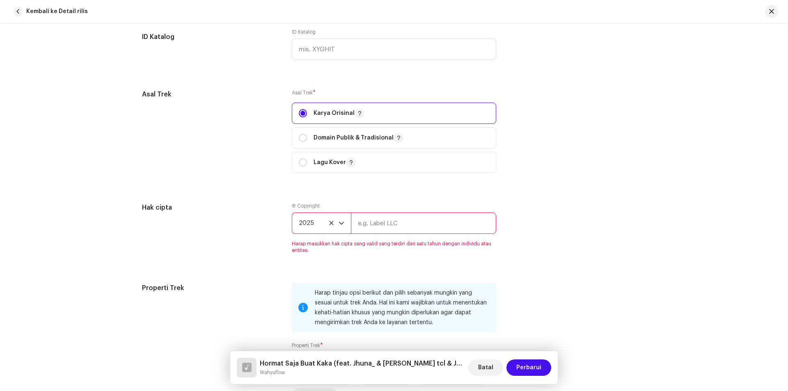
click at [372, 221] on input "text" at bounding box center [423, 223] width 145 height 21
type input "w"
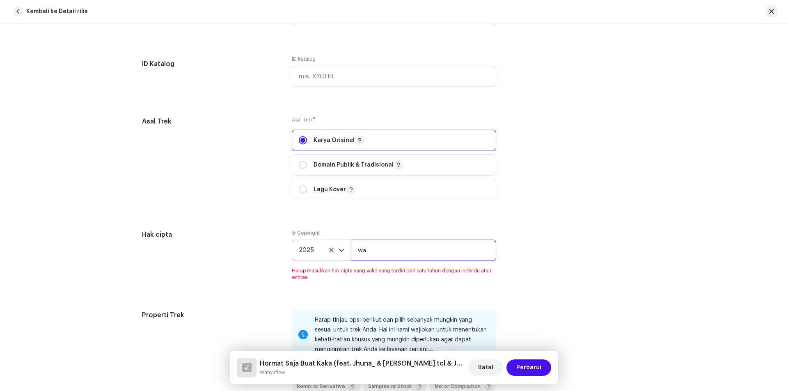
type input "w"
click at [404, 254] on input "Wahyuflow" at bounding box center [423, 250] width 145 height 21
type input "Wahyuflow"
click at [534, 275] on div "Detail trek Selesaikan hal berikut untuk menyelesaikan trek Anda. 1 dari 3 Tamb…" at bounding box center [394, 35] width 530 height 1873
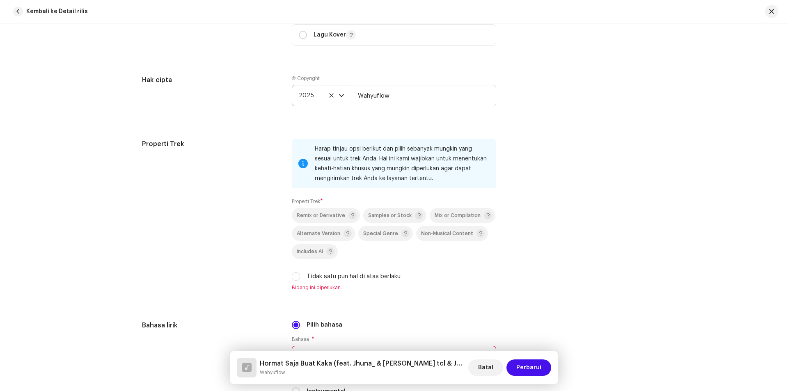
scroll to position [1108, 0]
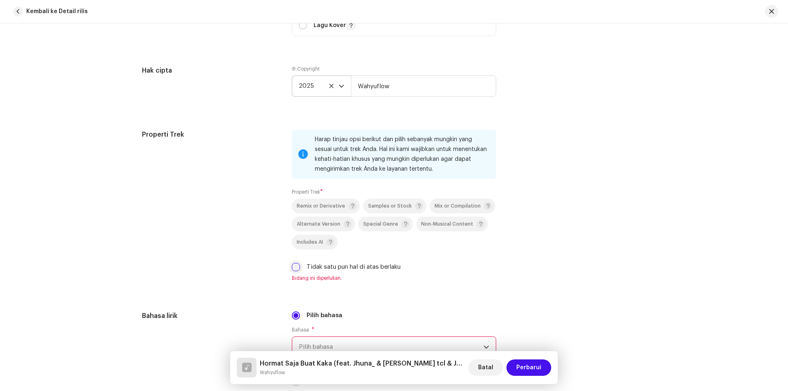
click at [293, 266] on input "Tidak satu pun hal di atas berlaku" at bounding box center [296, 267] width 8 height 8
checkbox input "true"
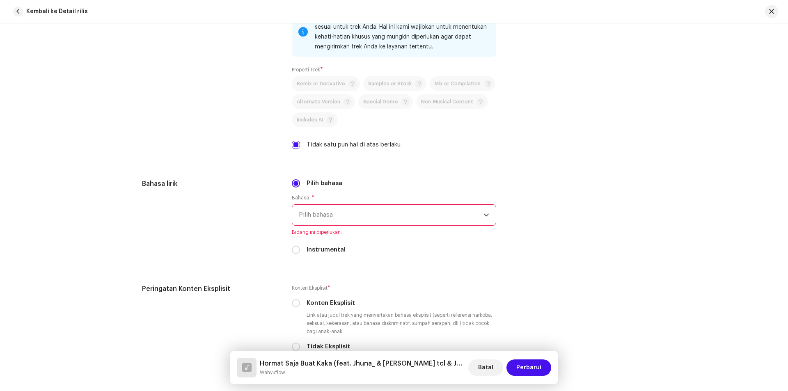
scroll to position [1231, 0]
click at [364, 206] on span "Pilih bahasa" at bounding box center [391, 214] width 185 height 21
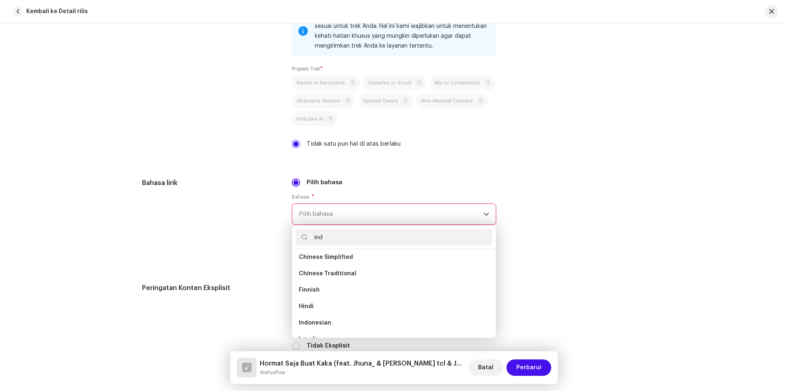
scroll to position [0, 0]
type input "ind"
click at [327, 279] on span "Indonesian" at bounding box center [315, 277] width 32 height 8
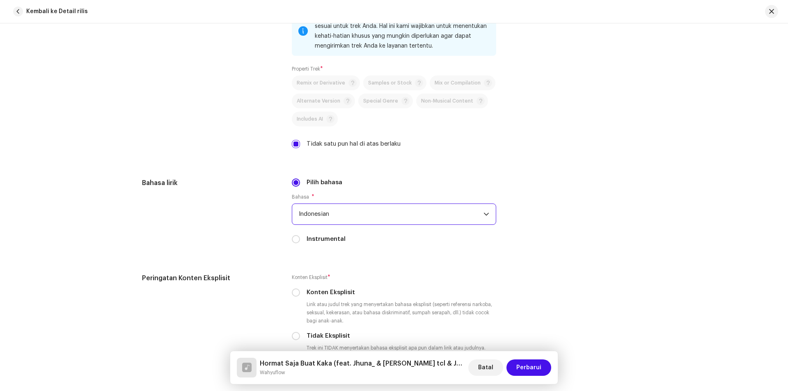
scroll to position [1313, 0]
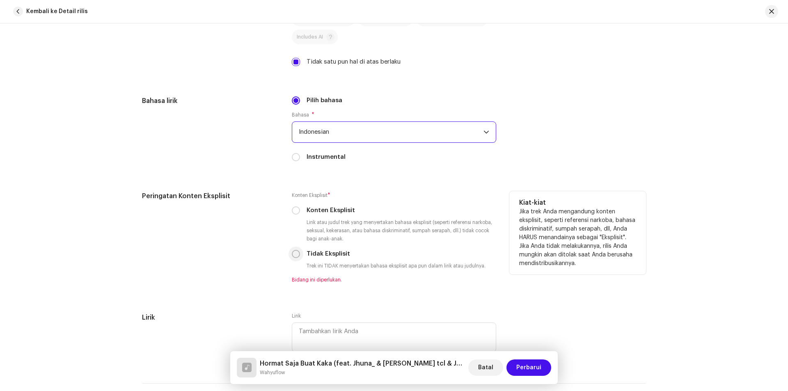
click at [292, 253] on input "Tidak Eksplisit" at bounding box center [296, 254] width 8 height 8
radio input "true"
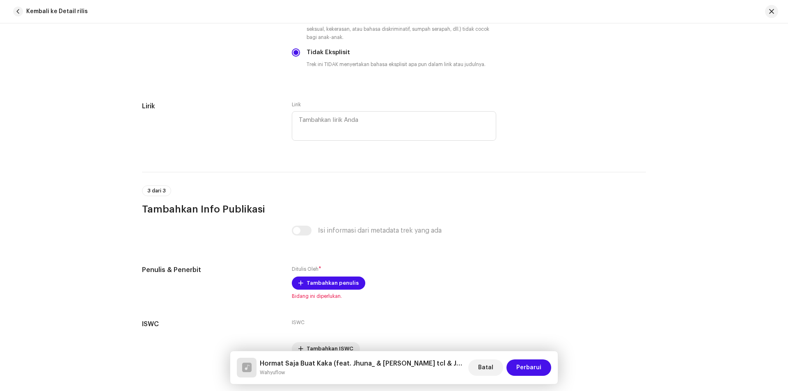
scroll to position [1558, 0]
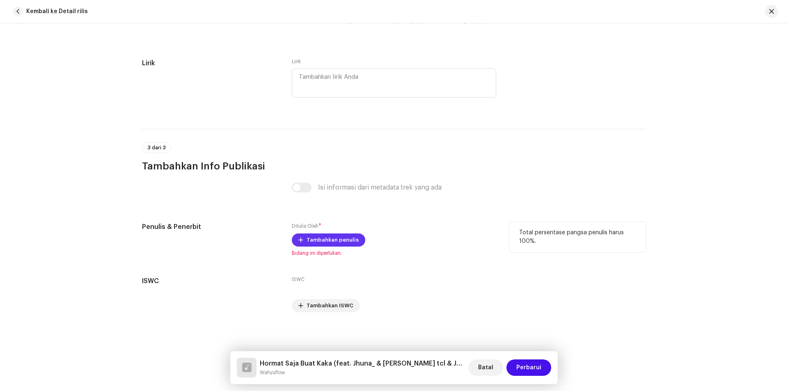
click at [311, 241] on span "Tambahkan penulis" at bounding box center [333, 240] width 52 height 16
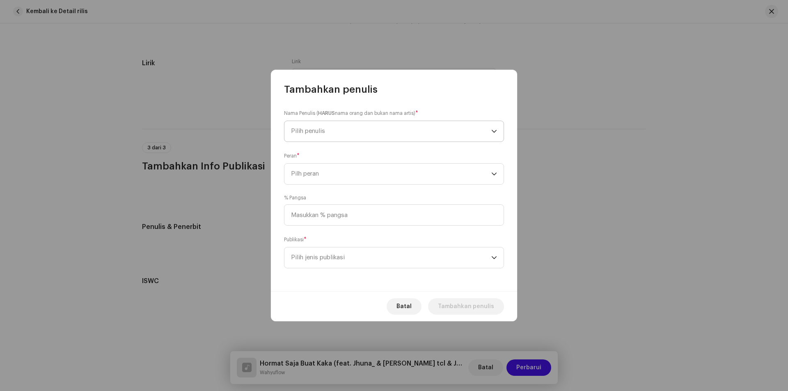
click at [338, 133] on span "Pilih penulis" at bounding box center [391, 131] width 200 height 21
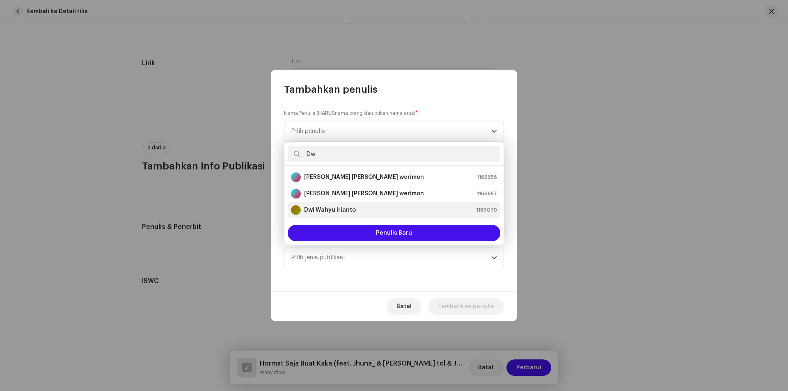
type input "Dw"
click at [335, 211] on strong "Dwi Wahyu Irianto" at bounding box center [330, 210] width 52 height 8
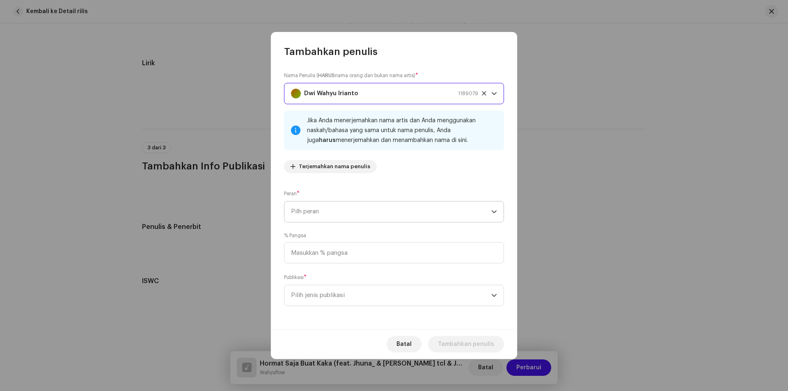
click at [342, 217] on span "Pilh peran" at bounding box center [391, 212] width 200 height 21
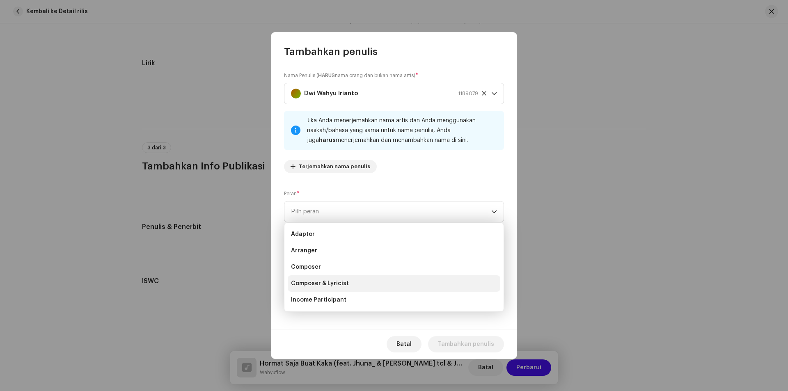
click at [325, 284] on span "Composer & Lyricist" at bounding box center [320, 283] width 58 height 8
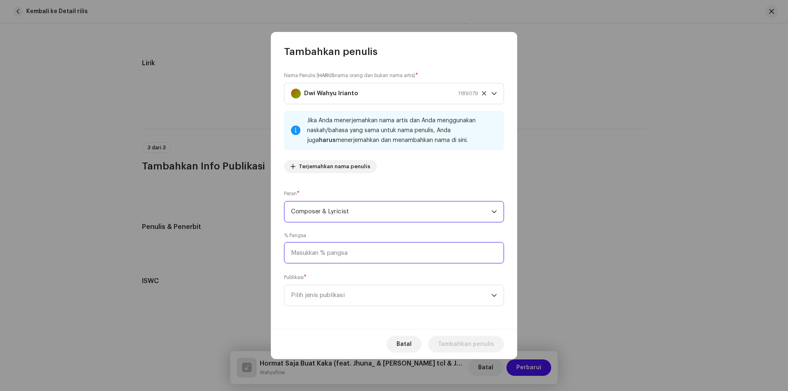
click at [324, 252] on input at bounding box center [394, 252] width 220 height 21
type input "100,00"
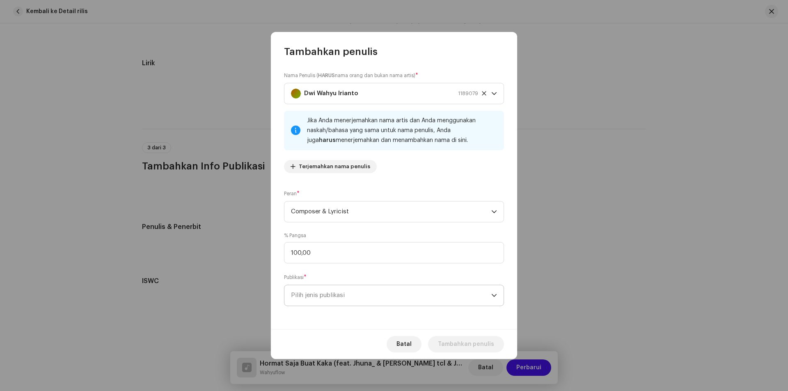
click at [342, 288] on span "Pilih jenis publikasi" at bounding box center [391, 295] width 200 height 21
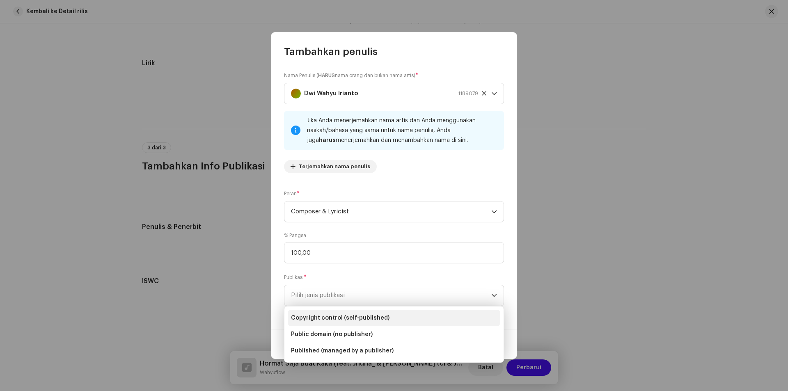
click at [341, 319] on span "Copyright control (self-published)" at bounding box center [340, 318] width 98 height 8
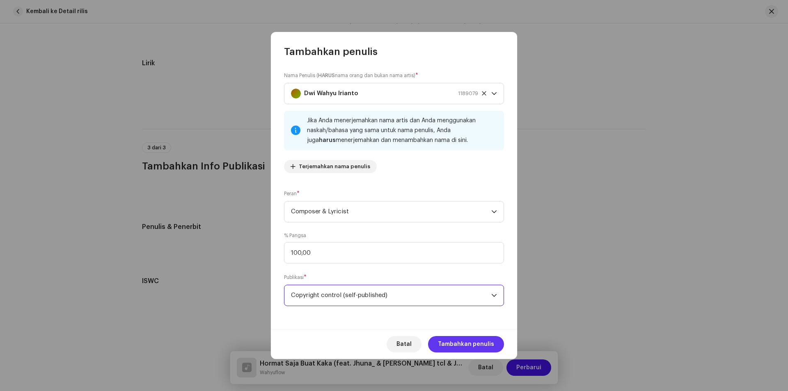
click at [455, 349] on span "Tambahkan penulis" at bounding box center [466, 344] width 56 height 16
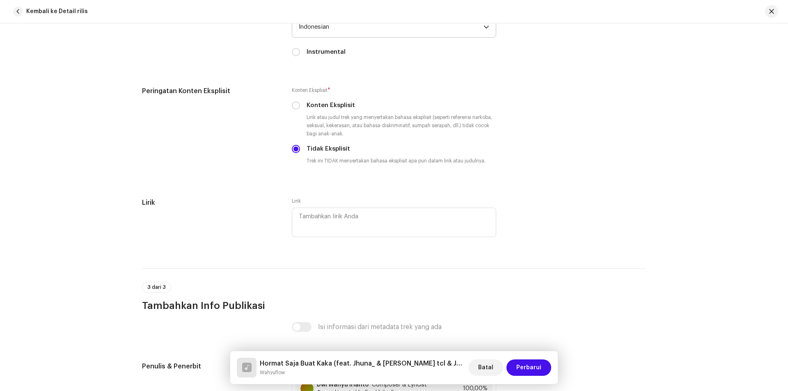
scroll to position [1582, 0]
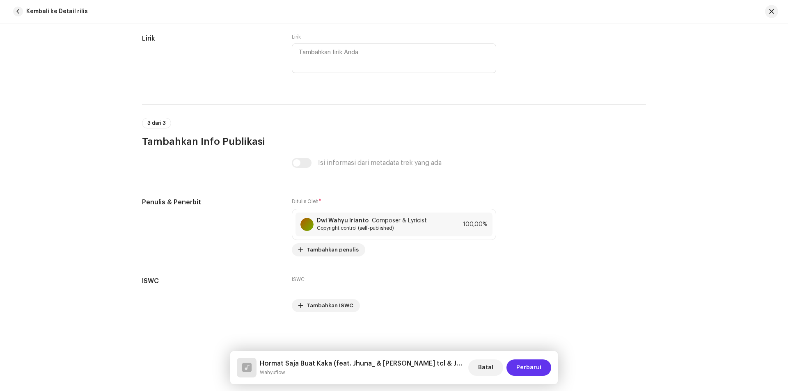
click at [514, 367] on button "Perbarui" at bounding box center [528, 368] width 45 height 16
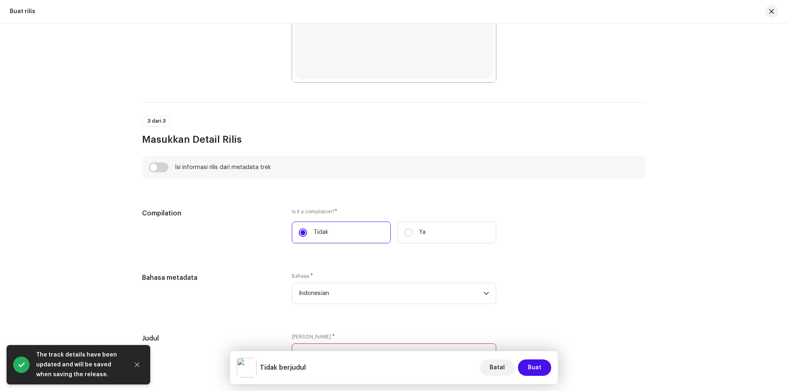
scroll to position [519, 0]
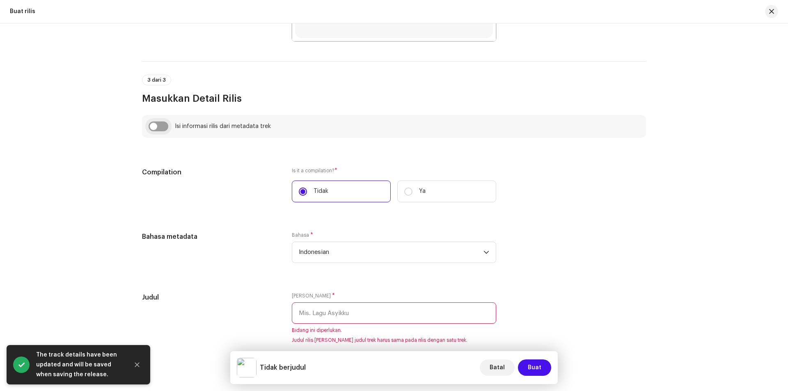
click at [159, 125] on input "checkbox" at bounding box center [159, 126] width 20 height 10
checkbox input "true"
type input "Hormat Saja Buat Kaka"
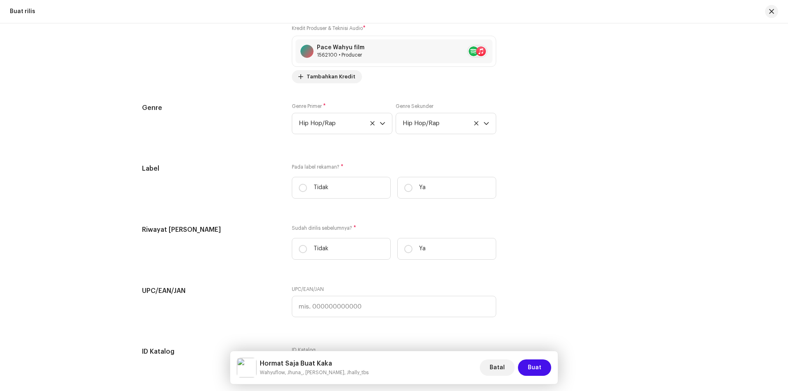
scroll to position [1216, 0]
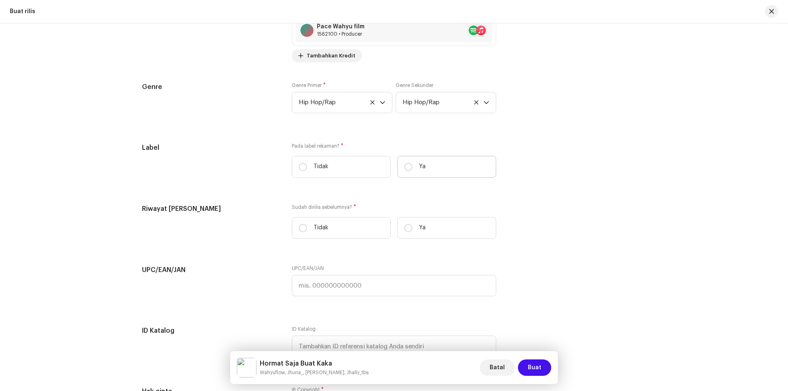
click at [411, 167] on label "Ya" at bounding box center [446, 167] width 99 height 22
click at [411, 167] on input "Ya" at bounding box center [408, 167] width 8 height 8
radio input "true"
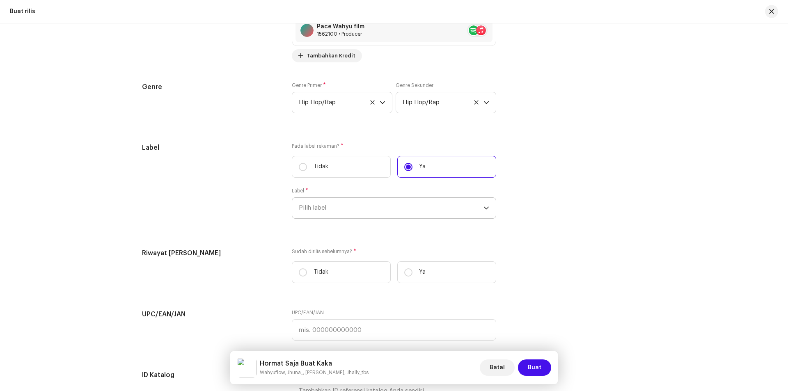
click at [405, 207] on span "Pilih label" at bounding box center [391, 208] width 185 height 21
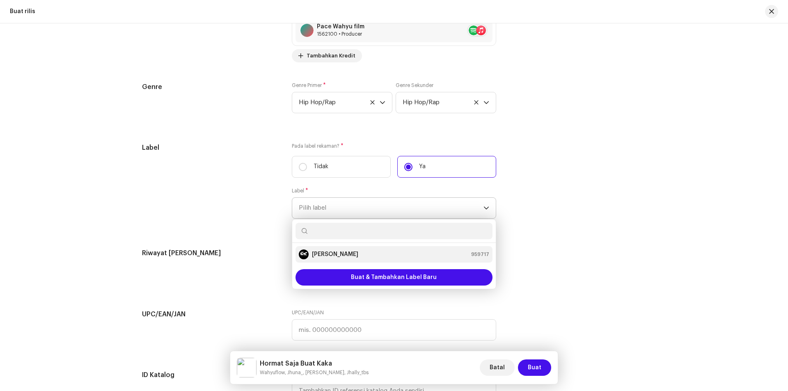
click at [342, 255] on strong "[PERSON_NAME]" at bounding box center [335, 254] width 46 height 8
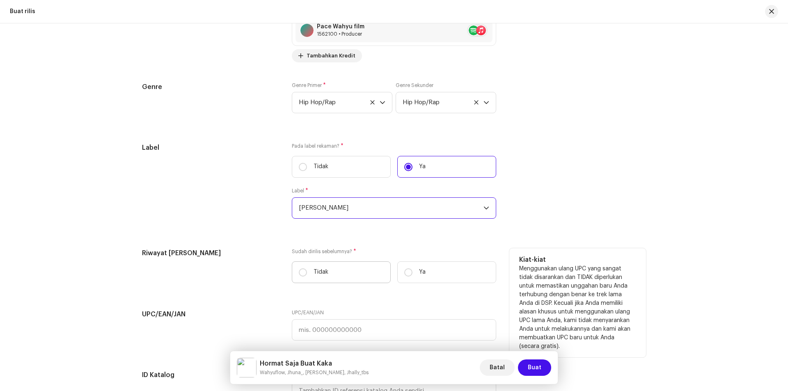
click at [308, 268] on label "Tidak" at bounding box center [341, 272] width 99 height 22
click at [307, 268] on input "Tidak" at bounding box center [303, 272] width 8 height 8
radio input "true"
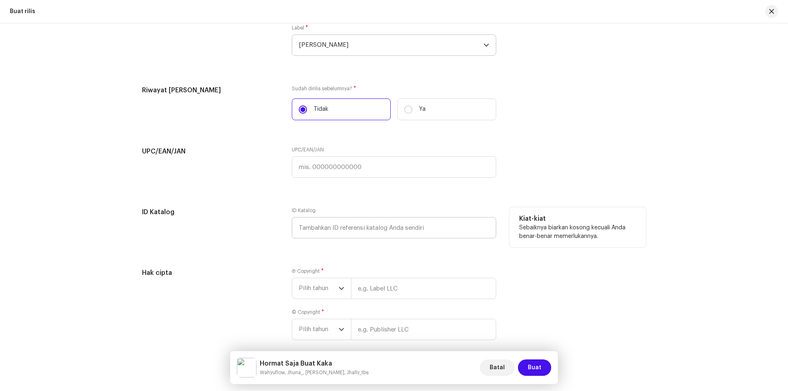
scroll to position [1417, 0]
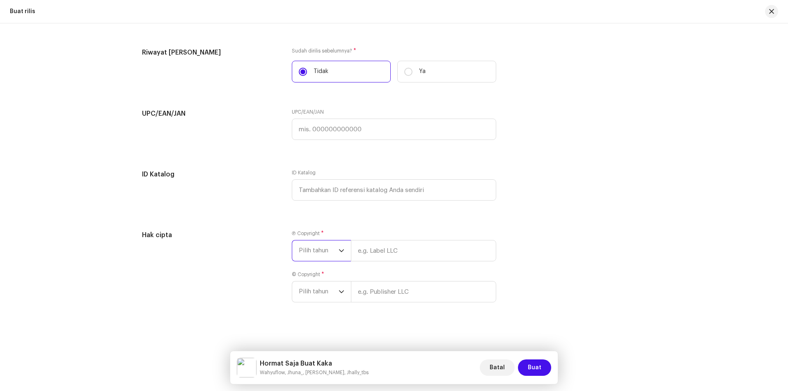
click at [332, 249] on span "Pilih tahun" at bounding box center [319, 250] width 40 height 21
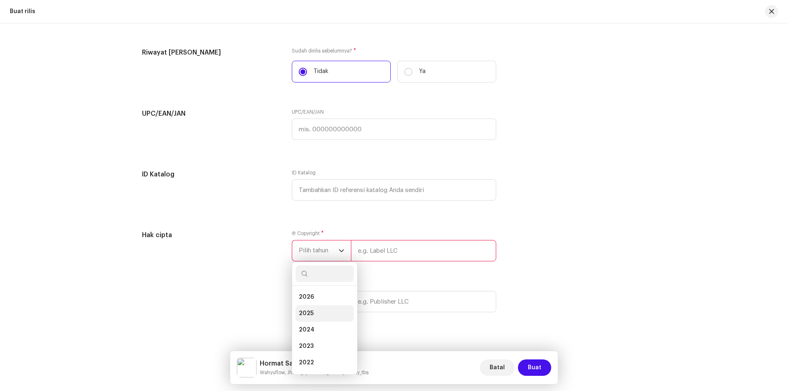
click at [311, 312] on span "2025" at bounding box center [306, 313] width 15 height 8
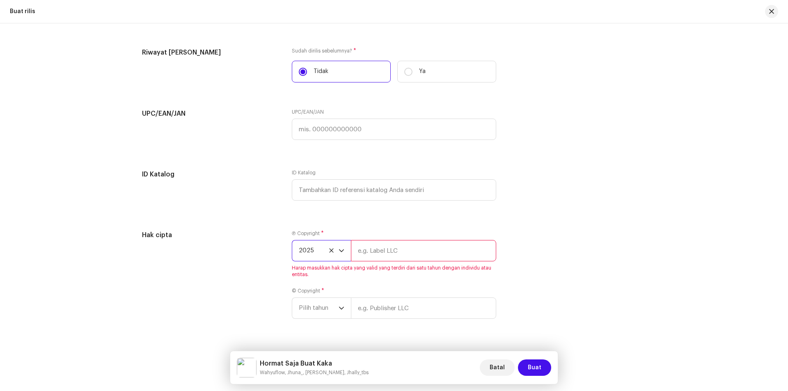
click at [387, 248] on input "text" at bounding box center [423, 250] width 145 height 21
type input "Wahyuflow"
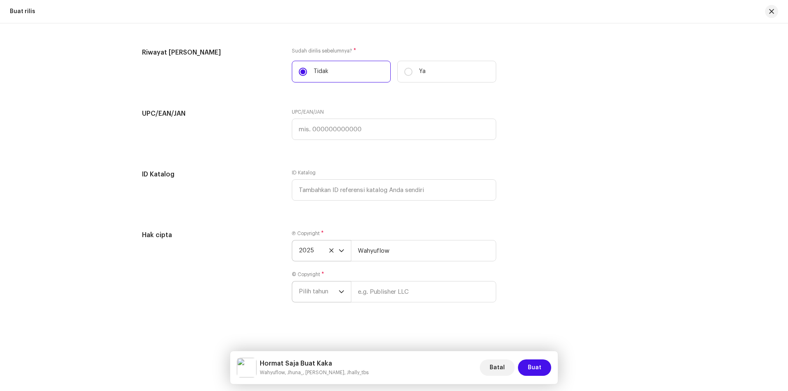
click at [328, 292] on span "Pilih tahun" at bounding box center [319, 292] width 40 height 21
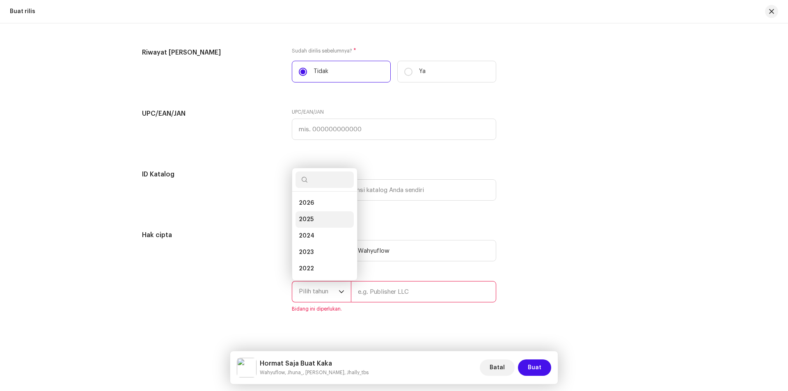
click at [307, 218] on span "2025" at bounding box center [306, 219] width 15 height 8
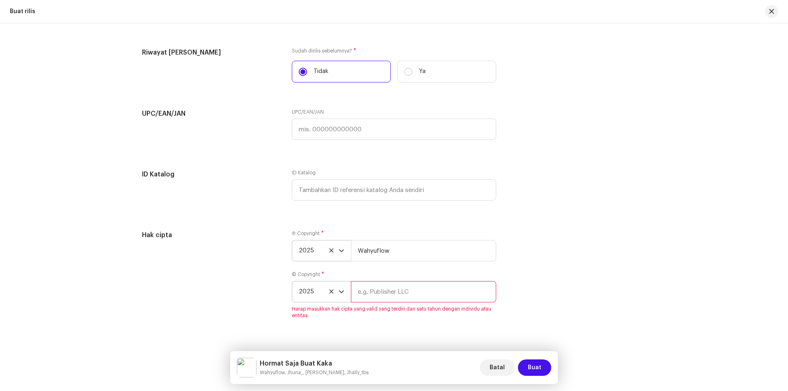
click at [374, 295] on input "text" at bounding box center [423, 291] width 145 height 21
type input "Wahyuflow"
click at [532, 368] on span "Buat" at bounding box center [535, 368] width 14 height 16
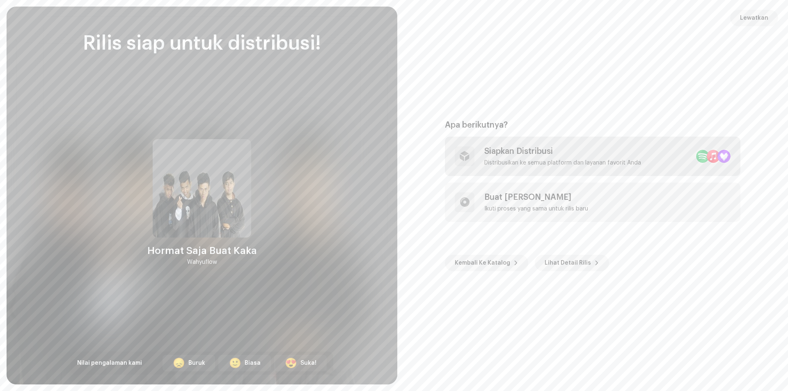
click at [568, 154] on div "Siapkan Distribusi" at bounding box center [562, 152] width 157 height 10
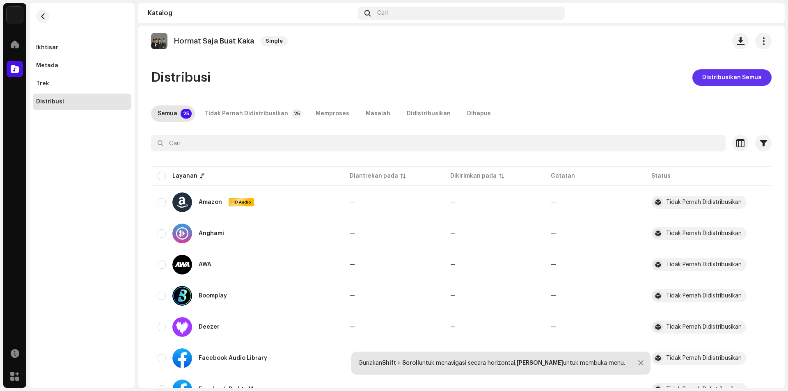
click at [719, 83] on span "Distribusikan Semua" at bounding box center [732, 77] width 60 height 16
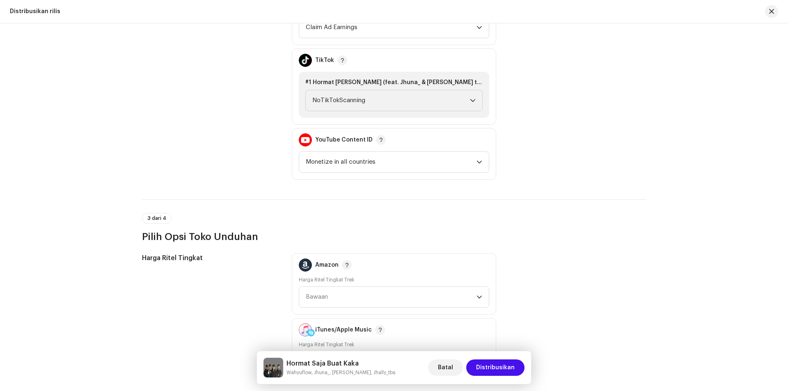
scroll to position [862, 0]
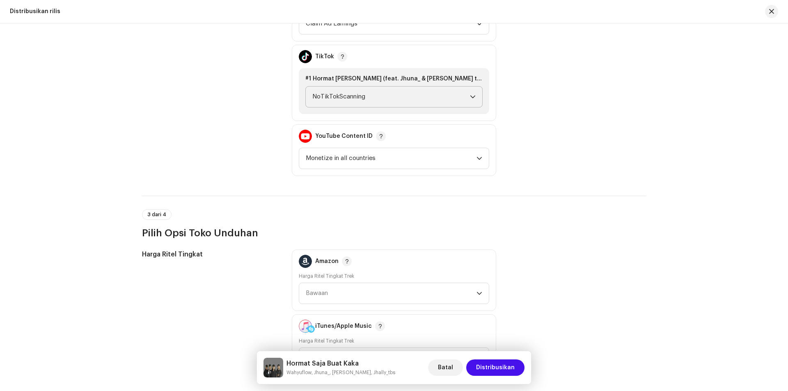
click at [422, 97] on span "NoTikTokScanning" at bounding box center [391, 97] width 158 height 21
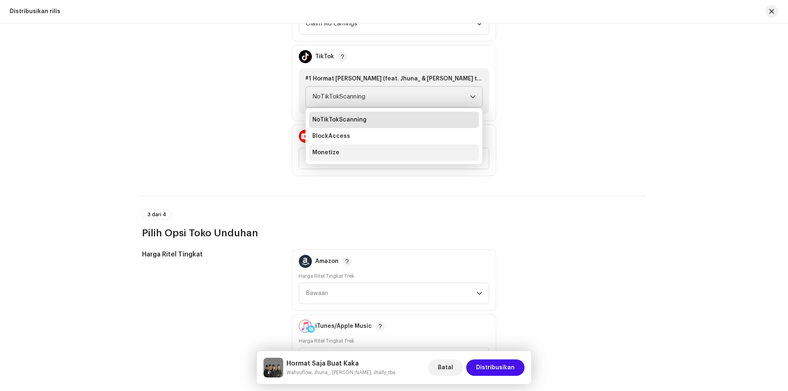
click at [353, 153] on li "Monetize" at bounding box center [394, 152] width 170 height 16
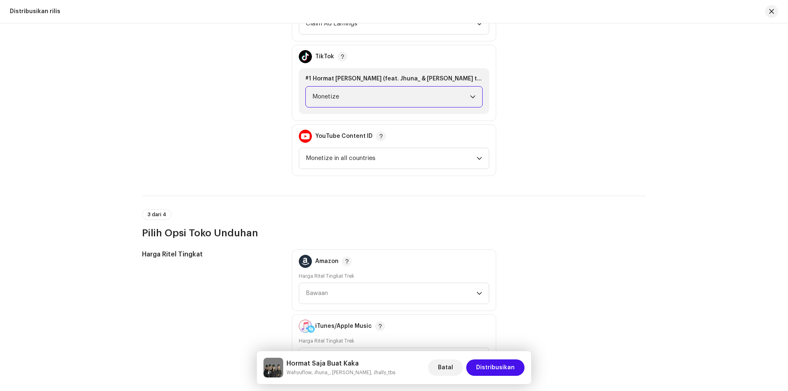
scroll to position [1067, 0]
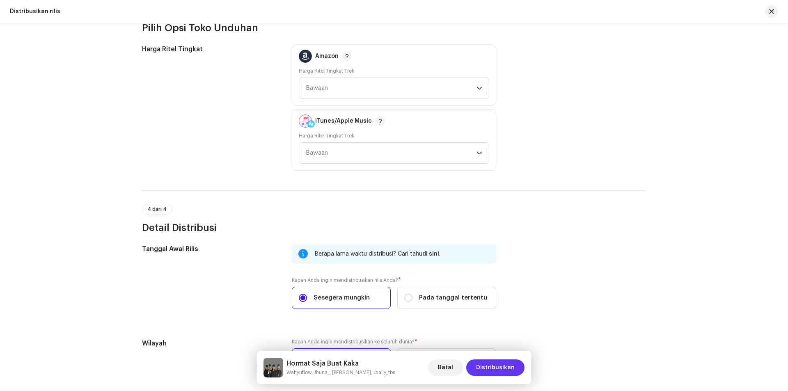
click at [497, 371] on span "Distribusikan" at bounding box center [495, 368] width 39 height 16
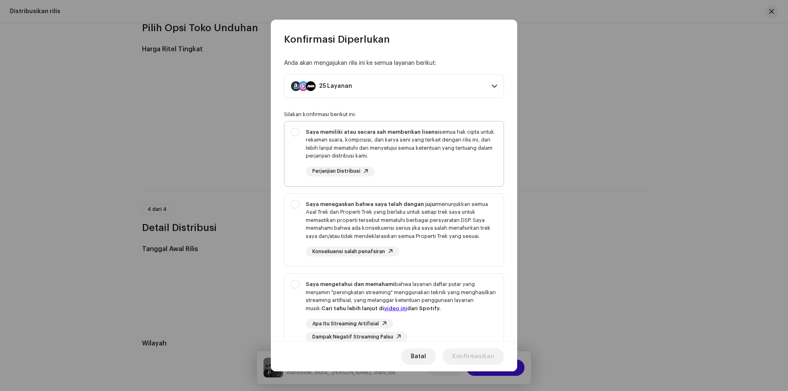
click at [294, 131] on div "Saya memiliki atau secara sah memberikan lisensi semua hak cipta untuk rekaman …" at bounding box center [393, 152] width 219 height 62
checkbox input "true"
click at [299, 205] on div "Saya menegaskan bahwa saya telah dengan jujur menunjukkan semua Asal Trek dan P…" at bounding box center [393, 229] width 219 height 70
checkbox input "true"
click at [298, 288] on div "Saya mengetahui dan memahami bahwa layanan daftar putar yang menjamin "peningka…" at bounding box center [393, 311] width 219 height 75
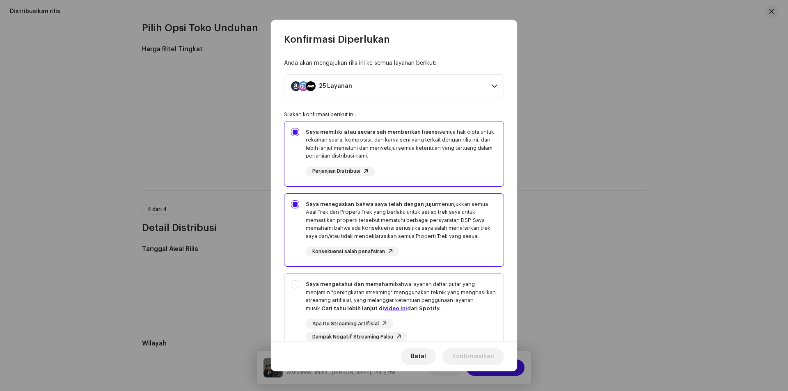
checkbox input "true"
click at [462, 353] on span "Konfirmasikan" at bounding box center [473, 356] width 42 height 16
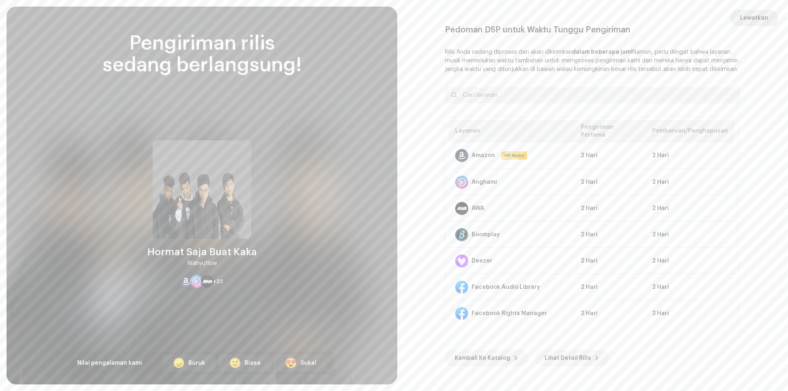
click at [759, 19] on span "Lewatkan" at bounding box center [754, 18] width 28 height 16
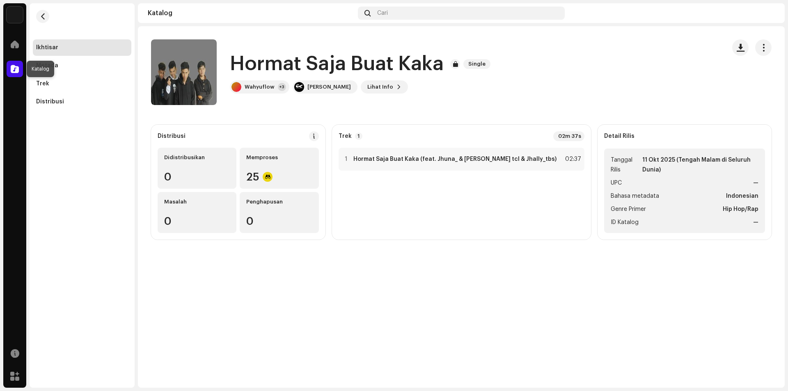
click at [14, 70] on span at bounding box center [15, 69] width 8 height 7
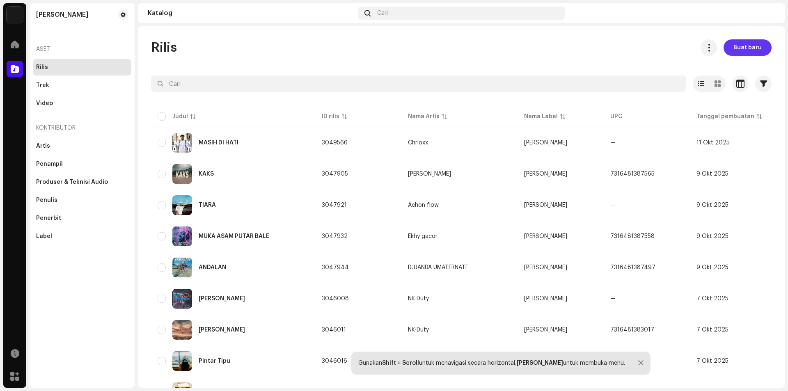
click at [736, 47] on span "Buat baru" at bounding box center [747, 47] width 28 height 16
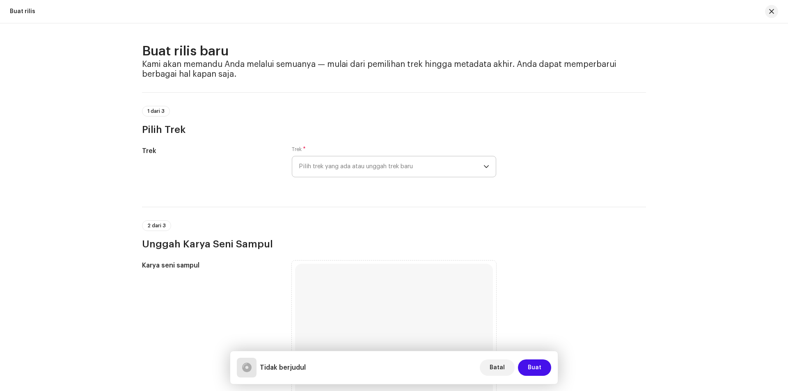
click at [424, 166] on span "Pilih trek yang ada atau unggah trek baru" at bounding box center [391, 166] width 185 height 21
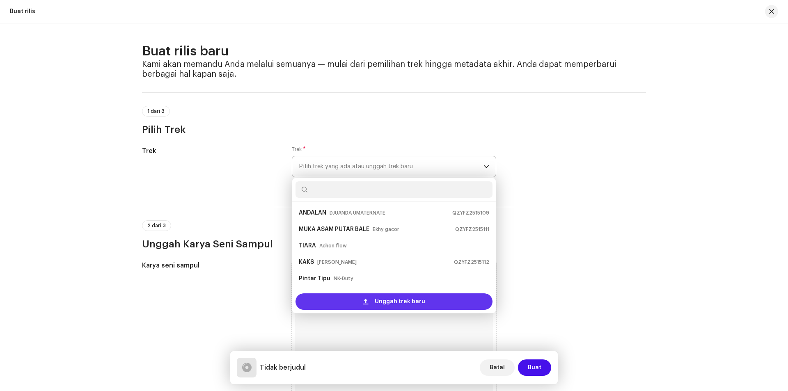
scroll to position [13, 0]
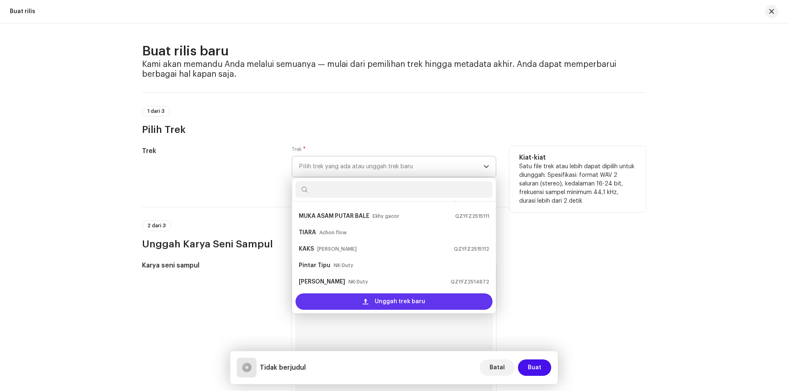
click at [356, 299] on div "Unggah trek baru" at bounding box center [393, 301] width 197 height 16
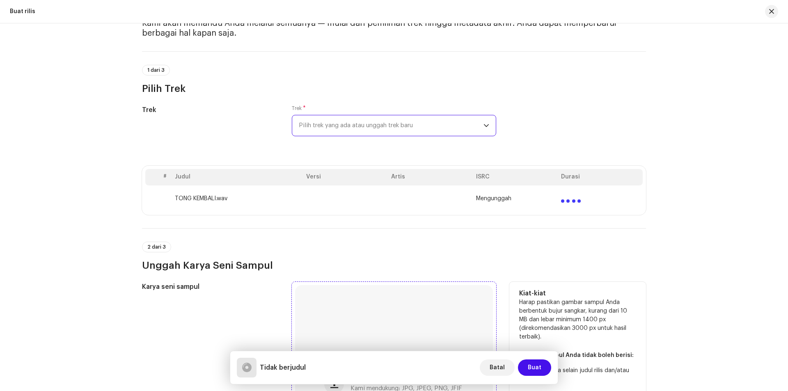
scroll to position [164, 0]
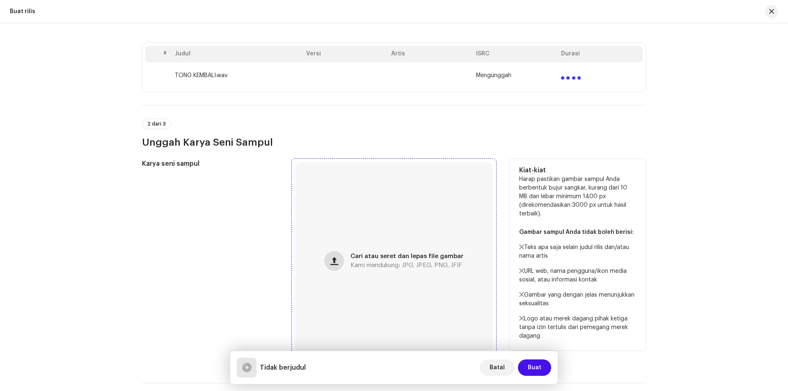
click at [332, 262] on span "button" at bounding box center [334, 261] width 8 height 7
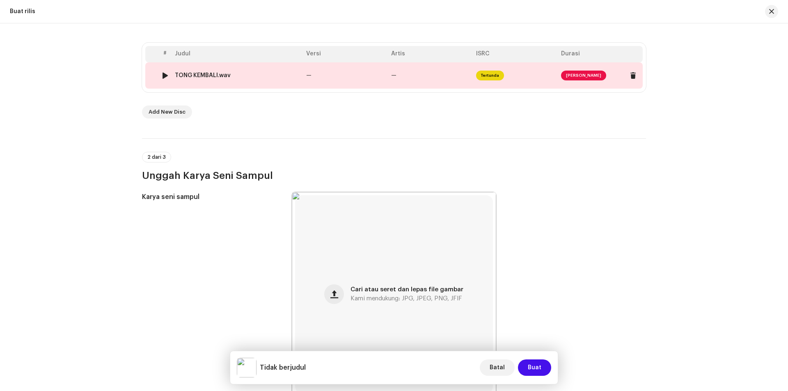
click at [570, 72] on span "[PERSON_NAME]" at bounding box center [583, 76] width 45 height 10
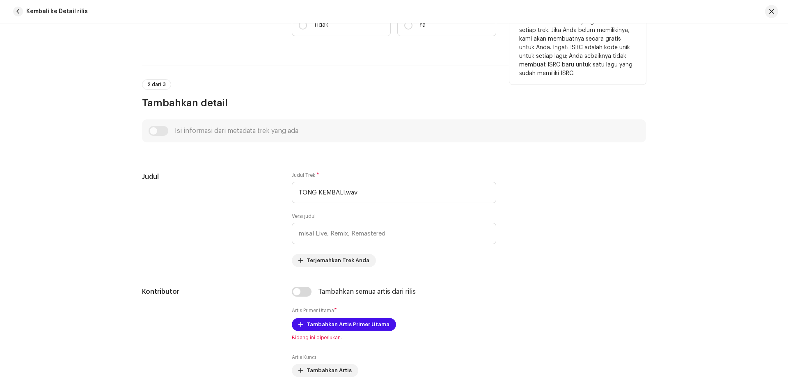
scroll to position [246, 0]
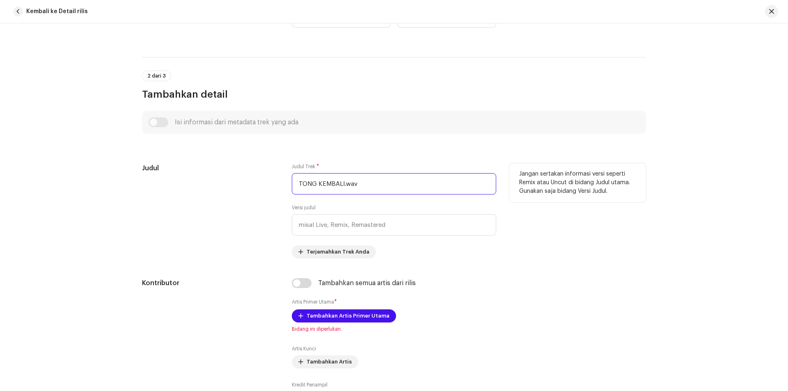
click at [373, 182] on input "TONG KEMBALI.wav" at bounding box center [394, 183] width 204 height 21
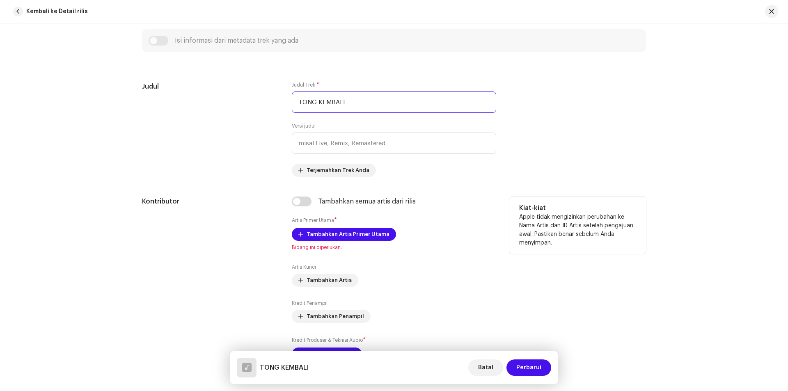
scroll to position [328, 0]
type input "TONG KEMBALI"
click at [346, 236] on span "Tambahkan Artis Primer Utama" at bounding box center [348, 234] width 83 height 16
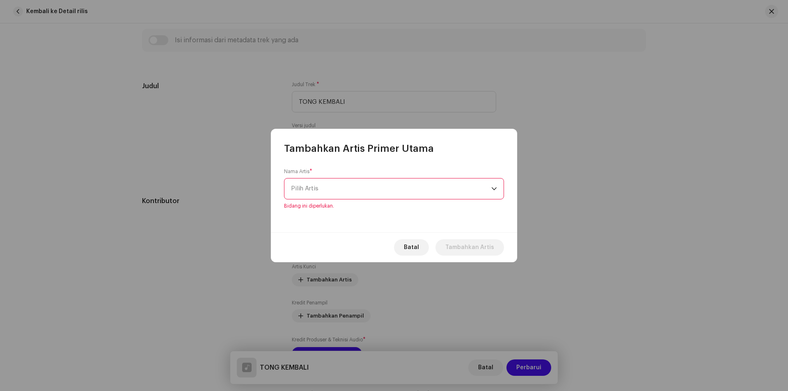
click at [374, 185] on span "Pilih Artis" at bounding box center [391, 189] width 200 height 21
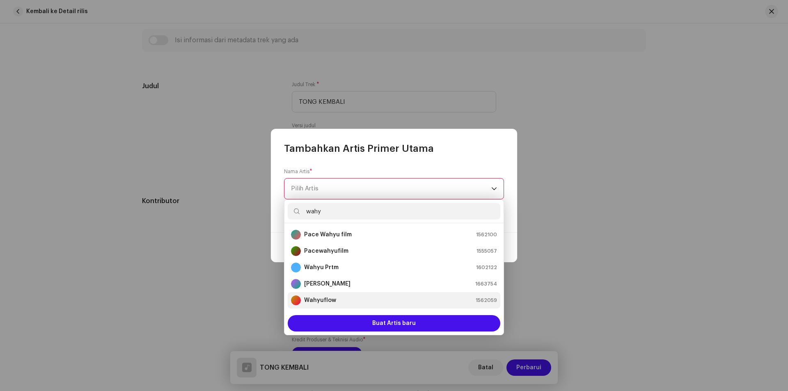
type input "wahy"
click at [322, 300] on strong "Wahyuflow" at bounding box center [320, 300] width 32 height 8
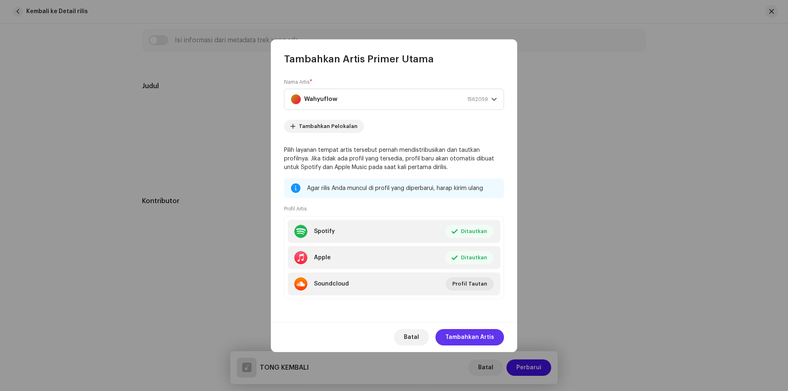
click at [474, 340] on span "Tambahkan Artis" at bounding box center [469, 337] width 49 height 16
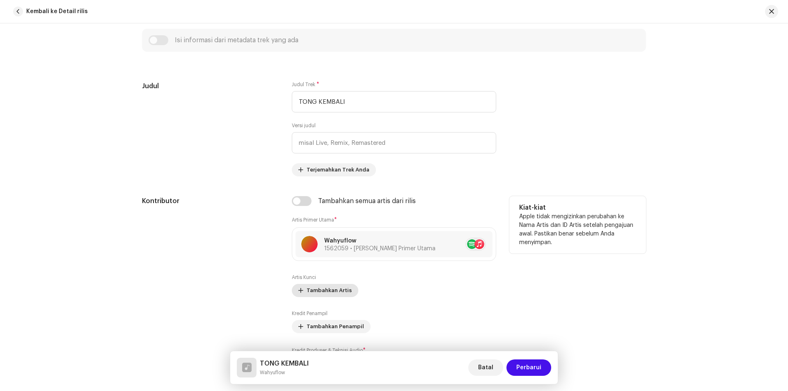
click at [317, 290] on span "Tambahkan Artis" at bounding box center [329, 290] width 45 height 16
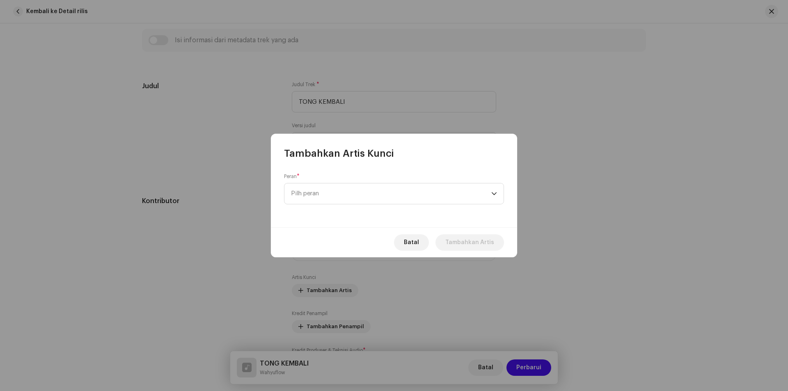
click at [311, 183] on div "Peran * Pilh peran" at bounding box center [394, 188] width 220 height 31
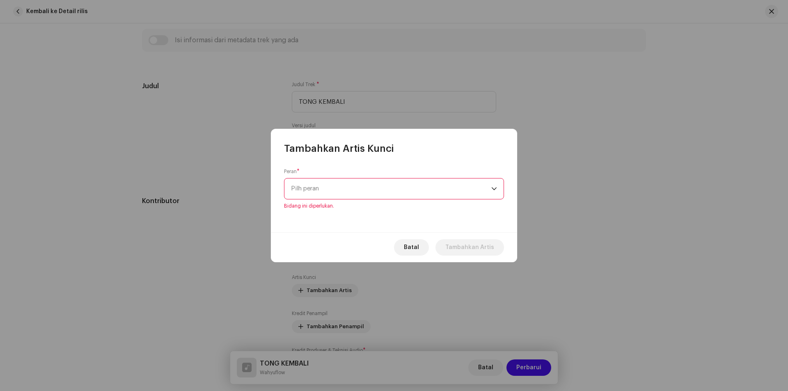
click at [311, 193] on span "Pilh peran" at bounding box center [391, 189] width 200 height 21
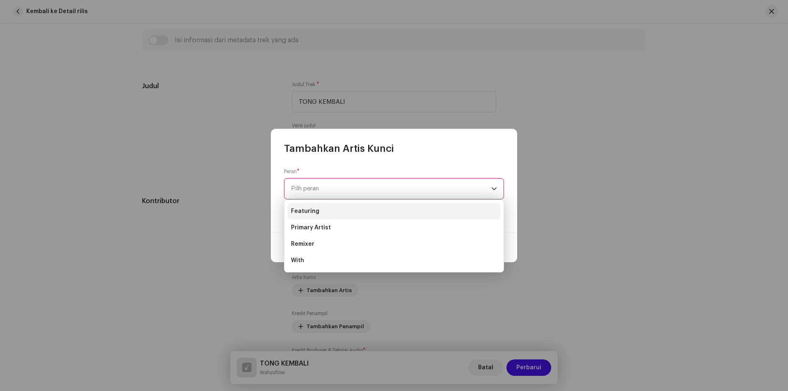
click at [307, 211] on span "Featuring" at bounding box center [305, 211] width 28 height 8
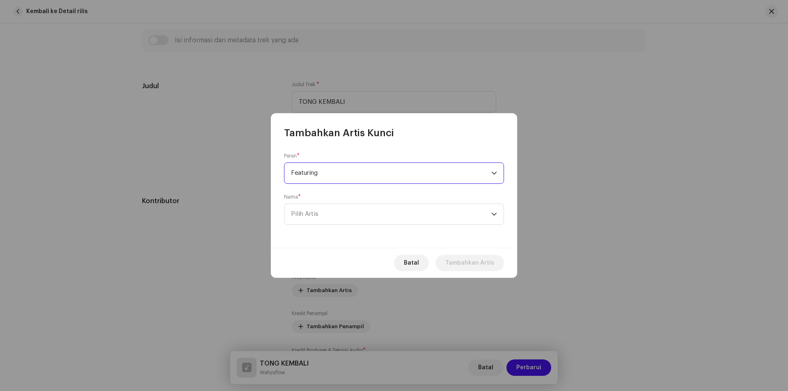
click at [307, 211] on span "Pilih Artis" at bounding box center [304, 214] width 27 height 6
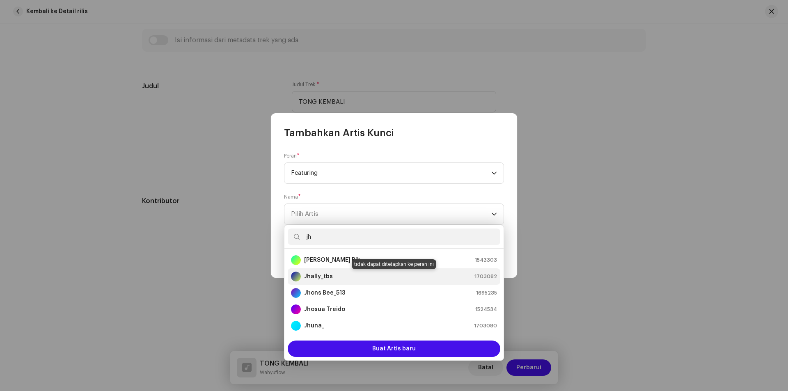
type input "jh"
click at [311, 275] on strong "Jhally_tbs" at bounding box center [318, 277] width 29 height 8
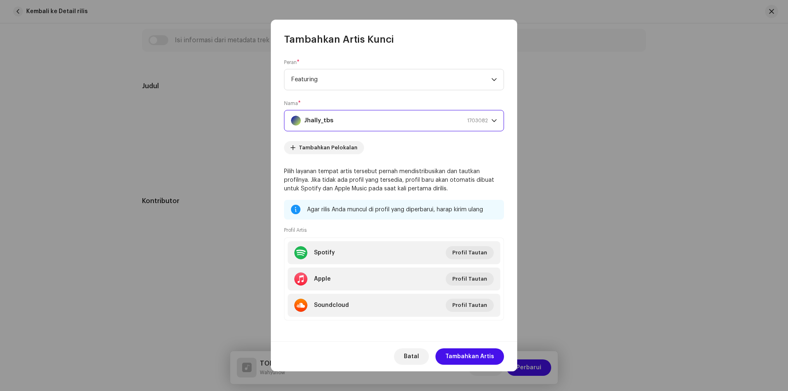
click at [351, 117] on div "Jhally_tbs 1703082" at bounding box center [389, 120] width 197 height 21
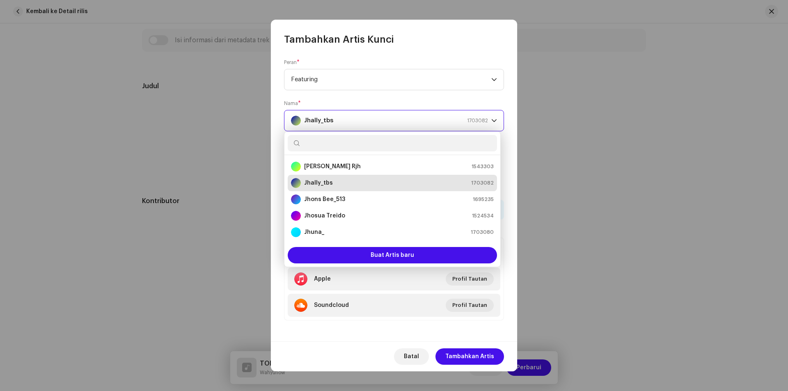
click at [336, 123] on div "Jhally_tbs 1703082" at bounding box center [389, 120] width 197 height 21
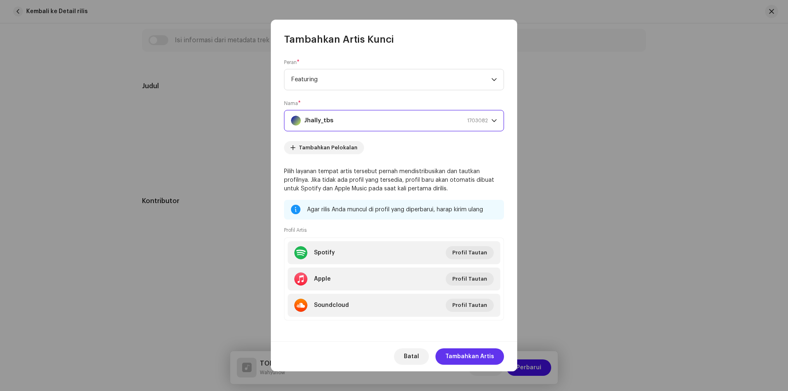
click at [469, 354] on span "Tambahkan Artis" at bounding box center [469, 356] width 49 height 16
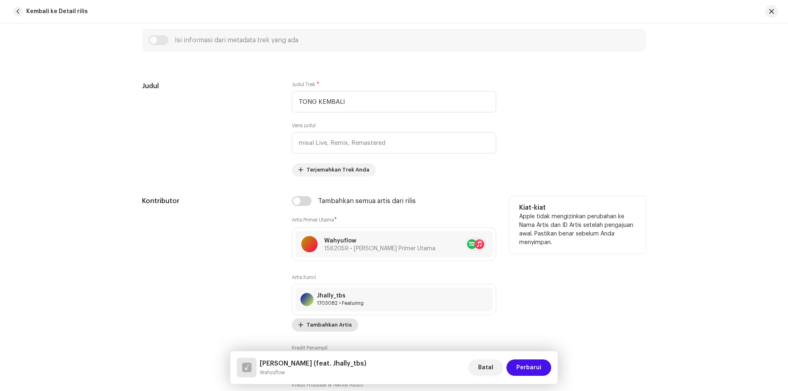
click at [324, 325] on span "Tambahkan Artis" at bounding box center [329, 325] width 45 height 16
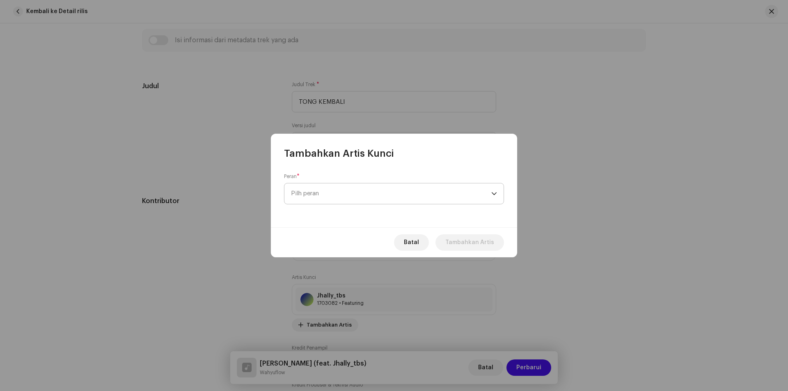
click at [324, 192] on span "Pilh peran" at bounding box center [391, 193] width 200 height 21
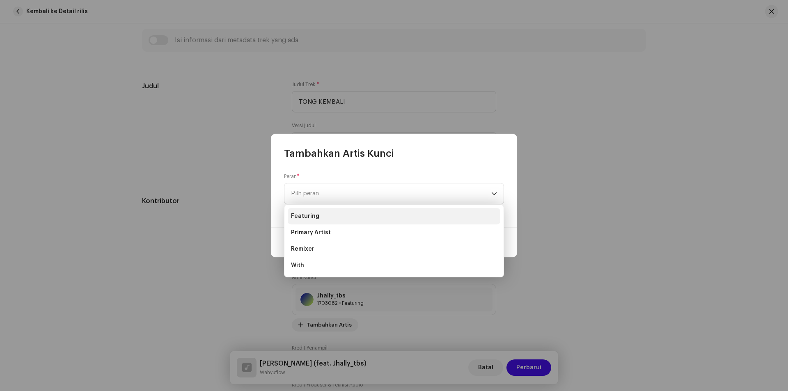
click at [313, 220] on span "Featuring" at bounding box center [305, 216] width 28 height 8
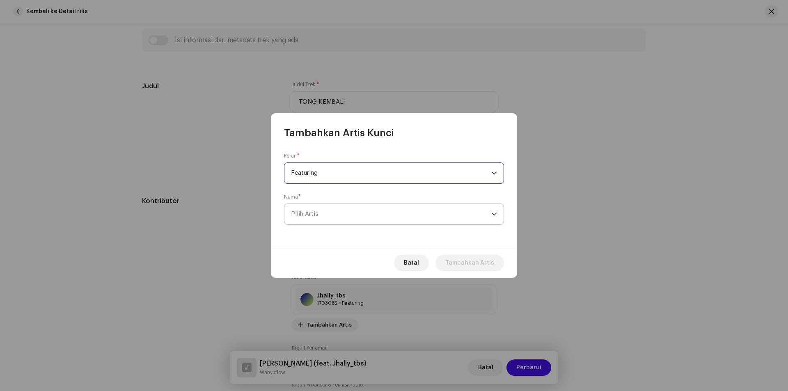
click at [316, 214] on span "Pilih Artis" at bounding box center [304, 214] width 27 height 6
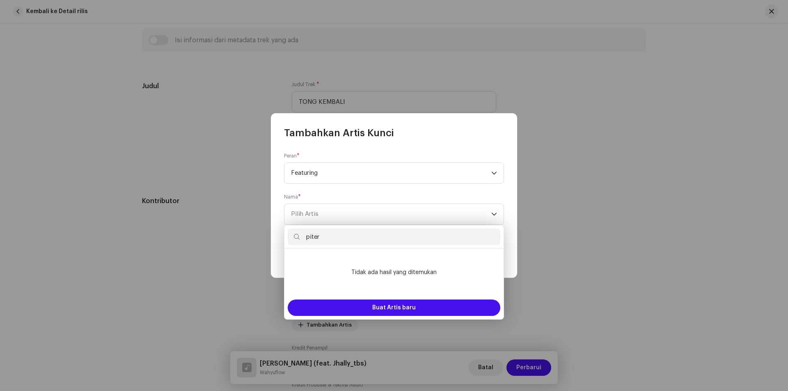
click at [309, 239] on input "piter" at bounding box center [394, 237] width 213 height 16
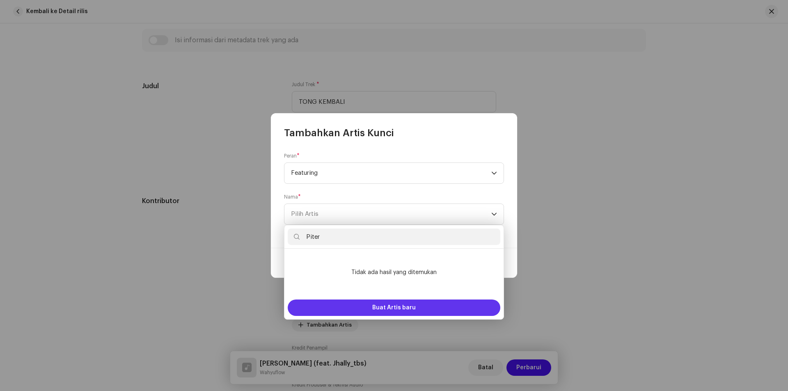
type input "Piter"
click at [399, 307] on span "Buat Artis baru" at bounding box center [394, 308] width 44 height 16
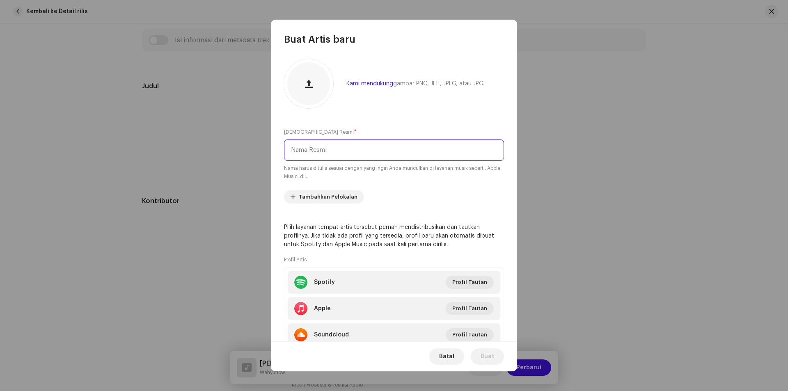
click at [325, 149] on input "text" at bounding box center [394, 150] width 220 height 21
type input "Piter"
click at [483, 358] on span "Buat" at bounding box center [488, 356] width 14 height 16
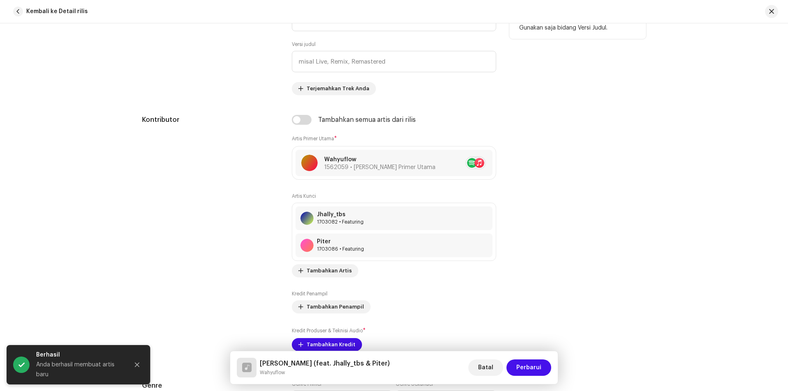
scroll to position [410, 0]
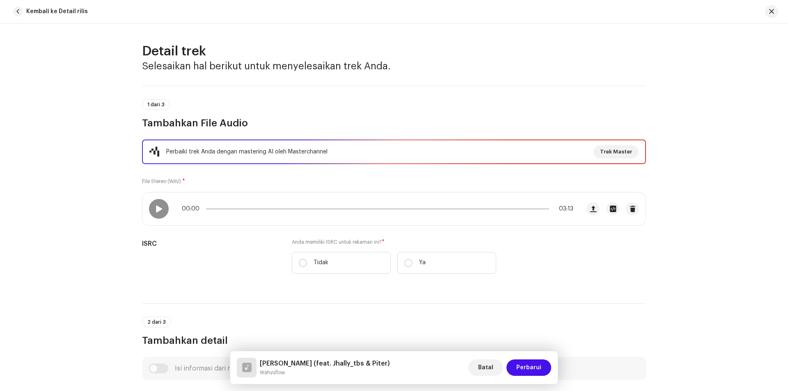
scroll to position [410, 0]
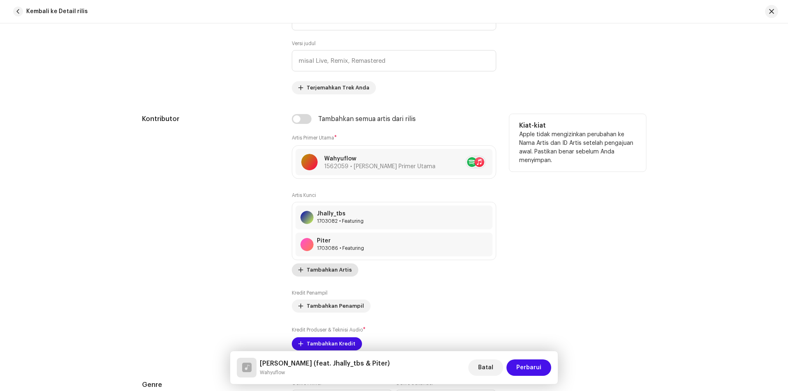
click at [320, 269] on span "Tambahkan Artis" at bounding box center [329, 270] width 45 height 16
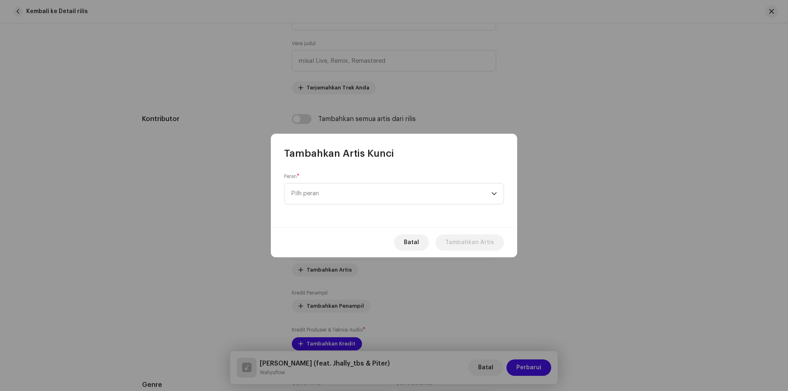
click at [312, 173] on div "Peran * Pilh peran" at bounding box center [394, 193] width 246 height 67
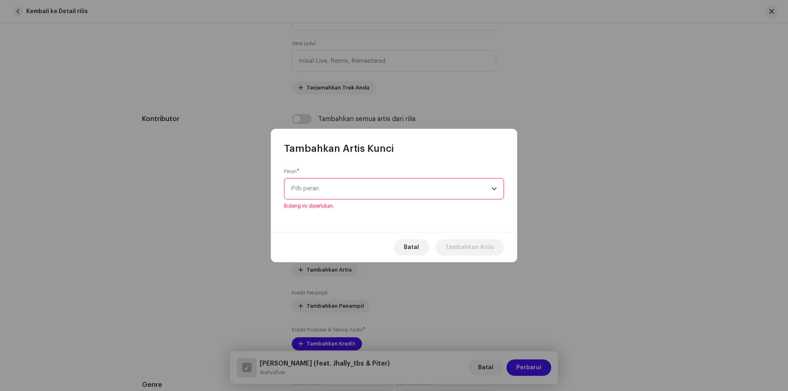
click at [315, 192] on span "Pilh peran" at bounding box center [391, 189] width 200 height 21
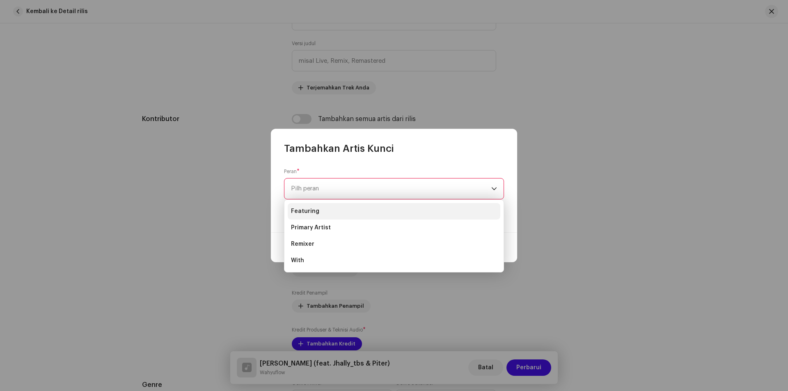
click at [312, 211] on span "Featuring" at bounding box center [305, 211] width 28 height 8
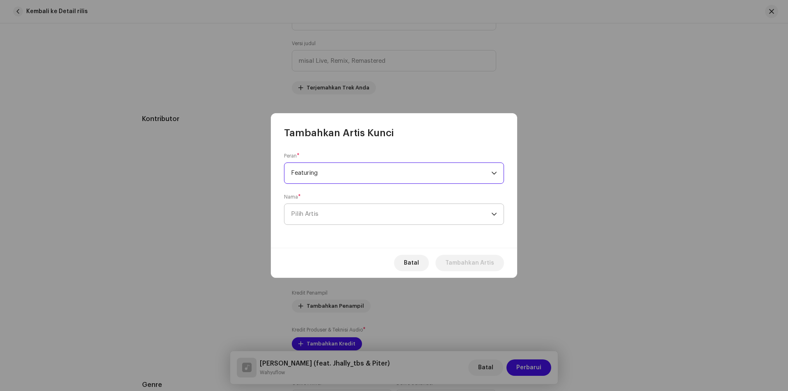
click at [336, 215] on span "Pilih Artis" at bounding box center [391, 214] width 200 height 21
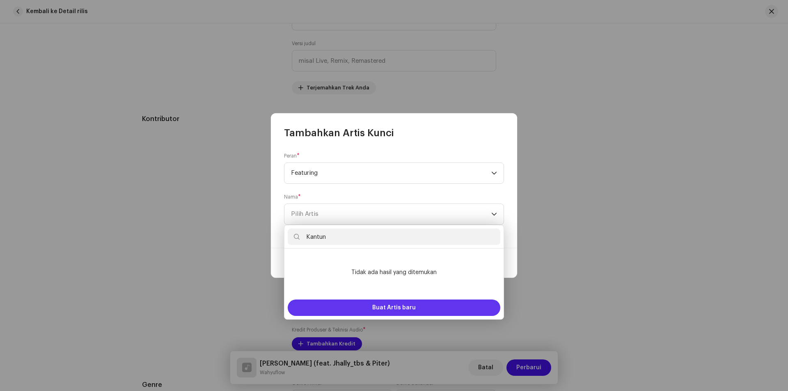
type input "Kantun"
click at [376, 304] on span "Buat Artis baru" at bounding box center [394, 308] width 44 height 16
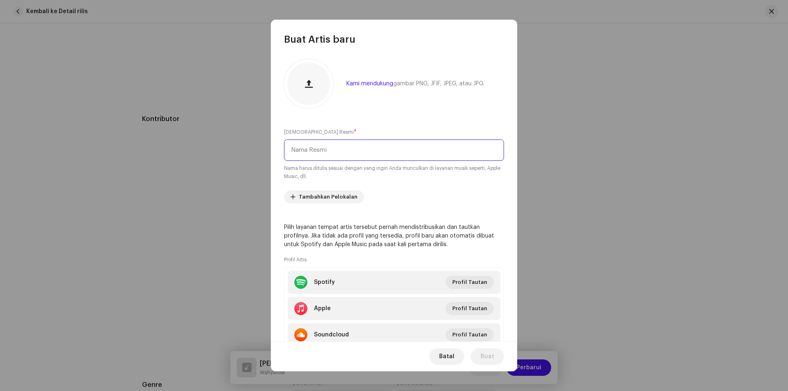
click at [329, 156] on input "text" at bounding box center [394, 150] width 220 height 21
paste input "Kantun"
type input "Kantun"
click at [476, 353] on button "Buat" at bounding box center [487, 356] width 33 height 16
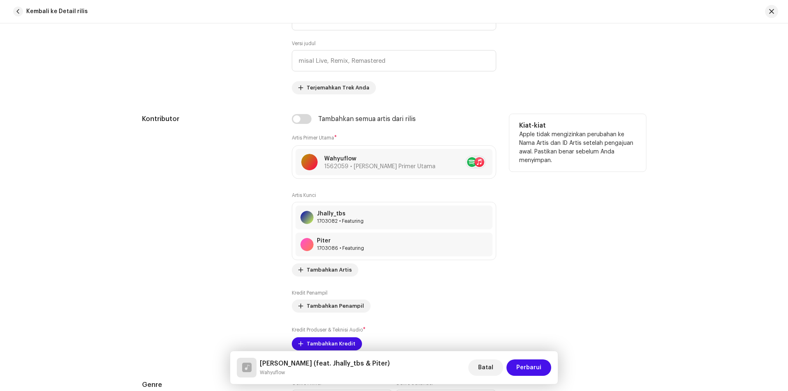
scroll to position [492, 0]
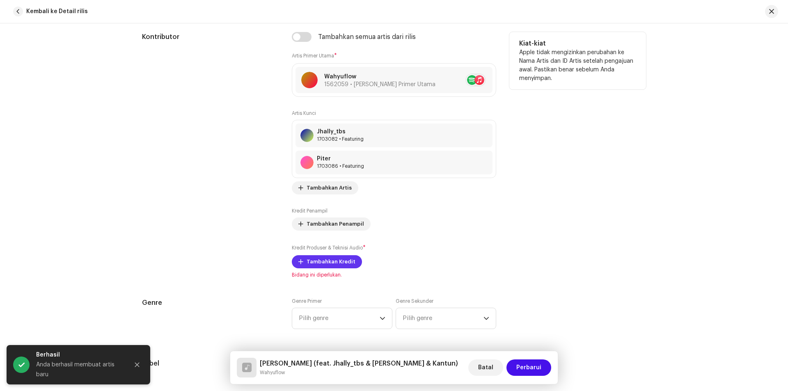
click at [315, 261] on span "Tambahkan Kredit" at bounding box center [331, 262] width 49 height 16
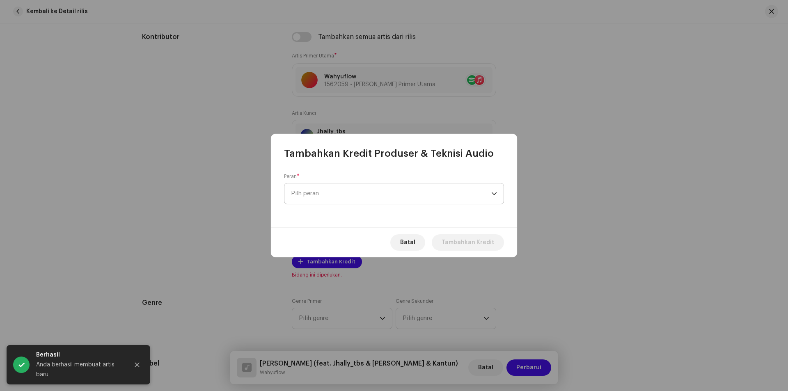
click at [354, 192] on span "Pilh peran" at bounding box center [391, 193] width 200 height 21
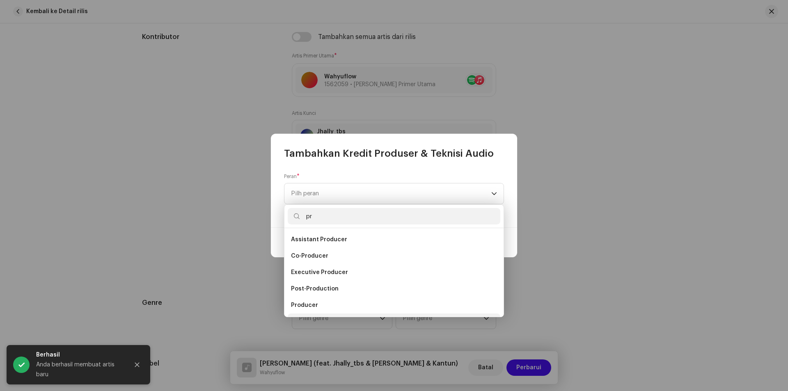
scroll to position [13, 0]
type input "pr"
click at [308, 290] on span "Producer" at bounding box center [304, 292] width 27 height 8
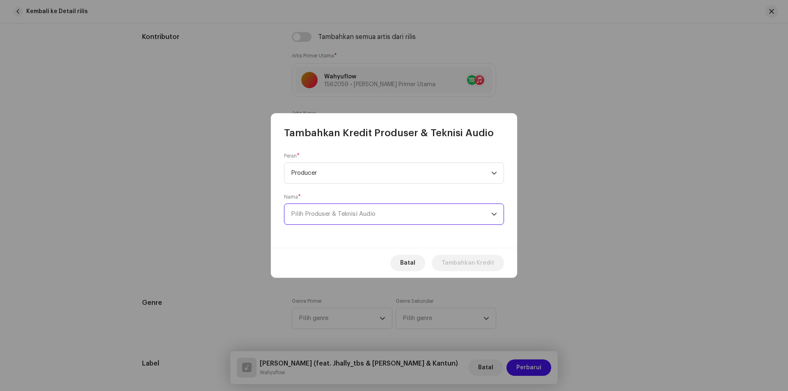
click at [326, 215] on span "Pilih Produser & Teknisi Audio" at bounding box center [333, 214] width 85 height 6
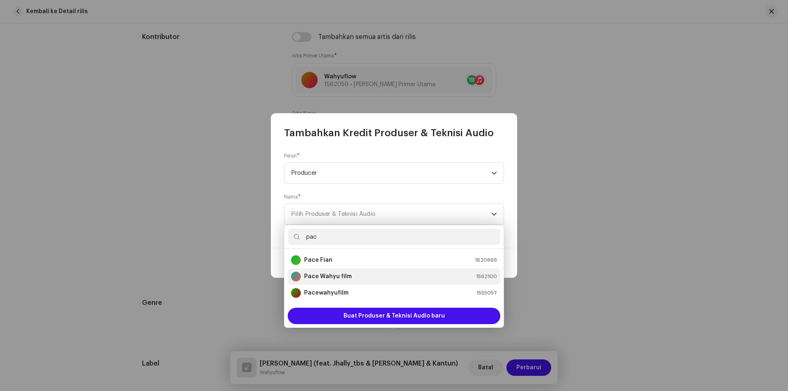
type input "pac"
click at [332, 274] on strong "Pace Wahyu film" at bounding box center [328, 277] width 48 height 8
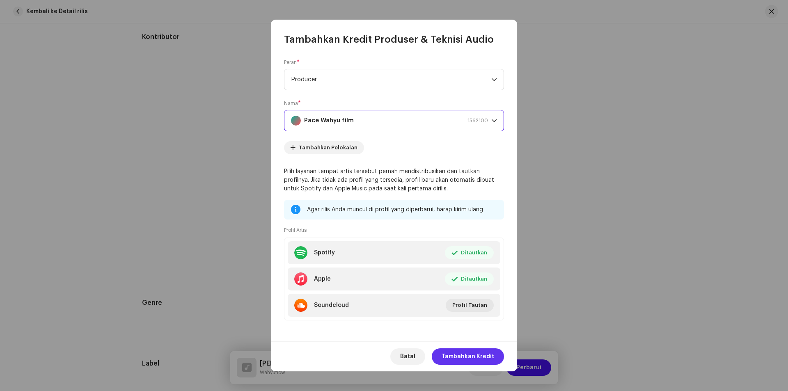
click at [465, 357] on span "Tambahkan Kredit" at bounding box center [468, 356] width 53 height 16
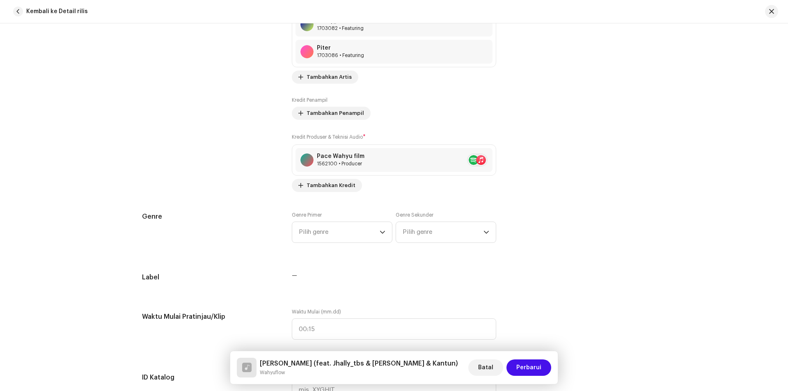
scroll to position [616, 0]
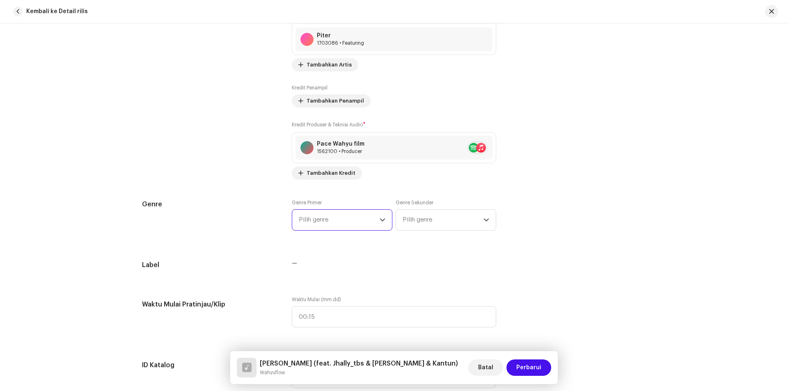
click at [370, 215] on span "Pilih genre" at bounding box center [339, 220] width 81 height 21
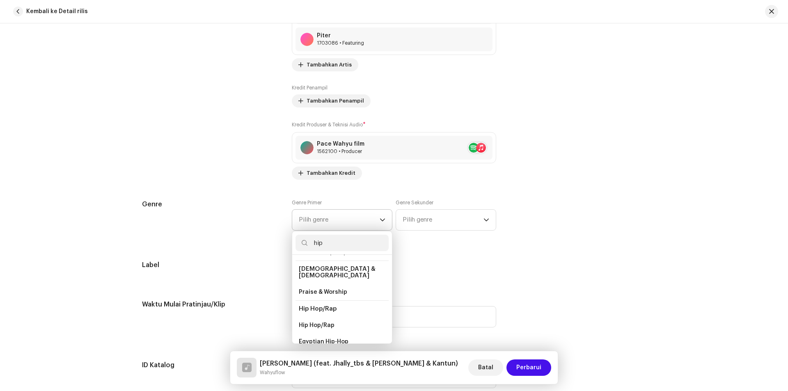
scroll to position [55, 0]
type input "hip"
click at [321, 296] on span "Hip Hop/Rap" at bounding box center [317, 300] width 36 height 8
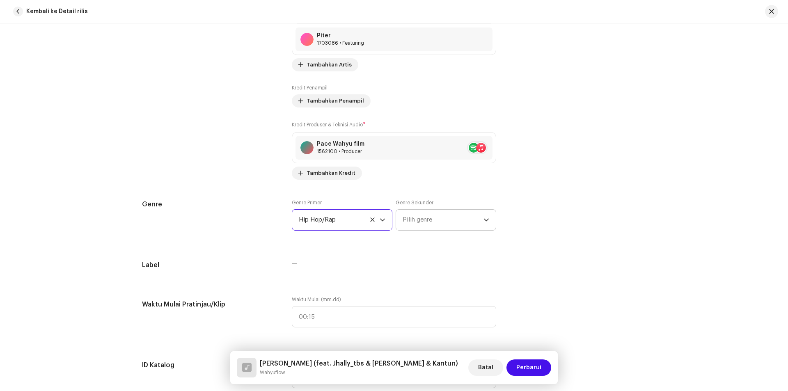
click at [426, 218] on span "Pilih genre" at bounding box center [443, 220] width 81 height 21
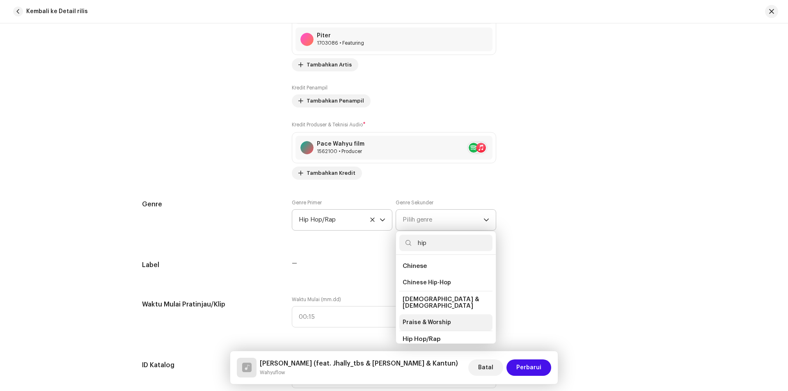
scroll to position [41, 0]
type input "hip"
click at [432, 311] on span "Hip Hop/Rap" at bounding box center [421, 315] width 36 height 8
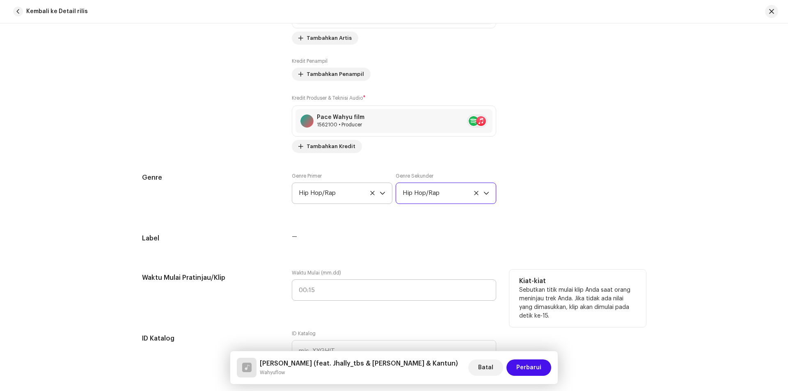
scroll to position [657, 0]
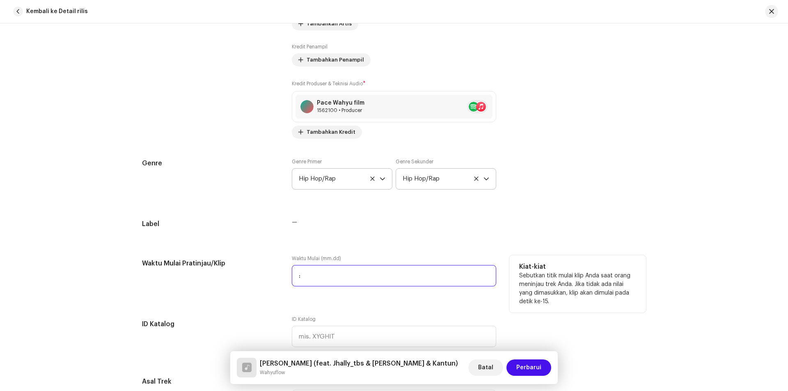
click at [306, 272] on input ":" at bounding box center [394, 275] width 204 height 21
type input "00:01"
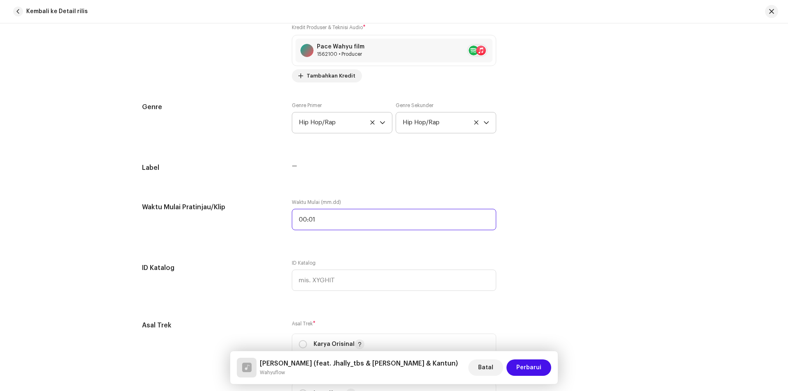
scroll to position [780, 0]
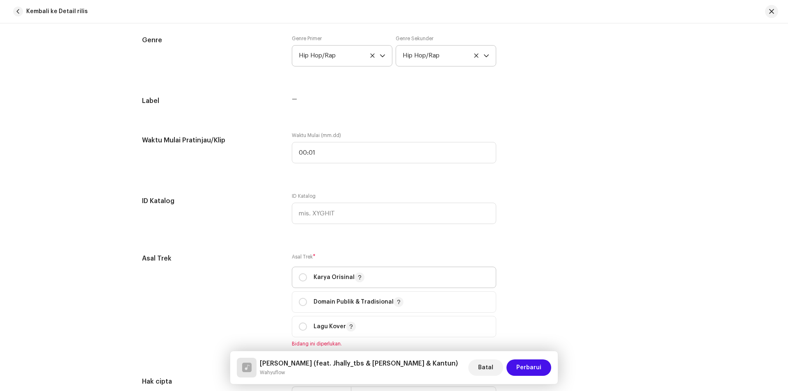
click at [306, 279] on div "Karya Orisinal" at bounding box center [332, 278] width 66 height 10
radio input "true"
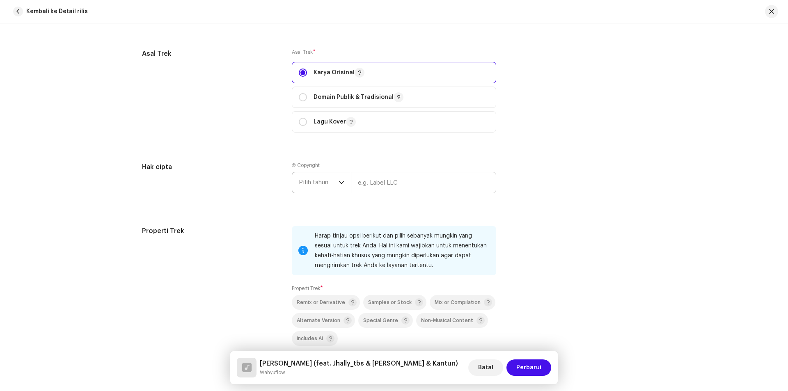
scroll to position [985, 0]
click at [335, 181] on span "Pilih tahun" at bounding box center [319, 182] width 40 height 21
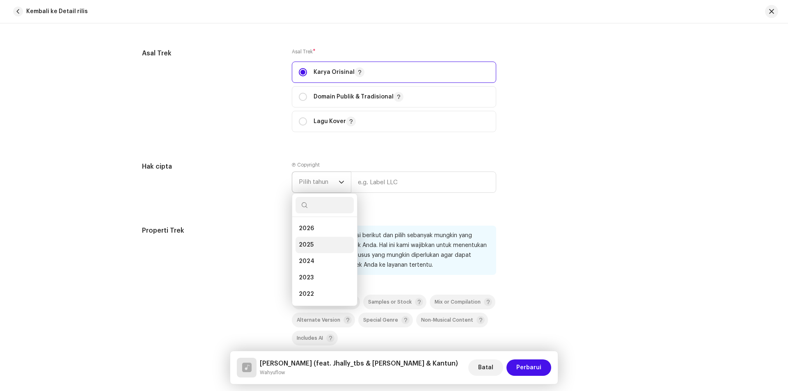
click at [307, 241] on span "2025" at bounding box center [306, 245] width 15 height 8
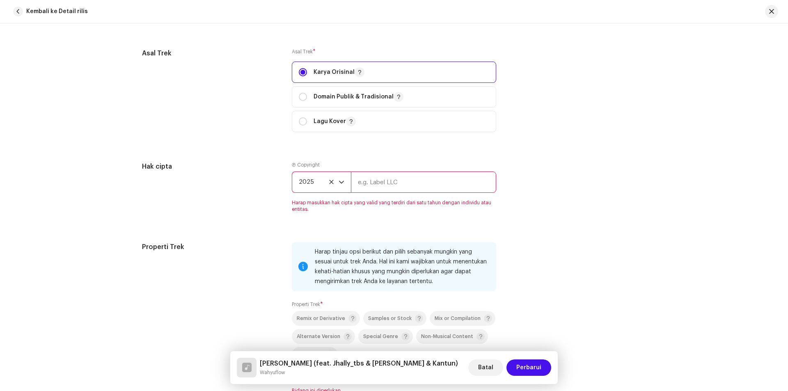
click at [374, 183] on input "text" at bounding box center [423, 182] width 145 height 21
type input "Wahyuflow"
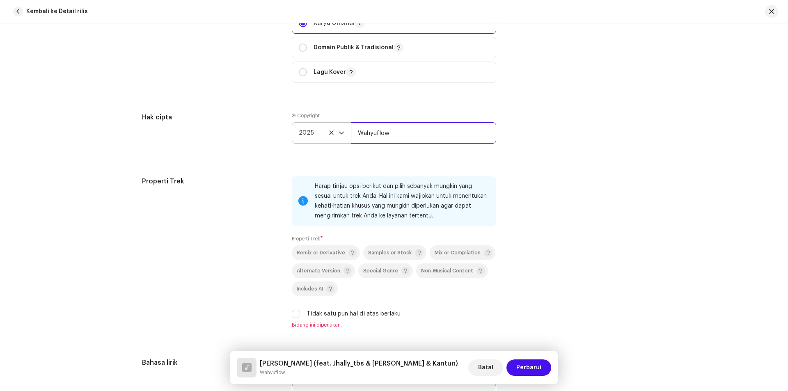
scroll to position [1108, 0]
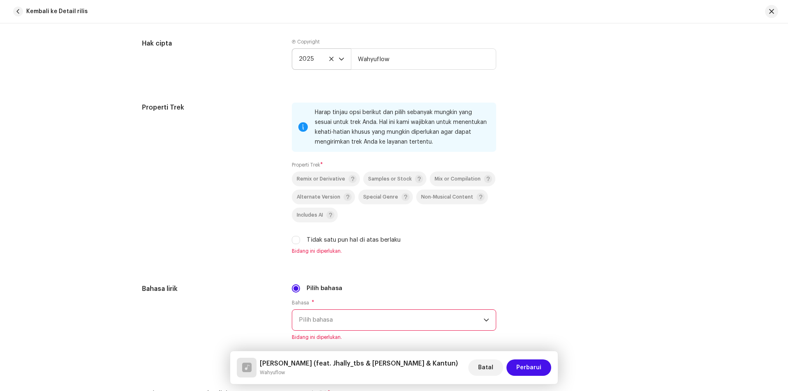
click at [296, 244] on div "Tidak satu pun hal di atas berlaku" at bounding box center [394, 240] width 204 height 9
click at [296, 240] on input "Tidak satu pun hal di atas berlaku" at bounding box center [296, 240] width 8 height 8
checkbox input "true"
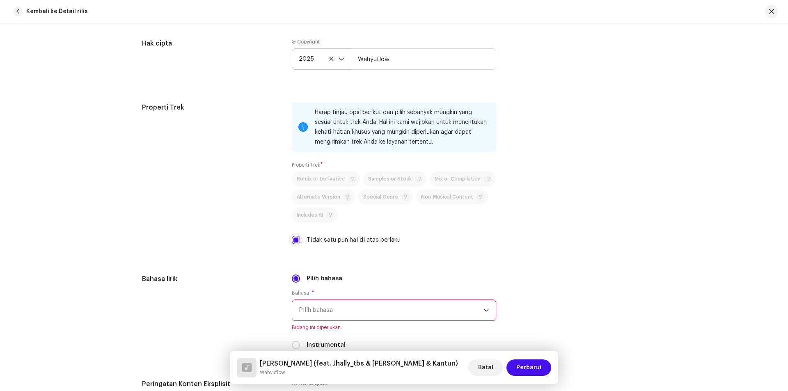
scroll to position [1231, 0]
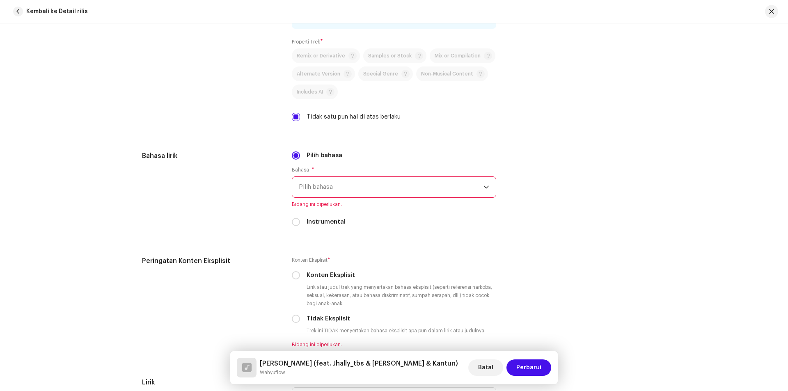
click at [360, 183] on span "Pilih bahasa" at bounding box center [391, 187] width 185 height 21
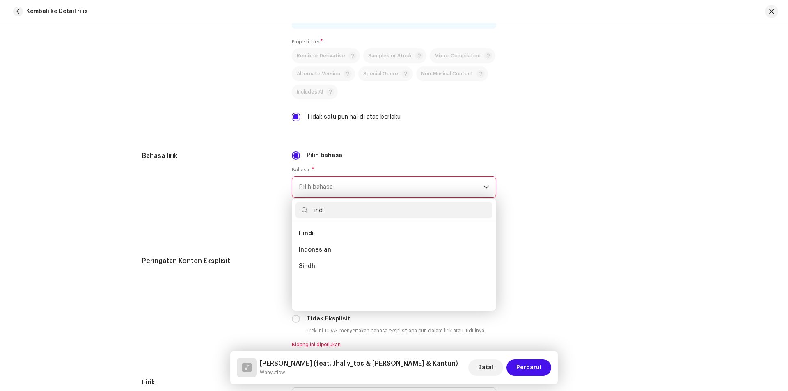
scroll to position [0, 0]
type input "ind"
click at [311, 249] on span "Indonesian" at bounding box center [315, 250] width 32 height 8
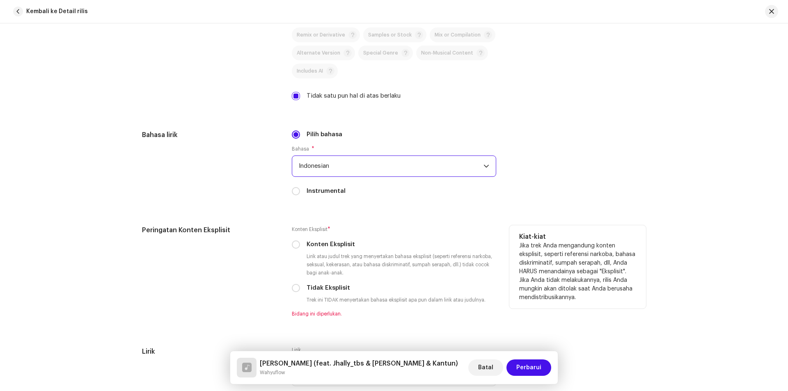
scroll to position [1272, 0]
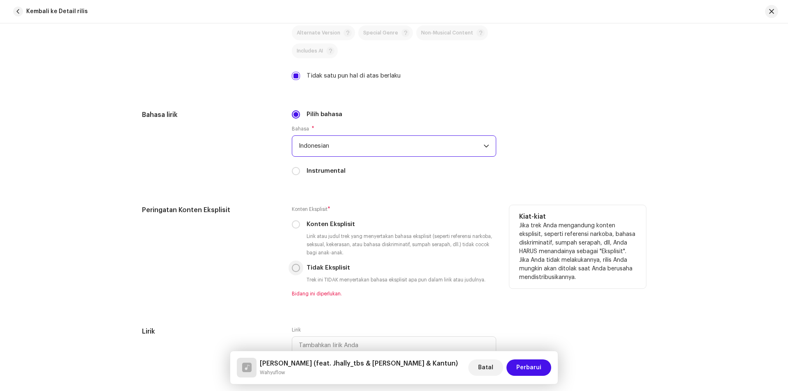
click at [296, 268] on input "Tidak Eksplisit" at bounding box center [296, 268] width 8 height 8
radio input "true"
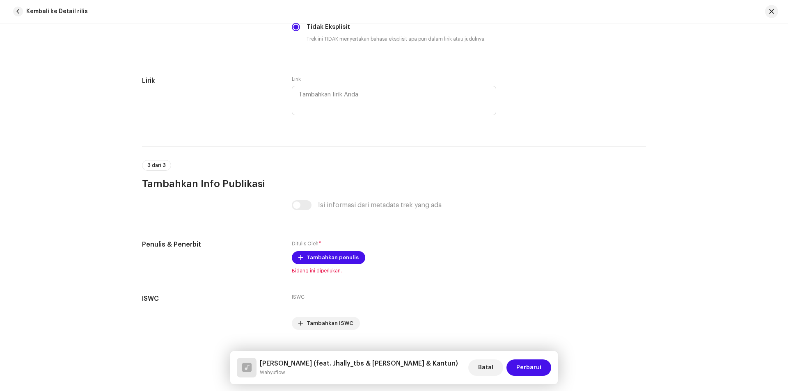
scroll to position [1518, 0]
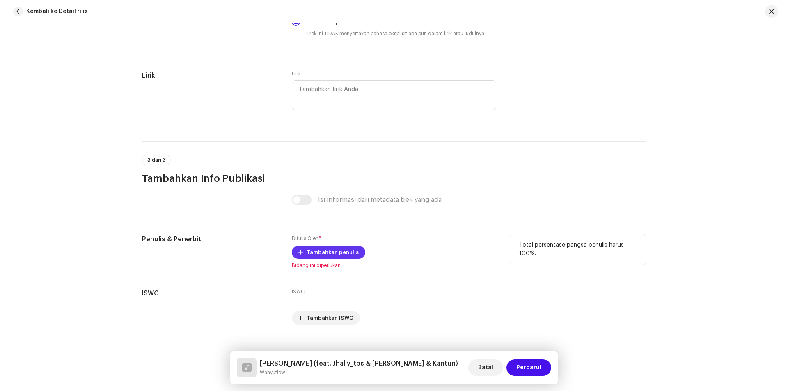
click at [322, 253] on span "Tambahkan penulis" at bounding box center [333, 252] width 52 height 16
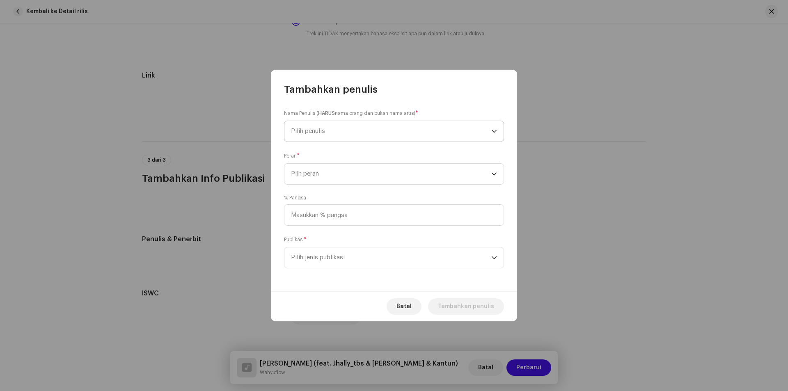
click at [318, 130] on span "Pilih penulis" at bounding box center [308, 131] width 34 height 6
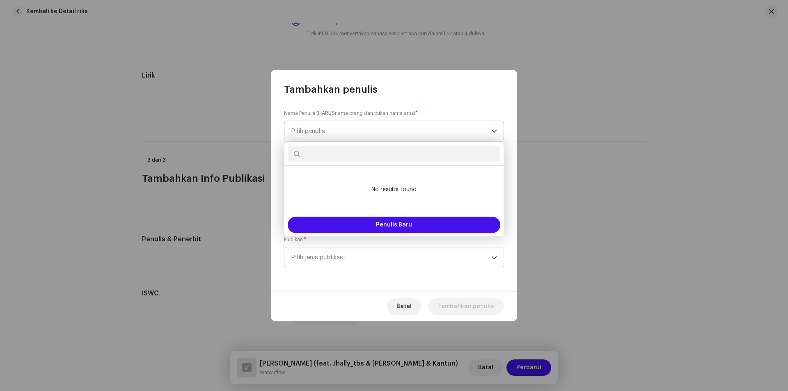
type input "c"
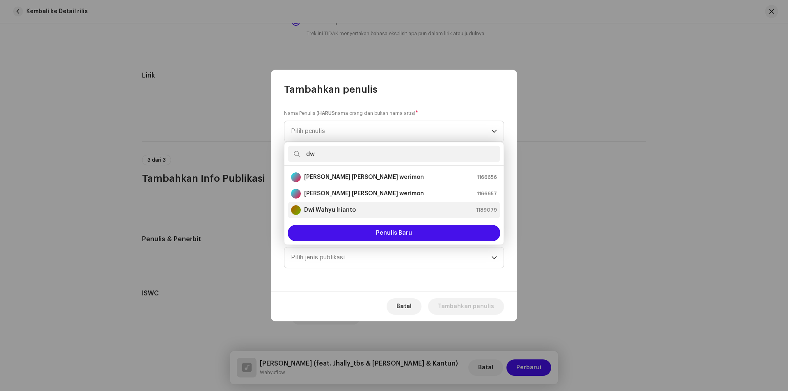
type input "dw"
click at [325, 210] on strong "Dwi Wahyu Irianto" at bounding box center [330, 210] width 52 height 8
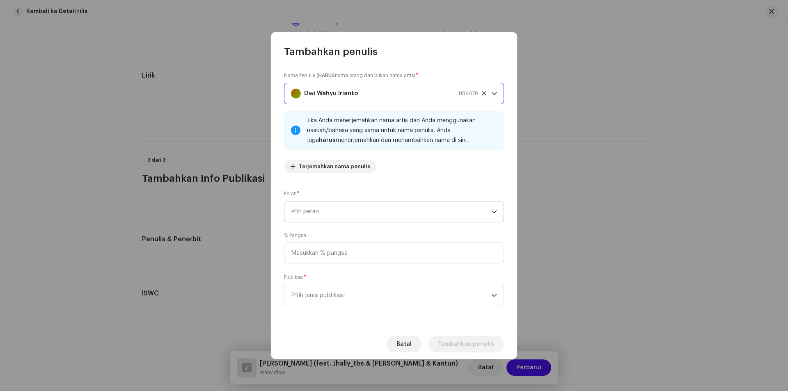
click at [357, 211] on span "Pilh peran" at bounding box center [391, 212] width 200 height 21
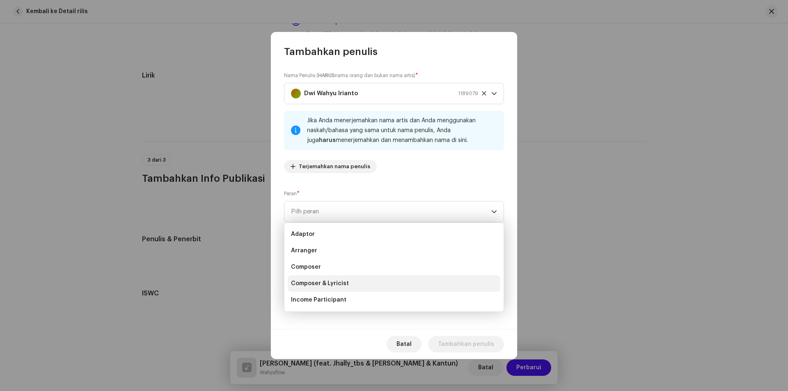
click at [317, 282] on span "Composer & Lyricist" at bounding box center [320, 283] width 58 height 8
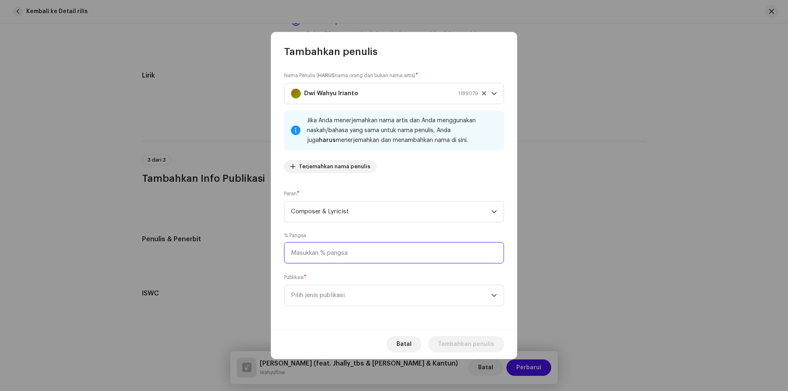
click at [331, 253] on input at bounding box center [394, 252] width 220 height 21
type input "100,00"
click at [331, 293] on span "Pilih jenis publikasi" at bounding box center [391, 295] width 200 height 21
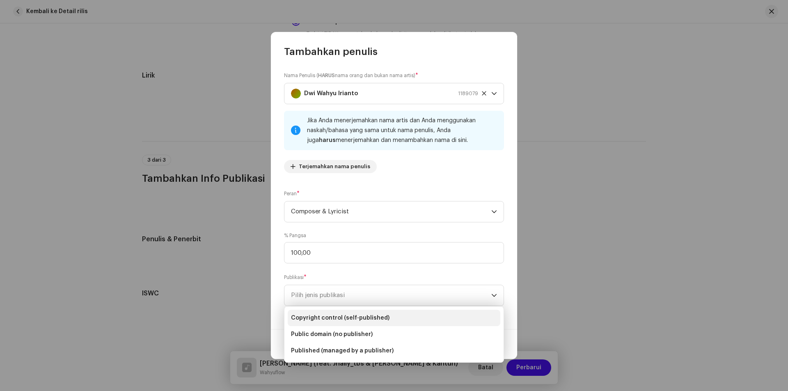
click at [327, 315] on span "Copyright control (self-published)" at bounding box center [340, 318] width 98 height 8
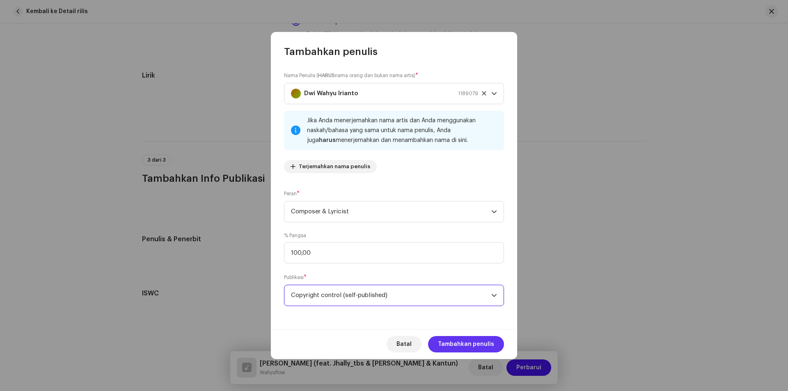
click at [452, 342] on span "Tambahkan penulis" at bounding box center [466, 344] width 56 height 16
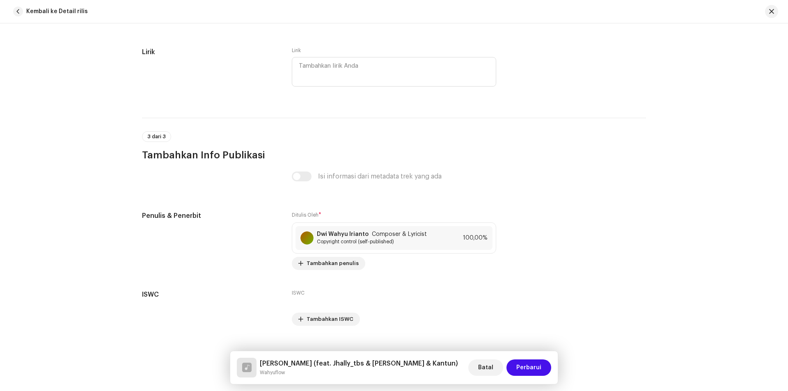
scroll to position [1555, 0]
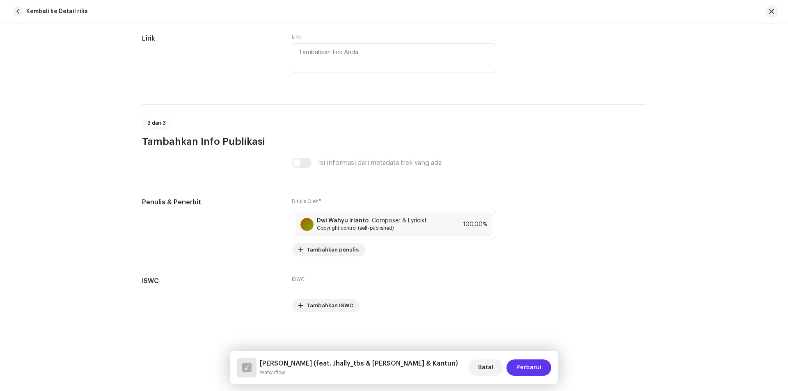
click at [540, 364] on span "Perbarui" at bounding box center [528, 368] width 25 height 16
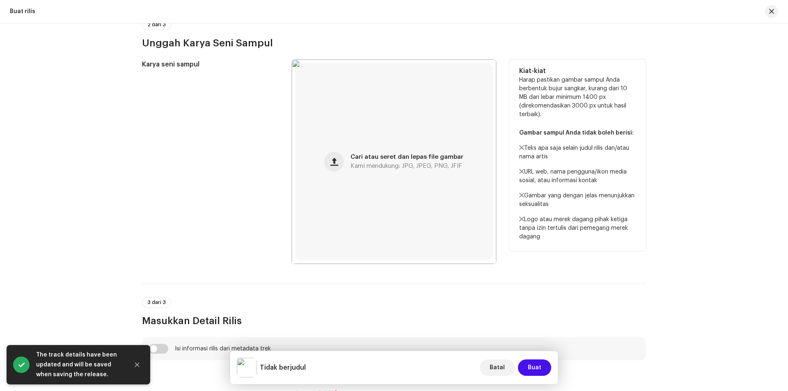
scroll to position [328, 0]
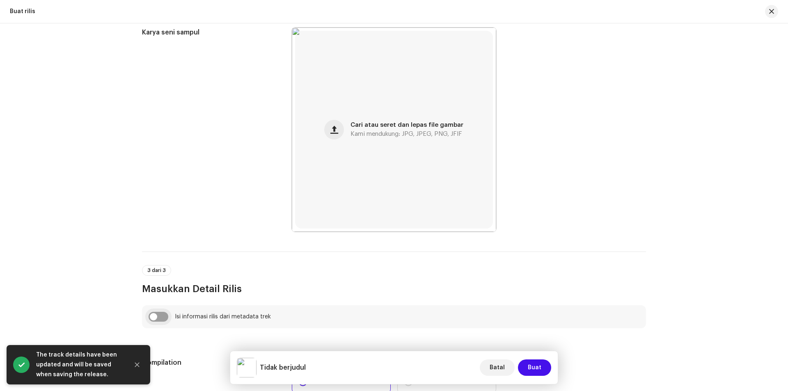
click at [159, 316] on input "checkbox" at bounding box center [159, 317] width 20 height 10
checkbox input "true"
type input "TONG KEMBALI"
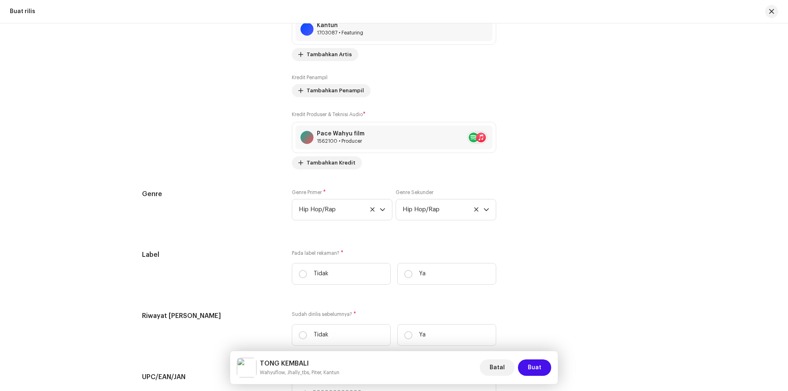
scroll to position [1149, 0]
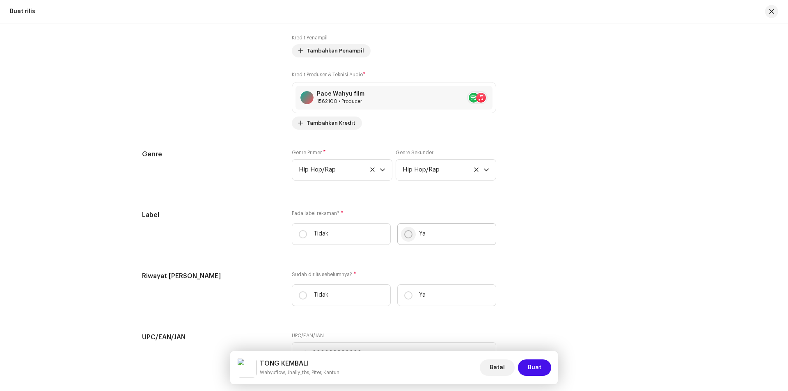
click at [404, 233] on input "Ya" at bounding box center [408, 234] width 8 height 8
radio input "true"
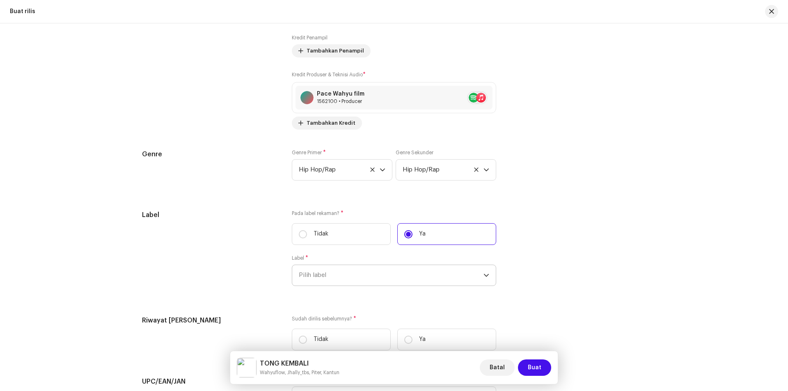
click at [397, 274] on span "Pilih label" at bounding box center [391, 275] width 185 height 21
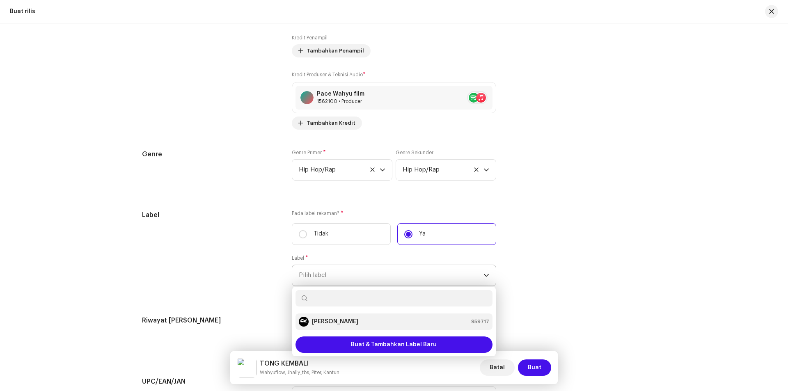
click at [333, 321] on strong "[PERSON_NAME]" at bounding box center [335, 322] width 46 height 8
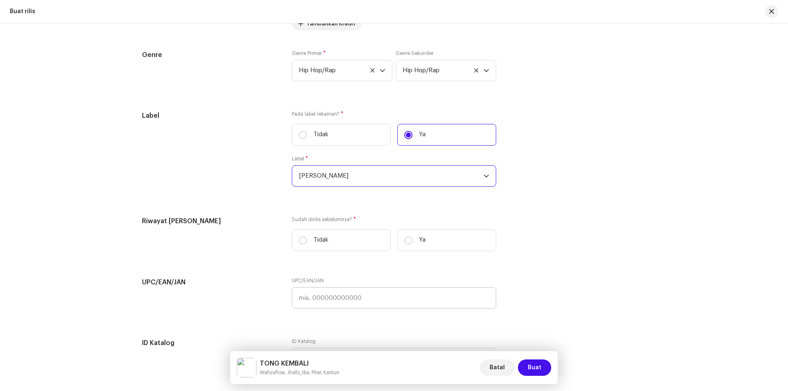
scroll to position [1272, 0]
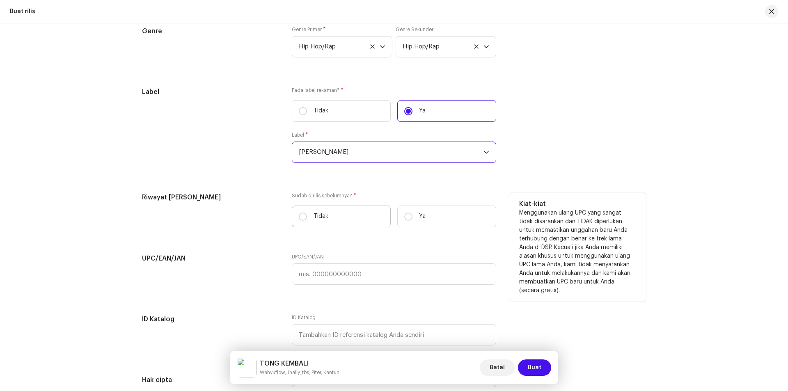
click at [308, 216] on label "Tidak" at bounding box center [341, 217] width 99 height 22
click at [307, 216] on input "Tidak" at bounding box center [303, 217] width 8 height 8
radio input "true"
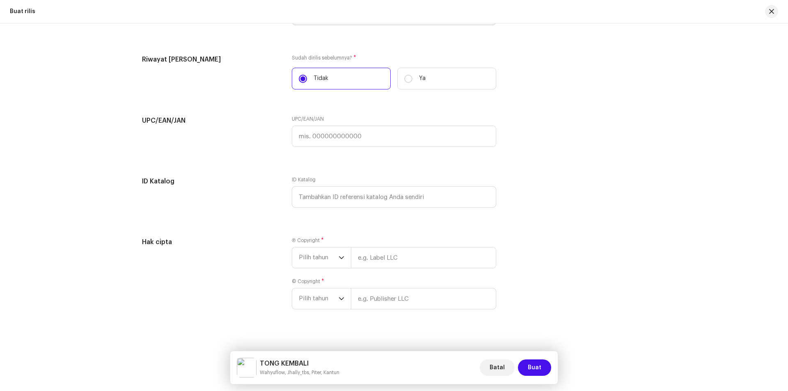
scroll to position [1417, 0]
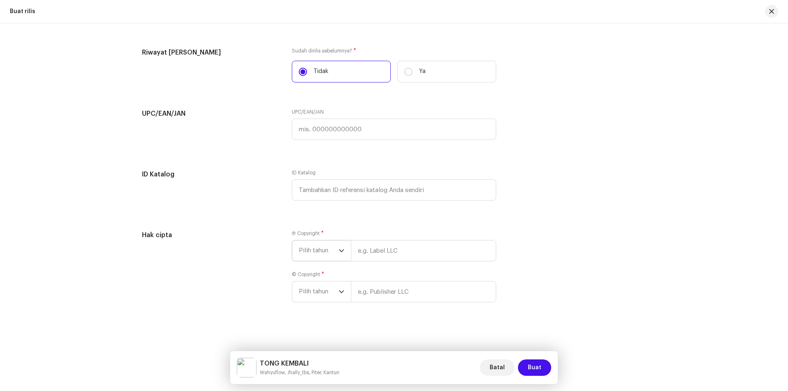
click at [332, 254] on span "Pilih tahun" at bounding box center [319, 250] width 40 height 21
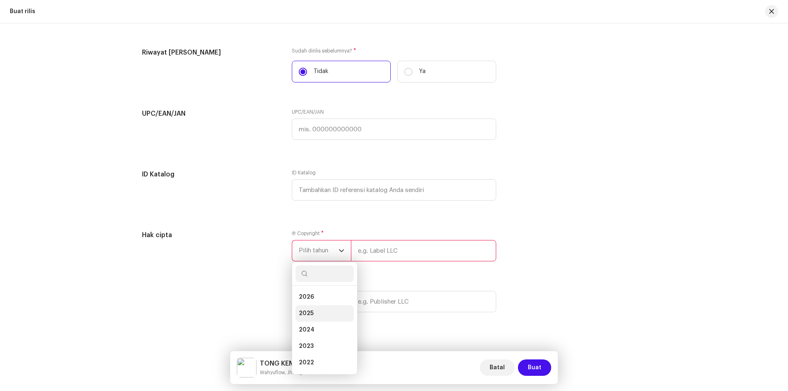
click at [313, 309] on li "2025" at bounding box center [324, 313] width 58 height 16
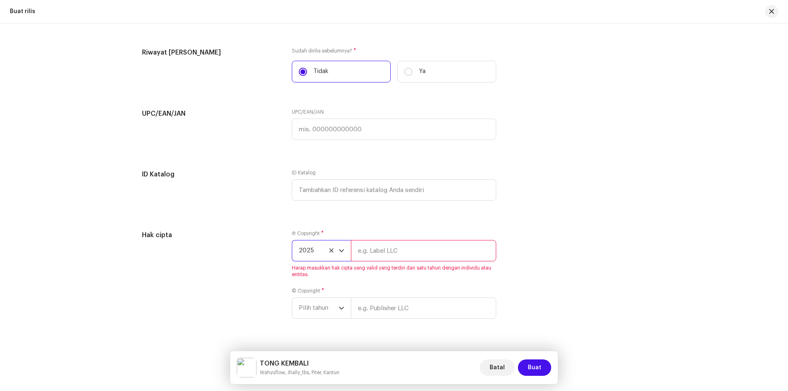
click at [384, 250] on input "text" at bounding box center [423, 250] width 145 height 21
type input "Wahyuflow"
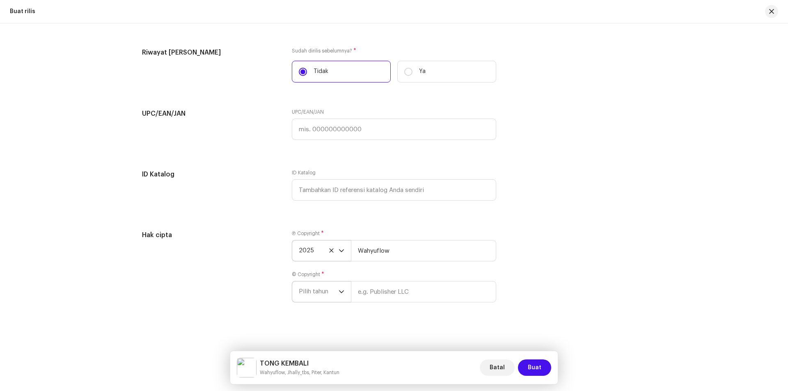
click at [332, 293] on span "Pilih tahun" at bounding box center [319, 292] width 40 height 21
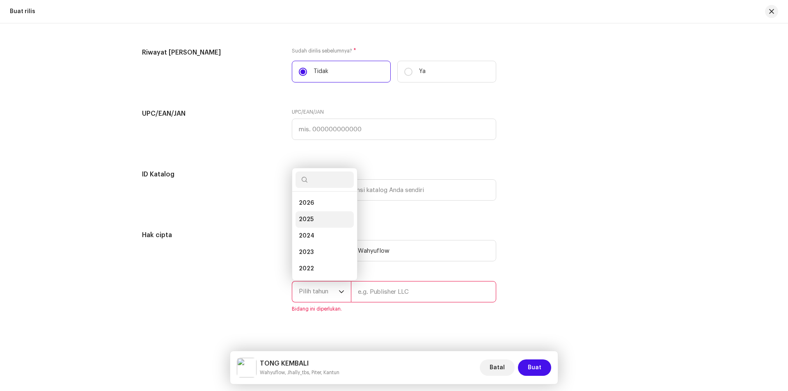
click at [307, 219] on span "2025" at bounding box center [306, 219] width 15 height 8
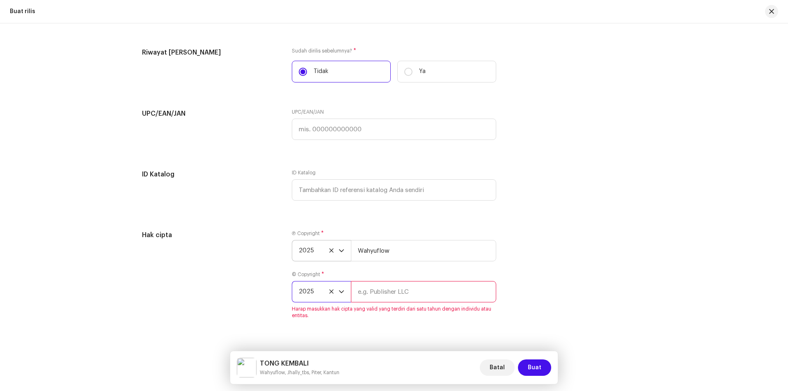
click at [387, 297] on input "text" at bounding box center [423, 291] width 145 height 21
type input "Wahyuflow"
click at [531, 368] on span "Buat" at bounding box center [535, 368] width 14 height 16
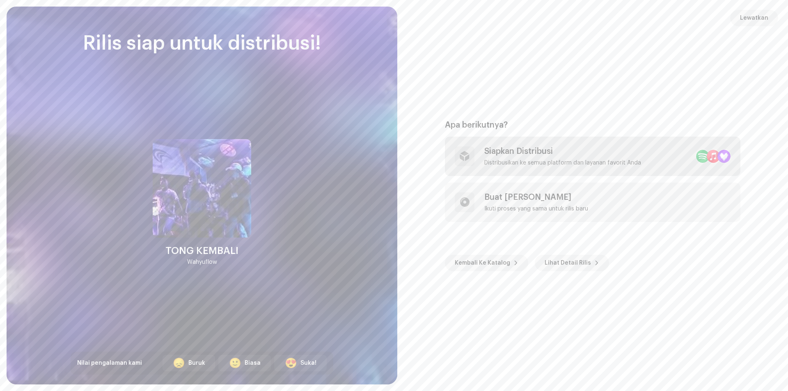
click at [596, 156] on div "Siapkan Distribusi Distribusikan ke semua platform dan layanan favorit Anda" at bounding box center [562, 157] width 157 height 20
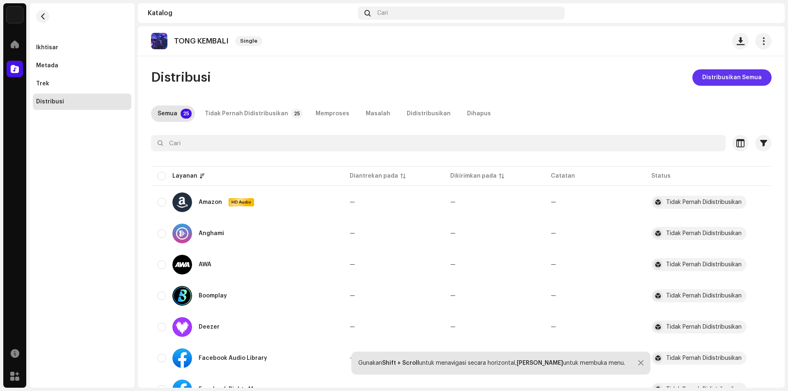
click at [719, 72] on span "Distribusikan Semua" at bounding box center [732, 77] width 60 height 16
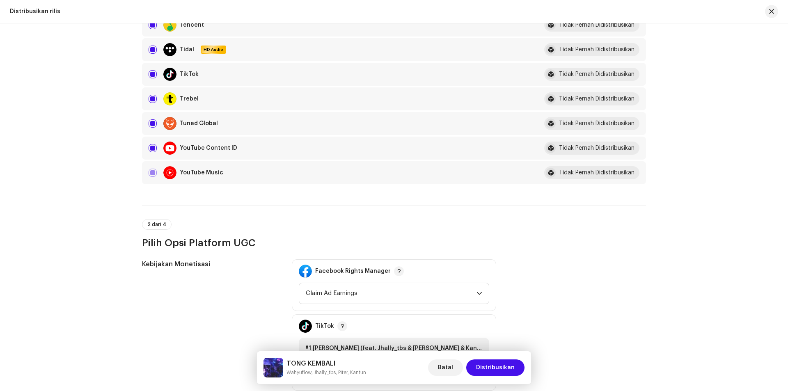
scroll to position [698, 0]
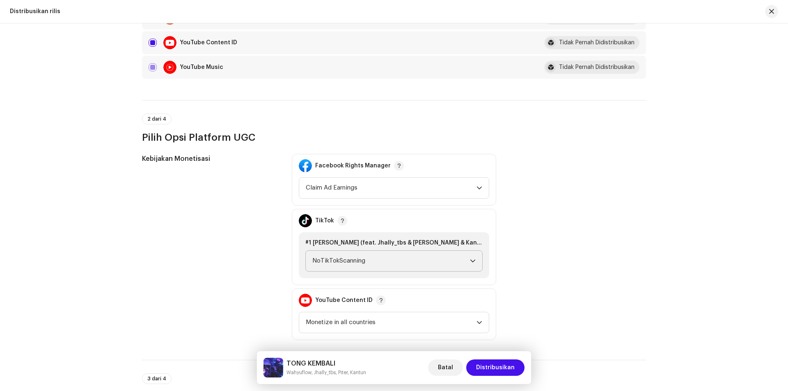
click at [418, 253] on span "NoTikTokScanning" at bounding box center [391, 261] width 158 height 21
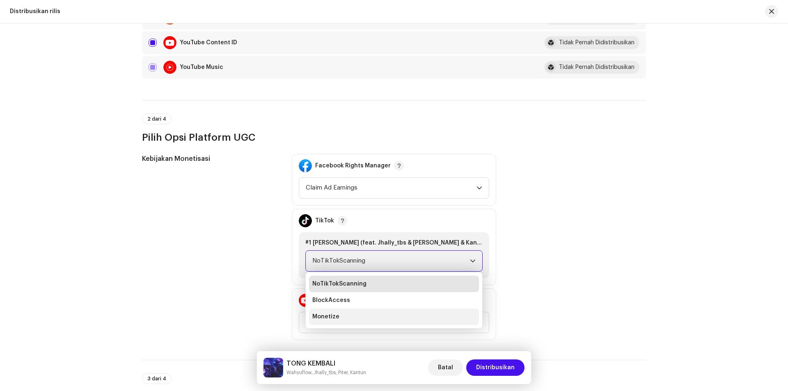
click at [356, 314] on li "Monetize" at bounding box center [394, 317] width 170 height 16
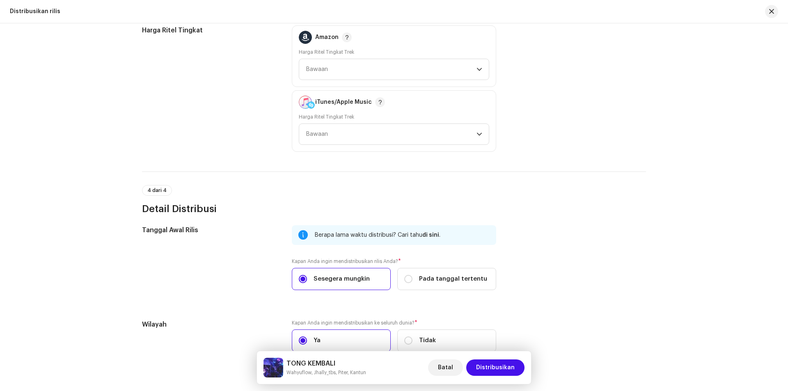
scroll to position [1135, 0]
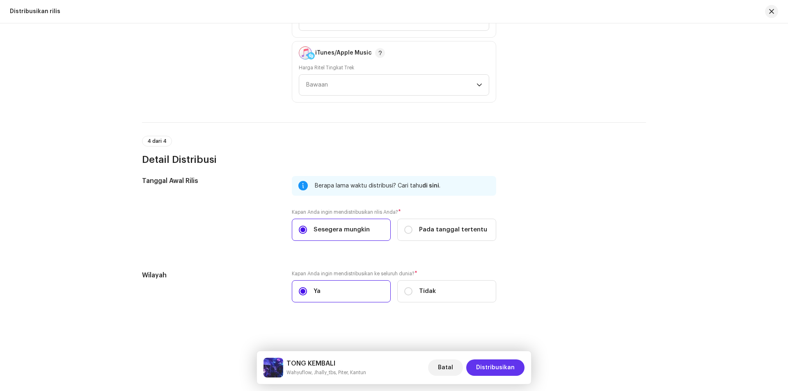
click at [493, 365] on span "Distribusikan" at bounding box center [495, 368] width 39 height 16
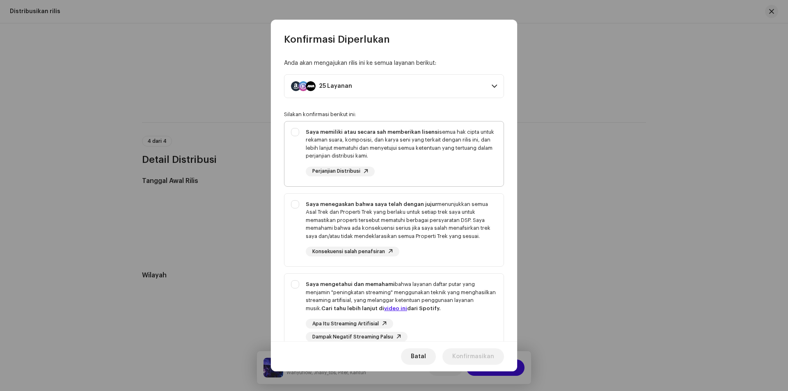
click at [303, 134] on div "Saya memiliki atau secara sah memberikan lisensi semua hak cipta untuk rekaman …" at bounding box center [393, 152] width 219 height 62
checkbox input "true"
click at [301, 213] on div "Saya menegaskan bahwa saya telah dengan jujur menunjukkan semua Asal Trek dan P…" at bounding box center [393, 229] width 219 height 70
checkbox input "true"
click at [299, 298] on div "Saya mengetahui dan memahami bahwa layanan daftar putar yang menjamin "peningka…" at bounding box center [393, 311] width 219 height 75
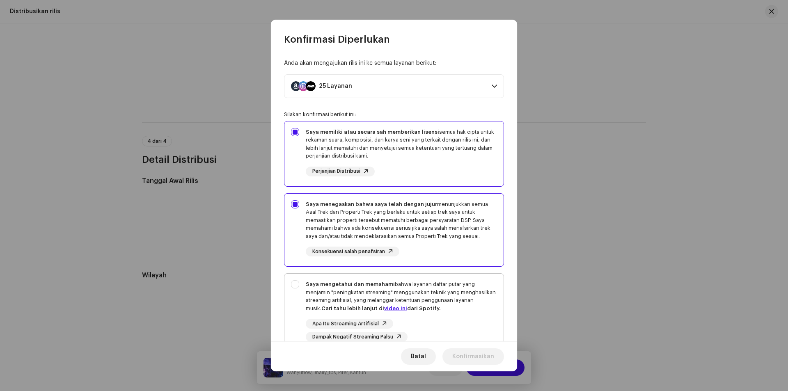
checkbox input "true"
click at [479, 355] on span "Konfirmasikan" at bounding box center [473, 356] width 42 height 16
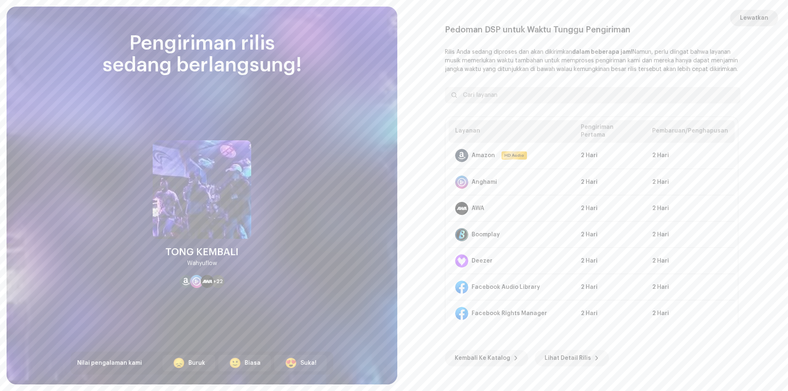
click at [749, 18] on span "Lewatkan" at bounding box center [754, 18] width 28 height 16
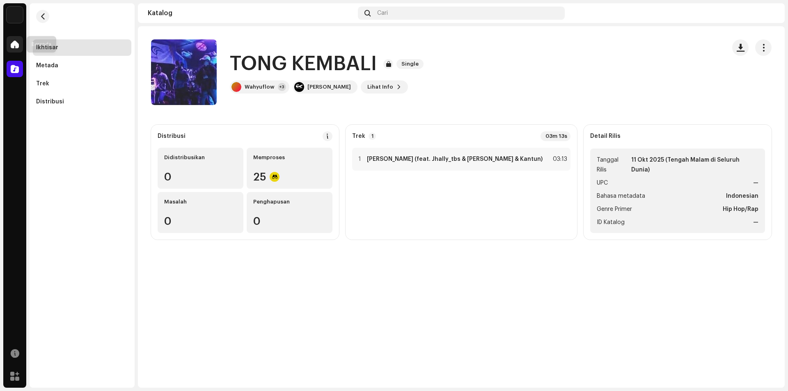
click at [19, 46] on div at bounding box center [15, 44] width 16 height 16
